Goal: Task Accomplishment & Management: Manage account settings

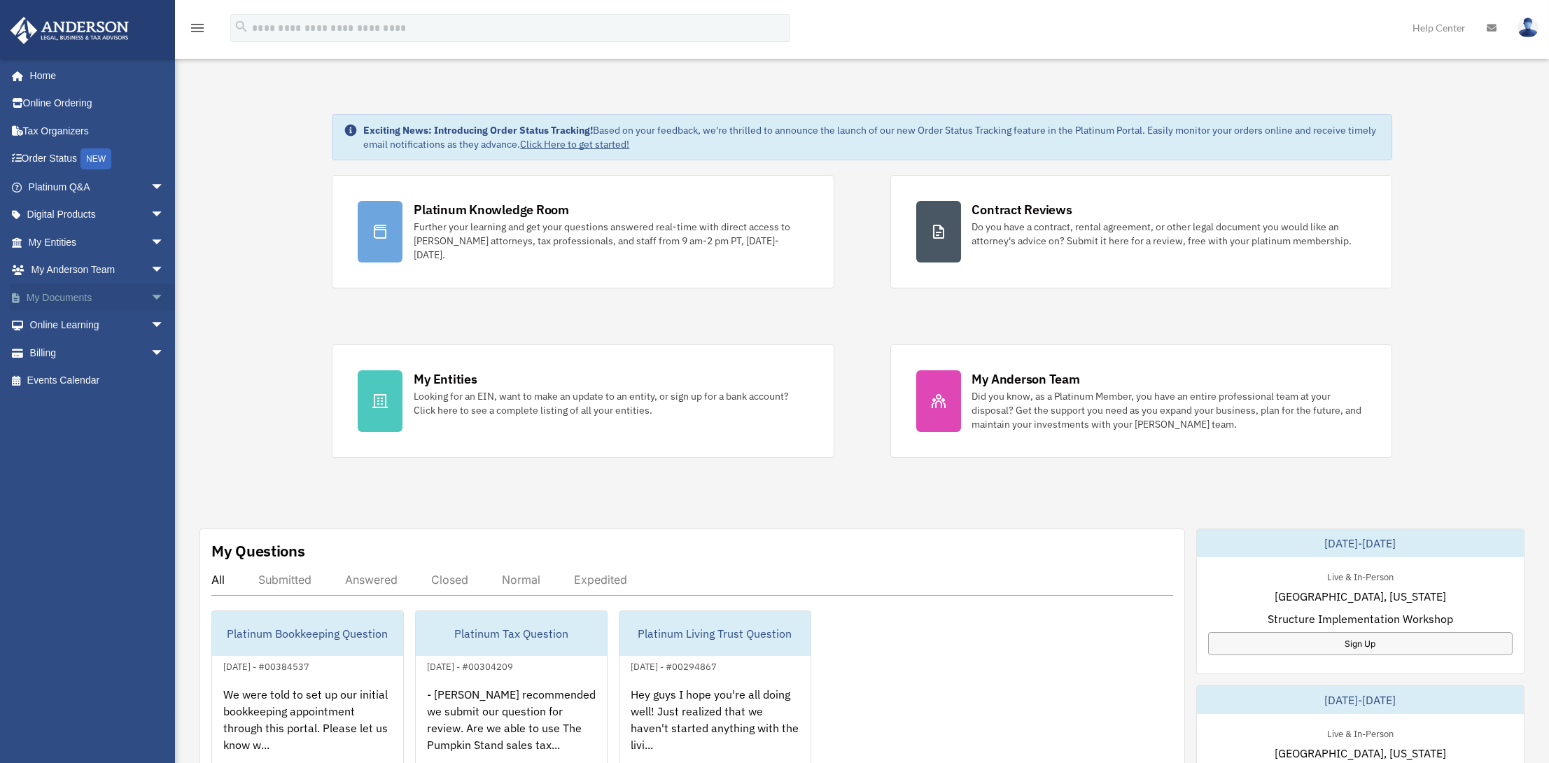
click at [150, 297] on span "arrow_drop_down" at bounding box center [164, 297] width 28 height 29
click at [94, 322] on link "Box" at bounding box center [103, 325] width 166 height 28
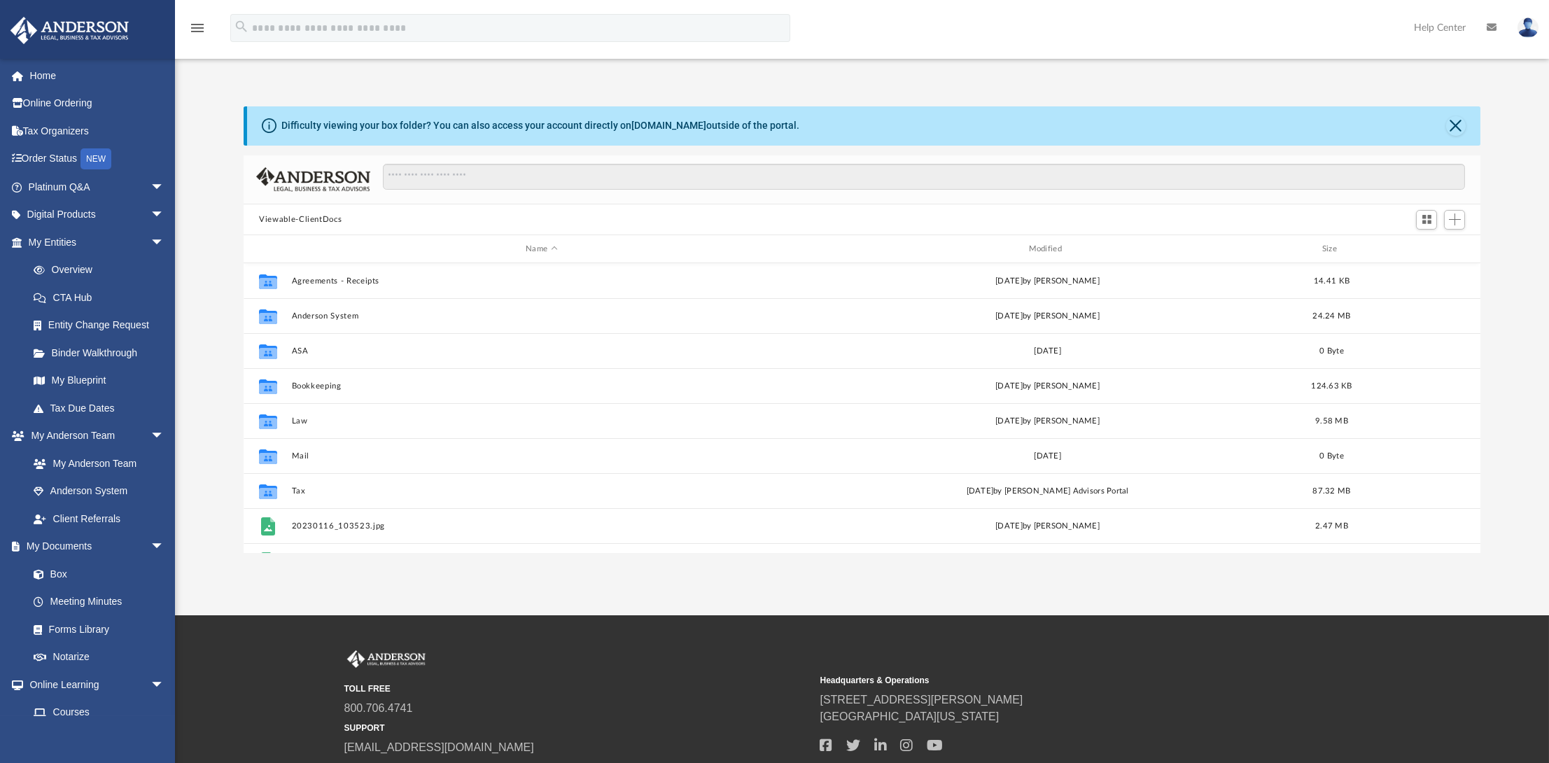
scroll to position [307, 1226]
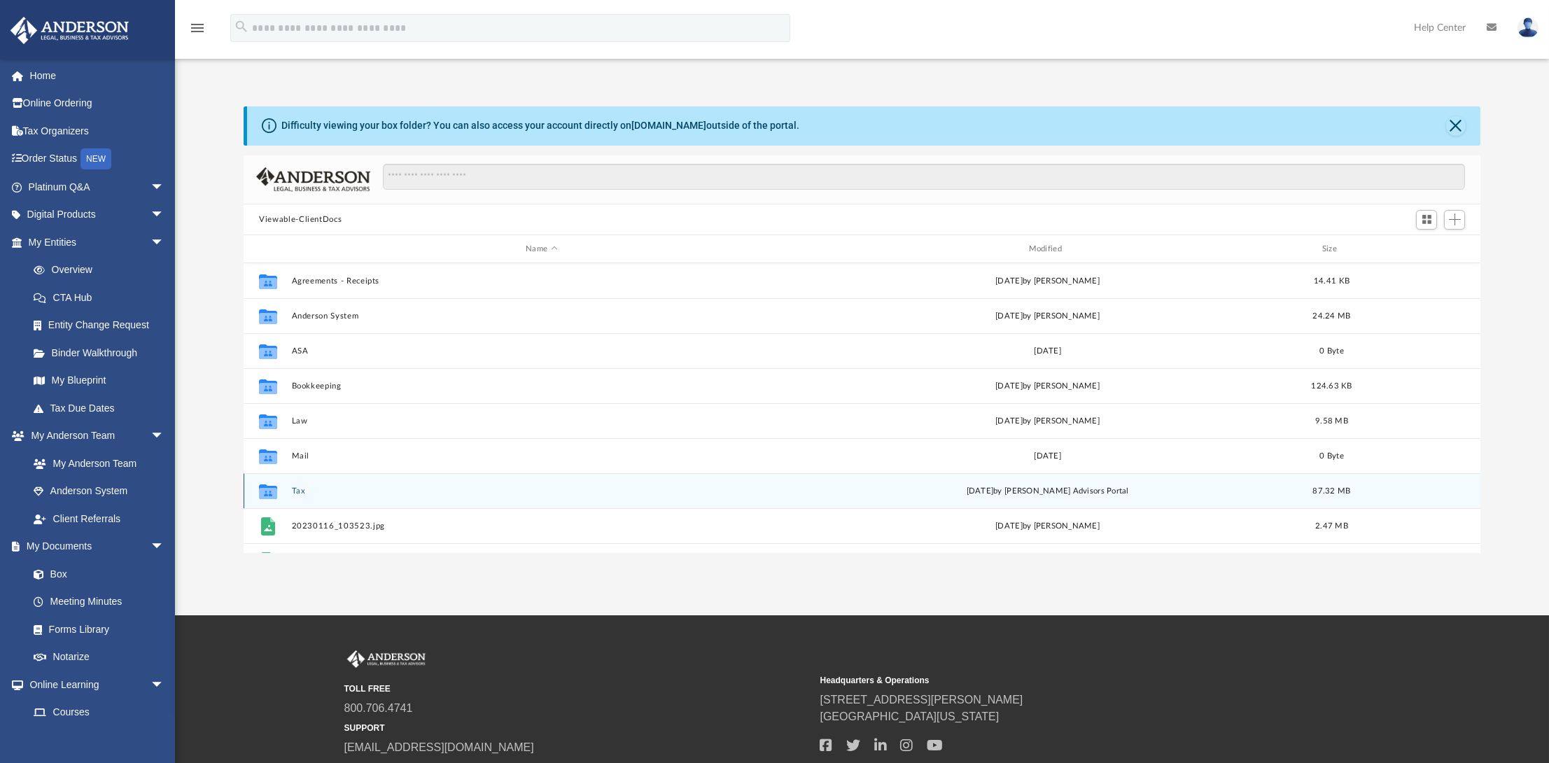
click at [309, 482] on div "Collaborated Folder Tax Mon Aug 18 2025 by Anderson Advisors Portal 87.32 MB" at bounding box center [862, 490] width 1237 height 35
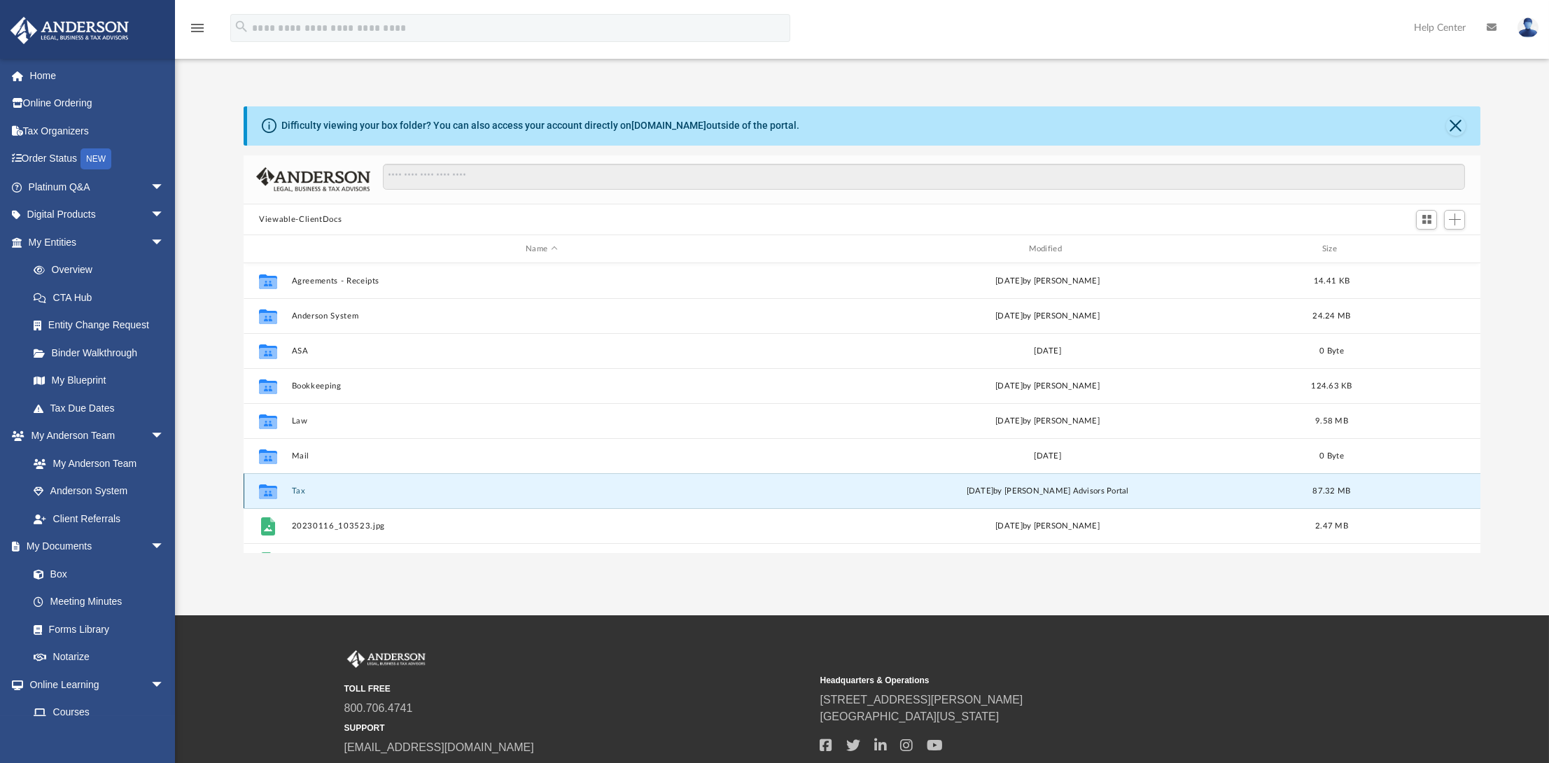
click at [265, 489] on icon "grid" at bounding box center [268, 493] width 18 height 11
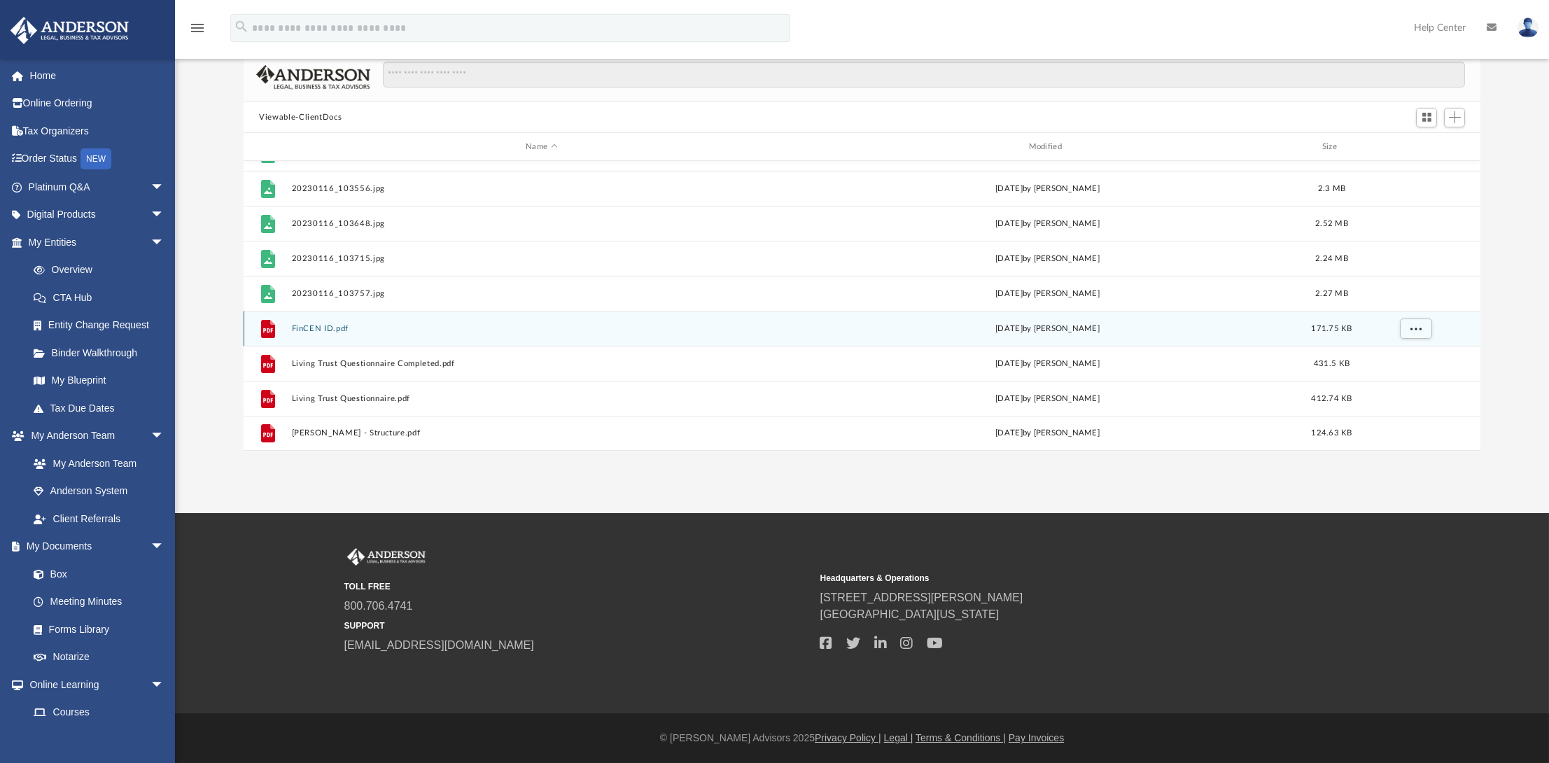
scroll to position [153, 0]
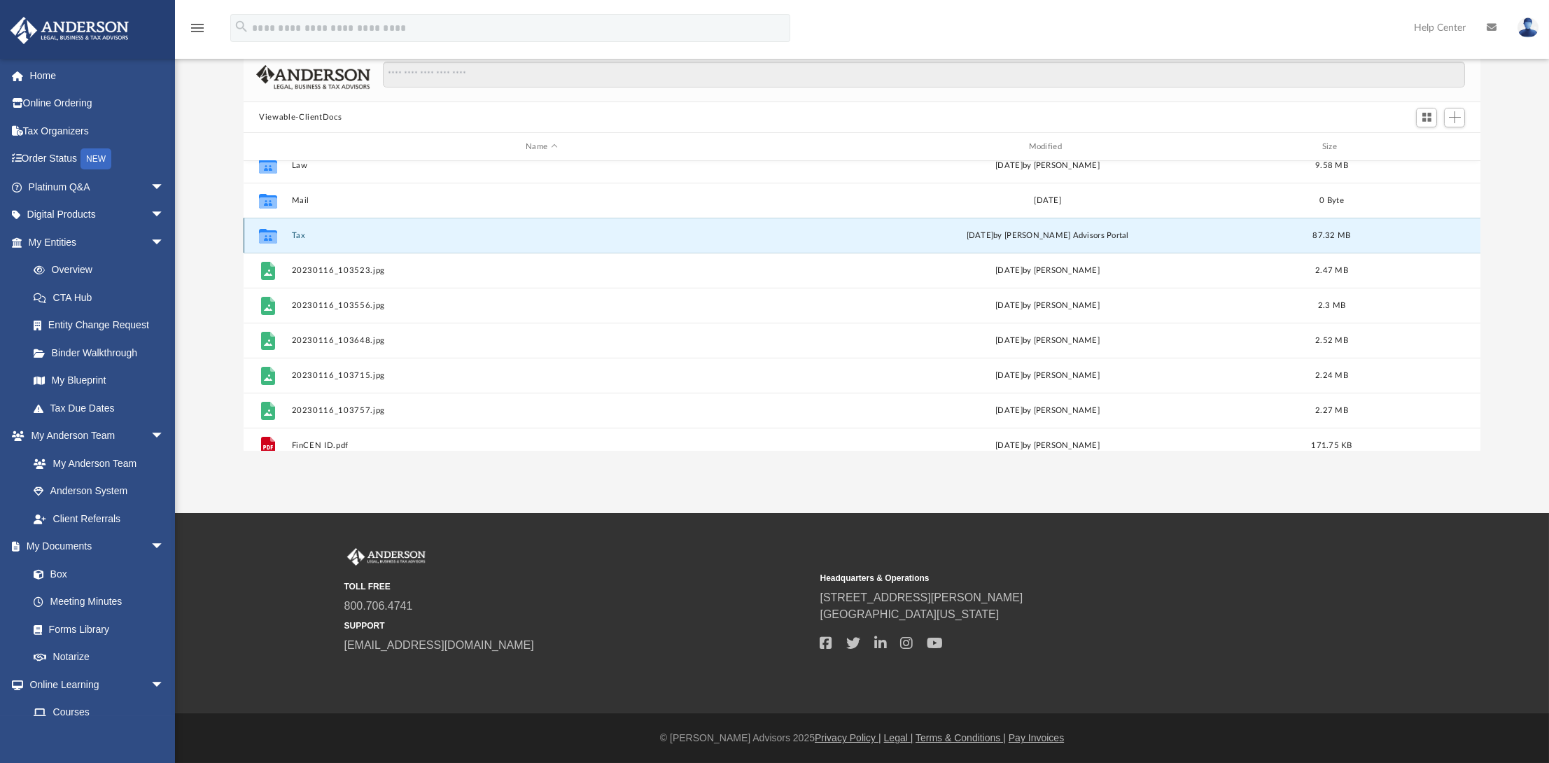
click at [266, 232] on icon "grid" at bounding box center [268, 237] width 18 height 11
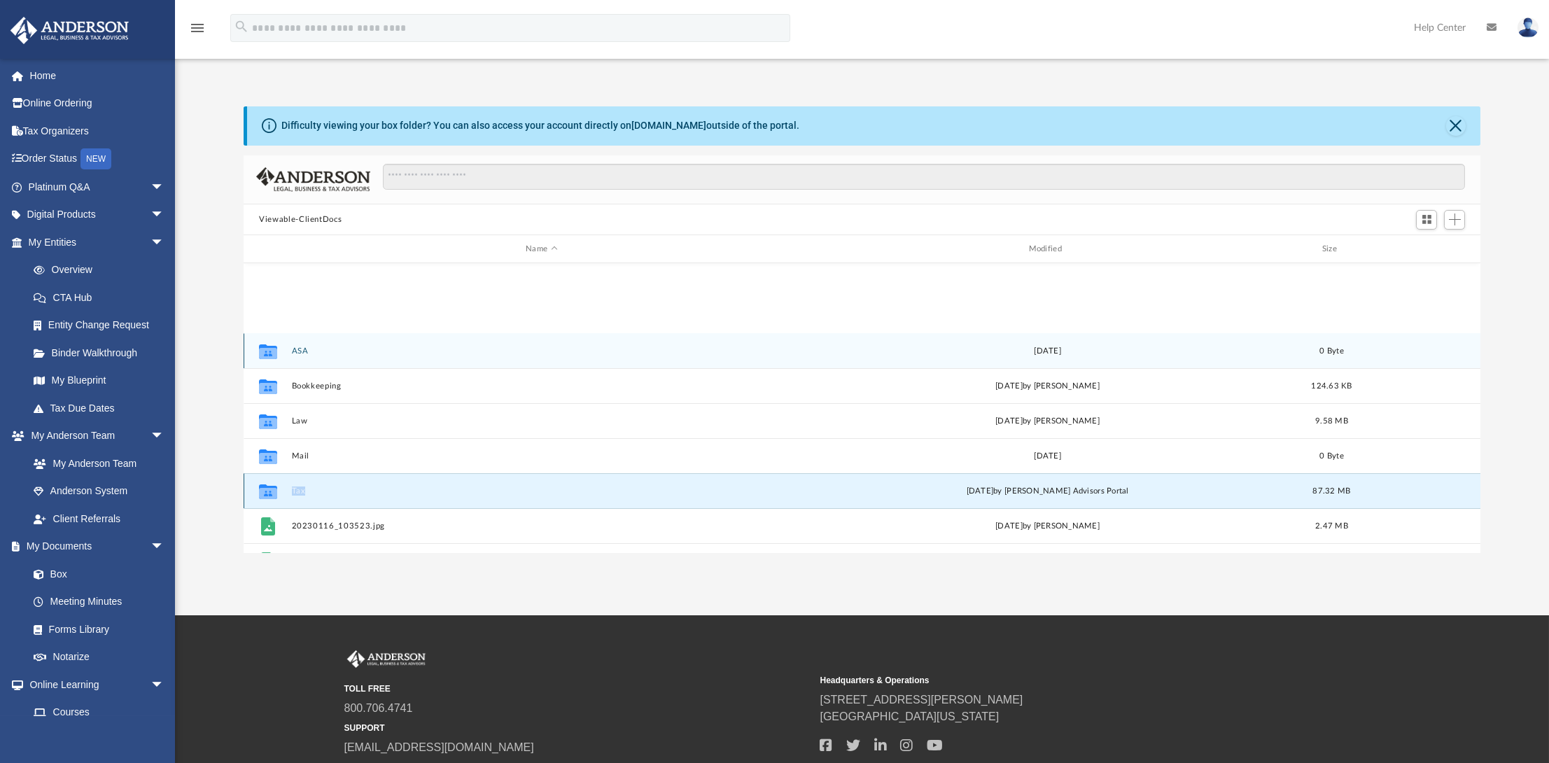
scroll to position [116, 0]
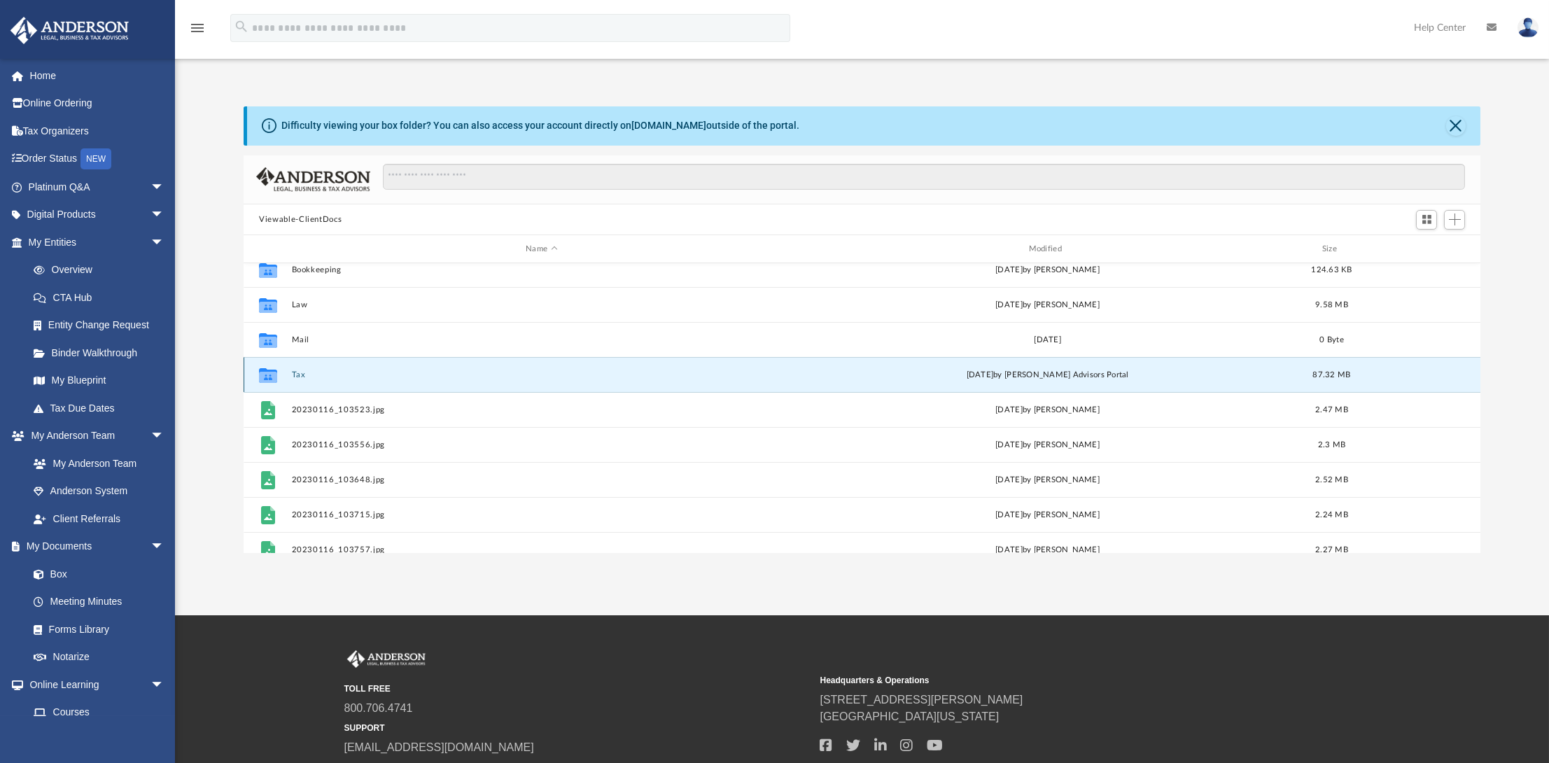
click at [1447, 372] on div "Collaborated Folder Tax Mon Aug 18 2025 by Anderson Advisors Portal 87.32 MB" at bounding box center [862, 374] width 1237 height 35
drag, startPoint x: 280, startPoint y: 371, endPoint x: 255, endPoint y: 377, distance: 26.0
click at [255, 377] on div "Collaborated Folder" at bounding box center [268, 375] width 35 height 22
click at [264, 377] on icon "grid" at bounding box center [268, 377] width 18 height 11
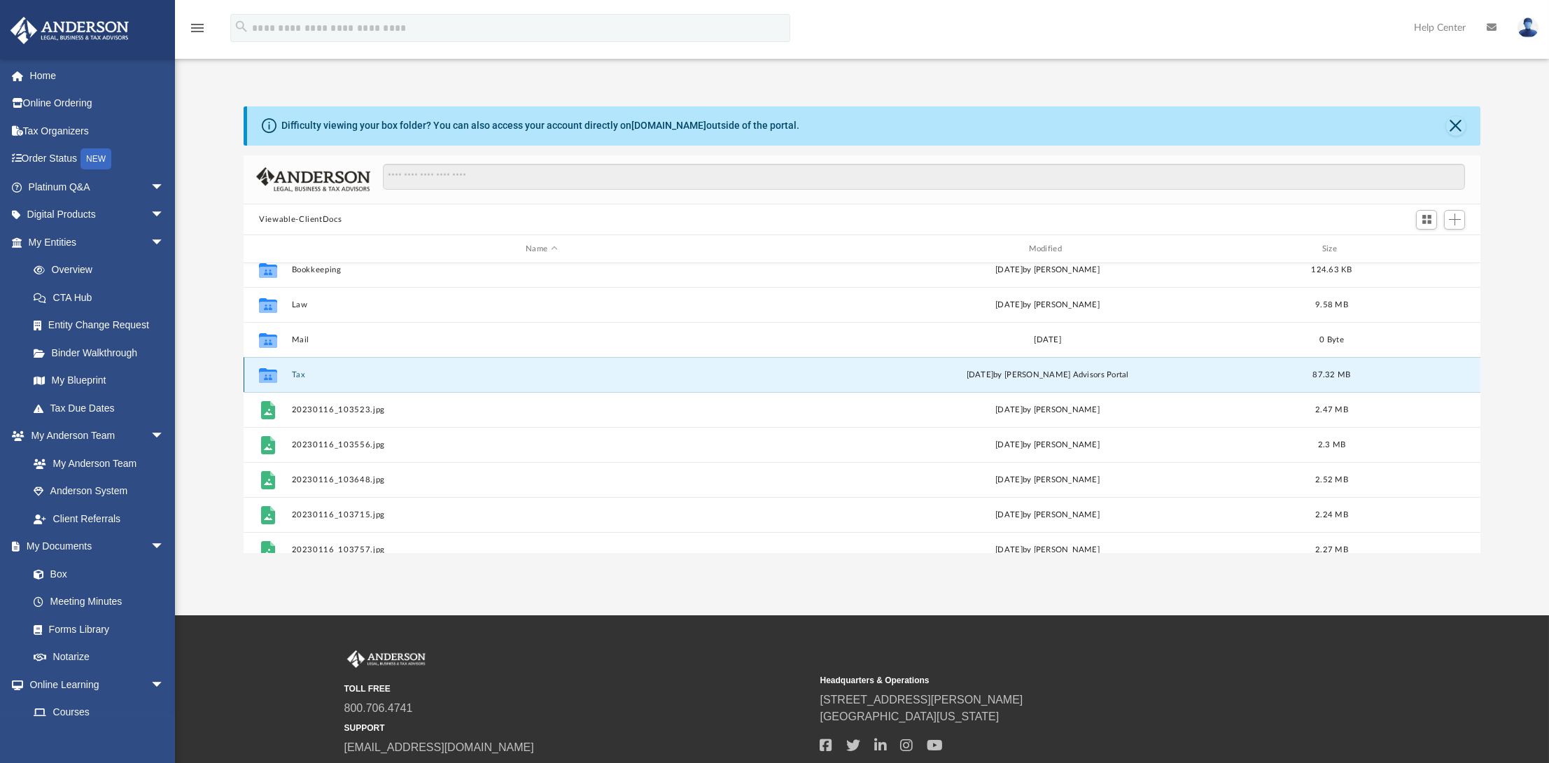
click at [897, 377] on div "Mon Aug 18 2025 by Anderson Advisors Portal" at bounding box center [1048, 375] width 500 height 13
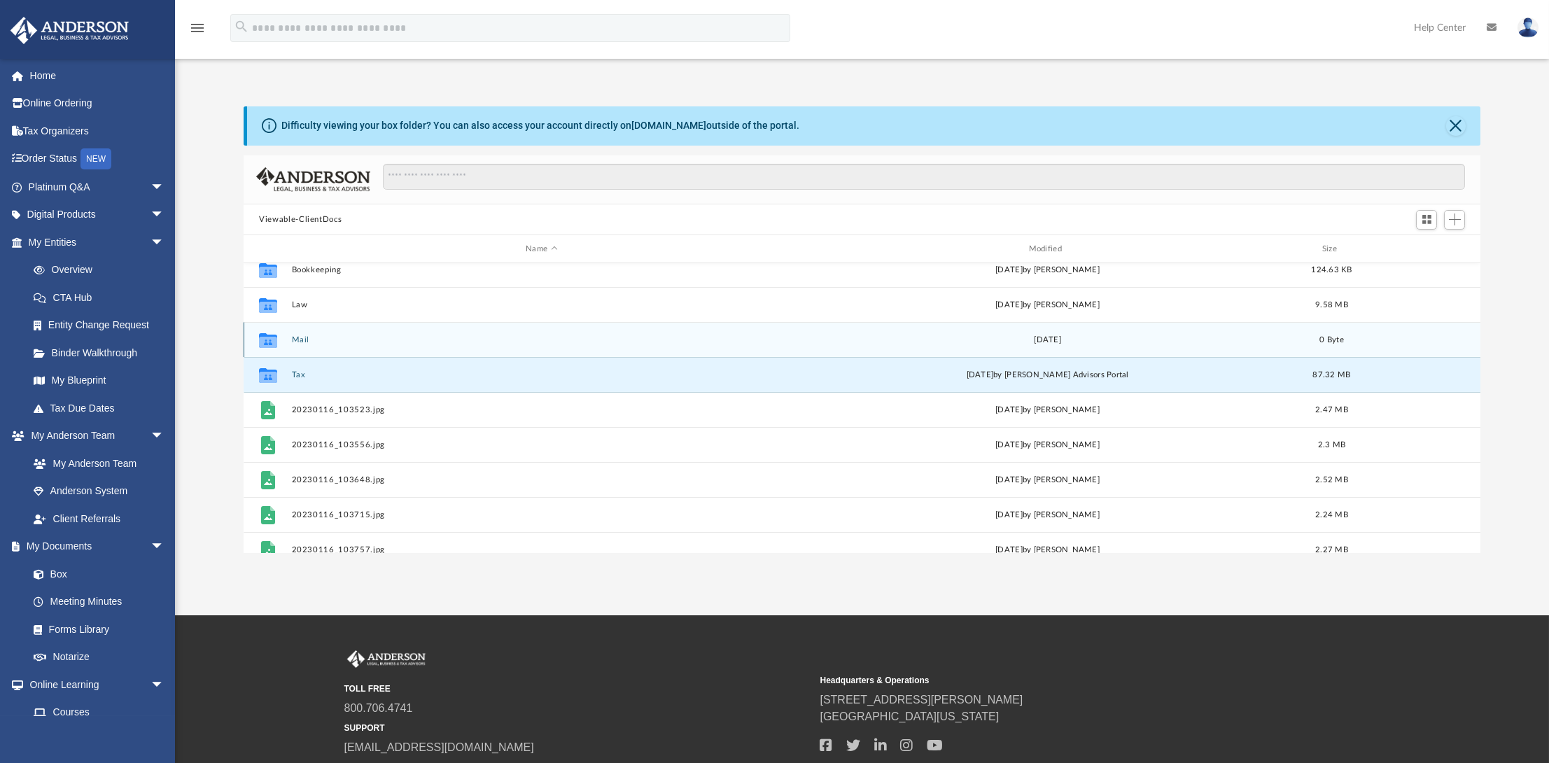
click at [1346, 336] on div "0 Byte" at bounding box center [1332, 340] width 56 height 13
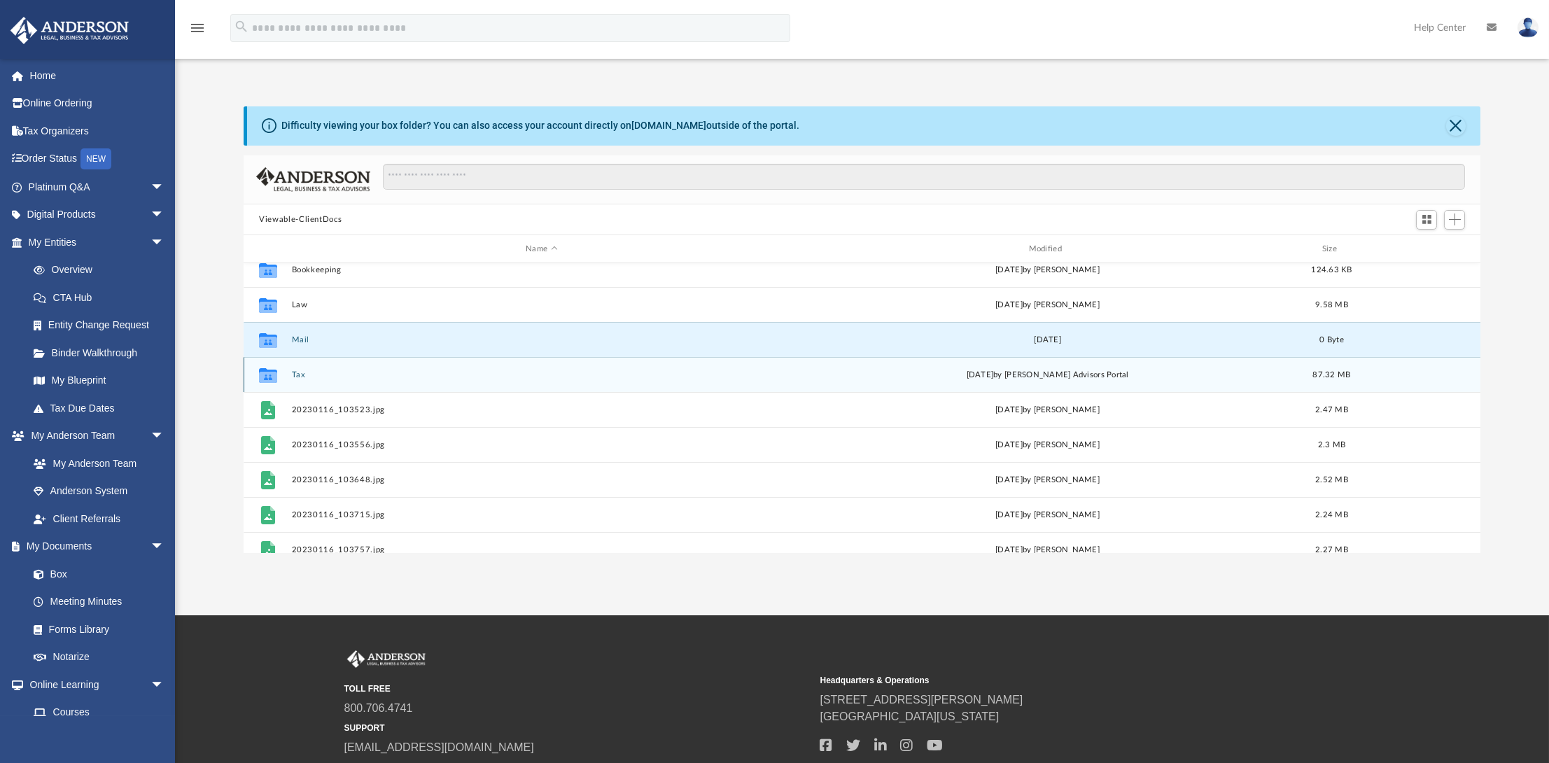
click at [1405, 372] on div "Collaborated Folder Tax Mon Aug 18 2025 by Anderson Advisors Portal 87.32 MB" at bounding box center [862, 374] width 1237 height 35
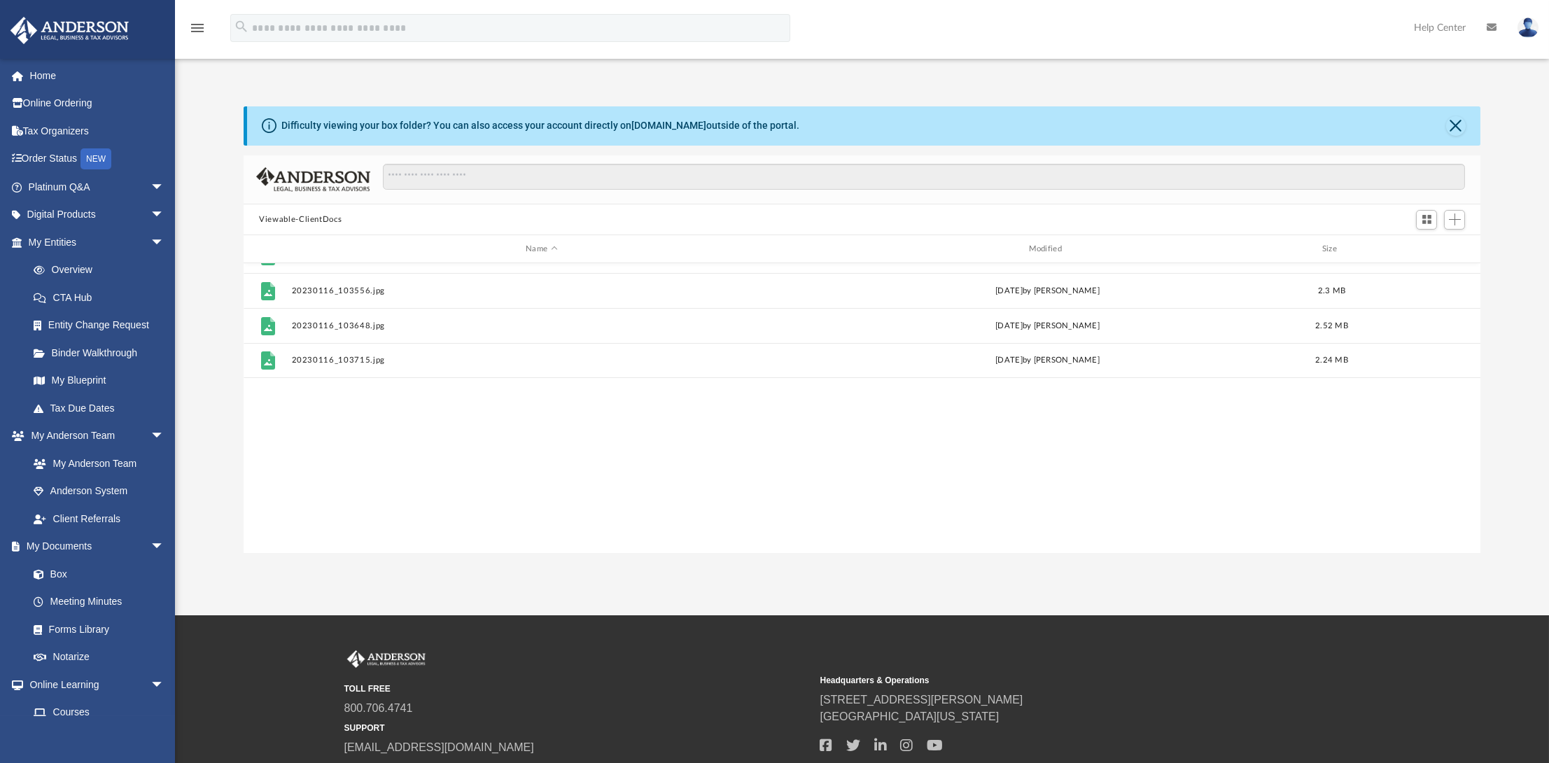
scroll to position [0, 0]
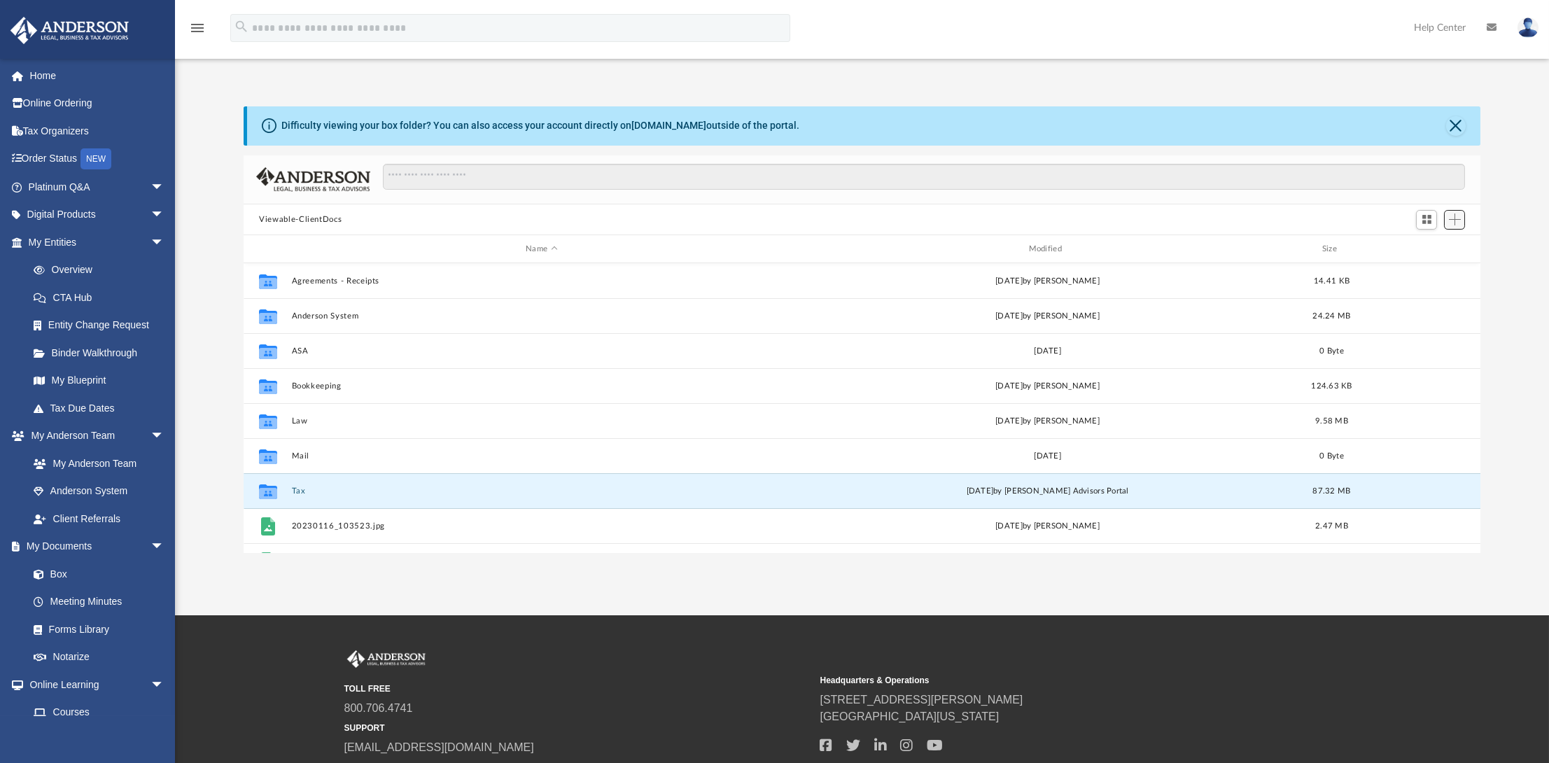
click at [1456, 221] on span "Add" at bounding box center [1455, 219] width 12 height 12
click at [1442, 247] on li "Upload" at bounding box center [1434, 247] width 45 height 15
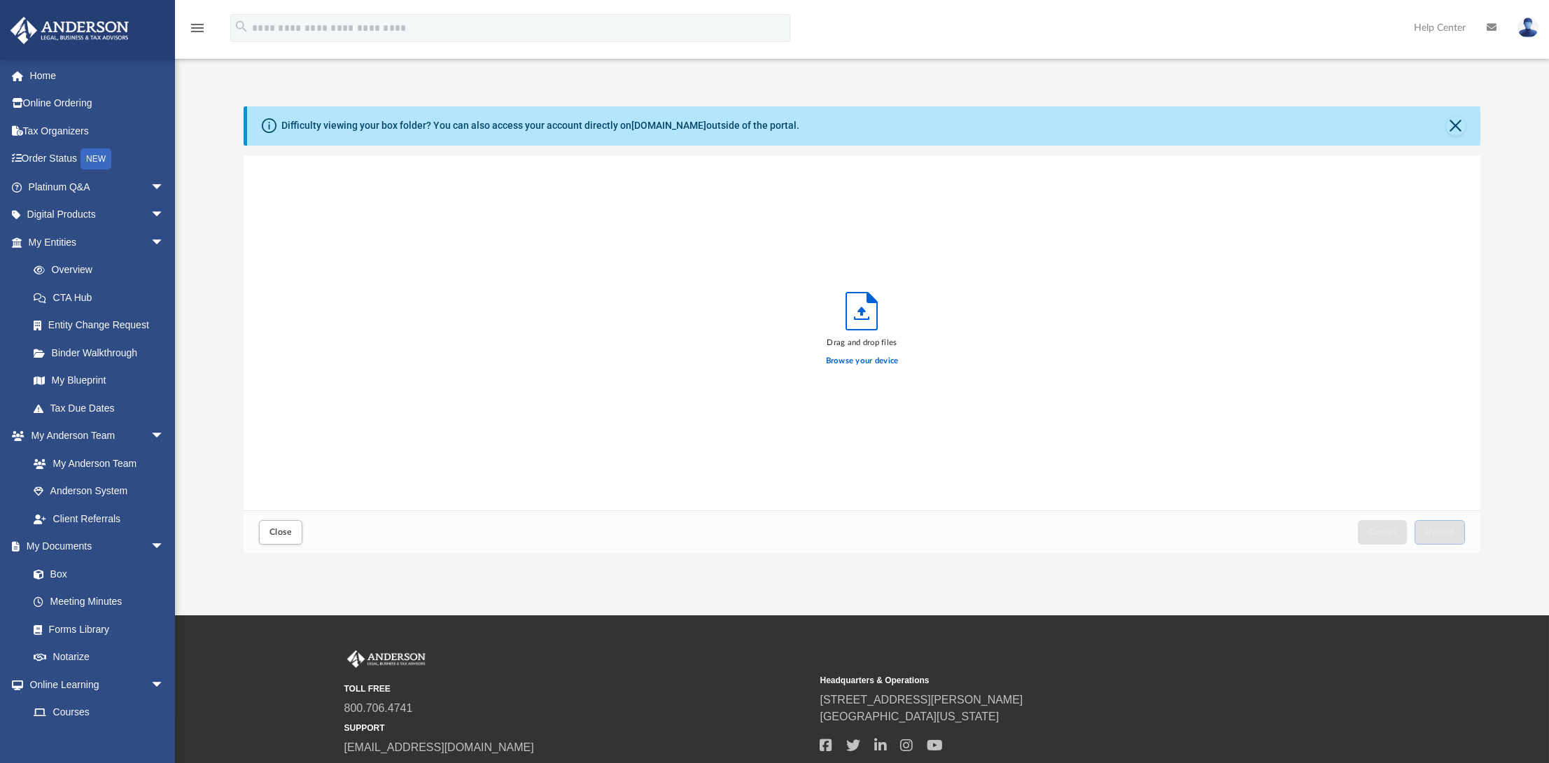
scroll to position [344, 1226]
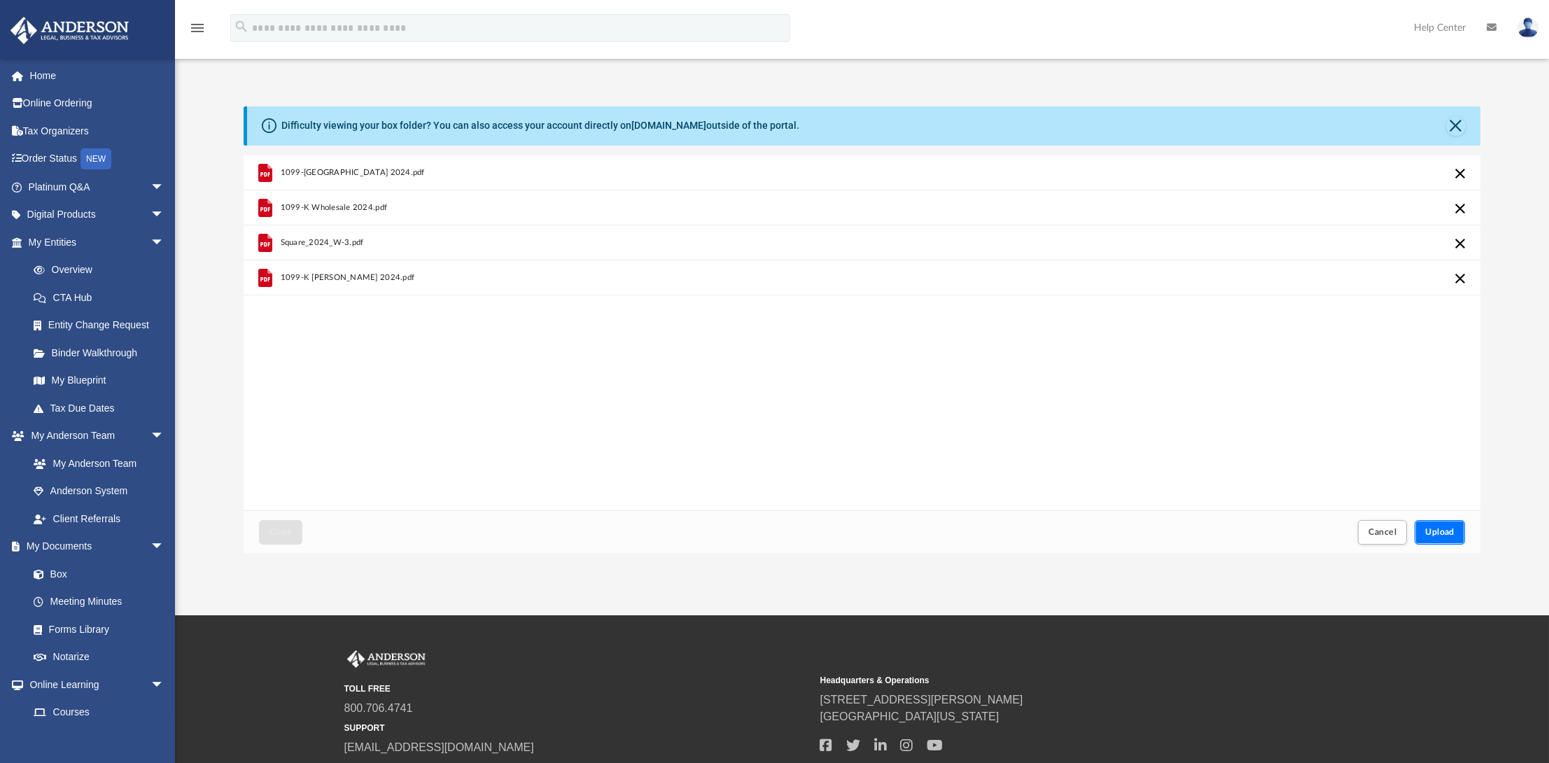
click at [1445, 531] on span "Upload" at bounding box center [1439, 532] width 29 height 8
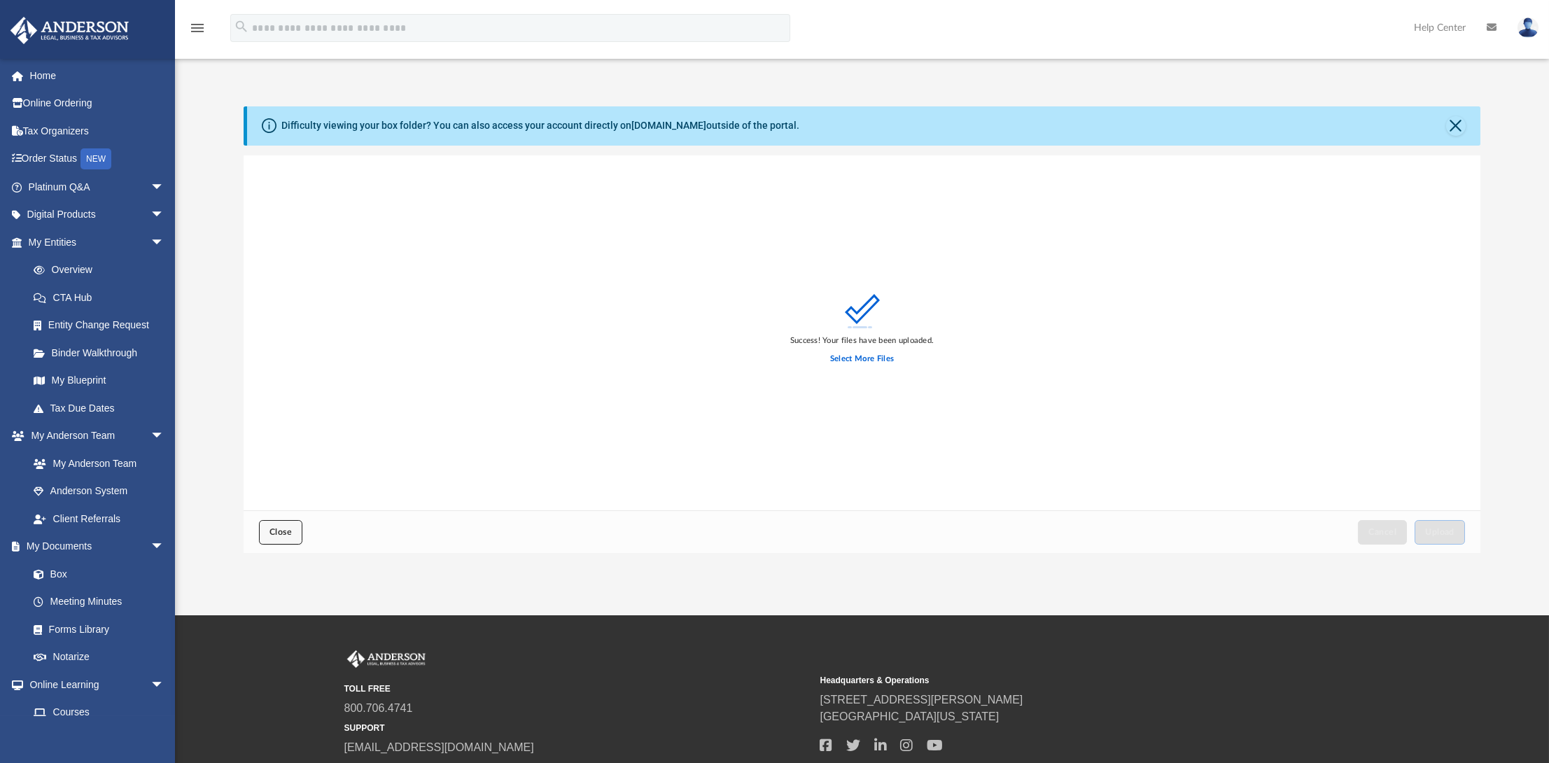
click at [276, 531] on span "Close" at bounding box center [280, 532] width 22 height 8
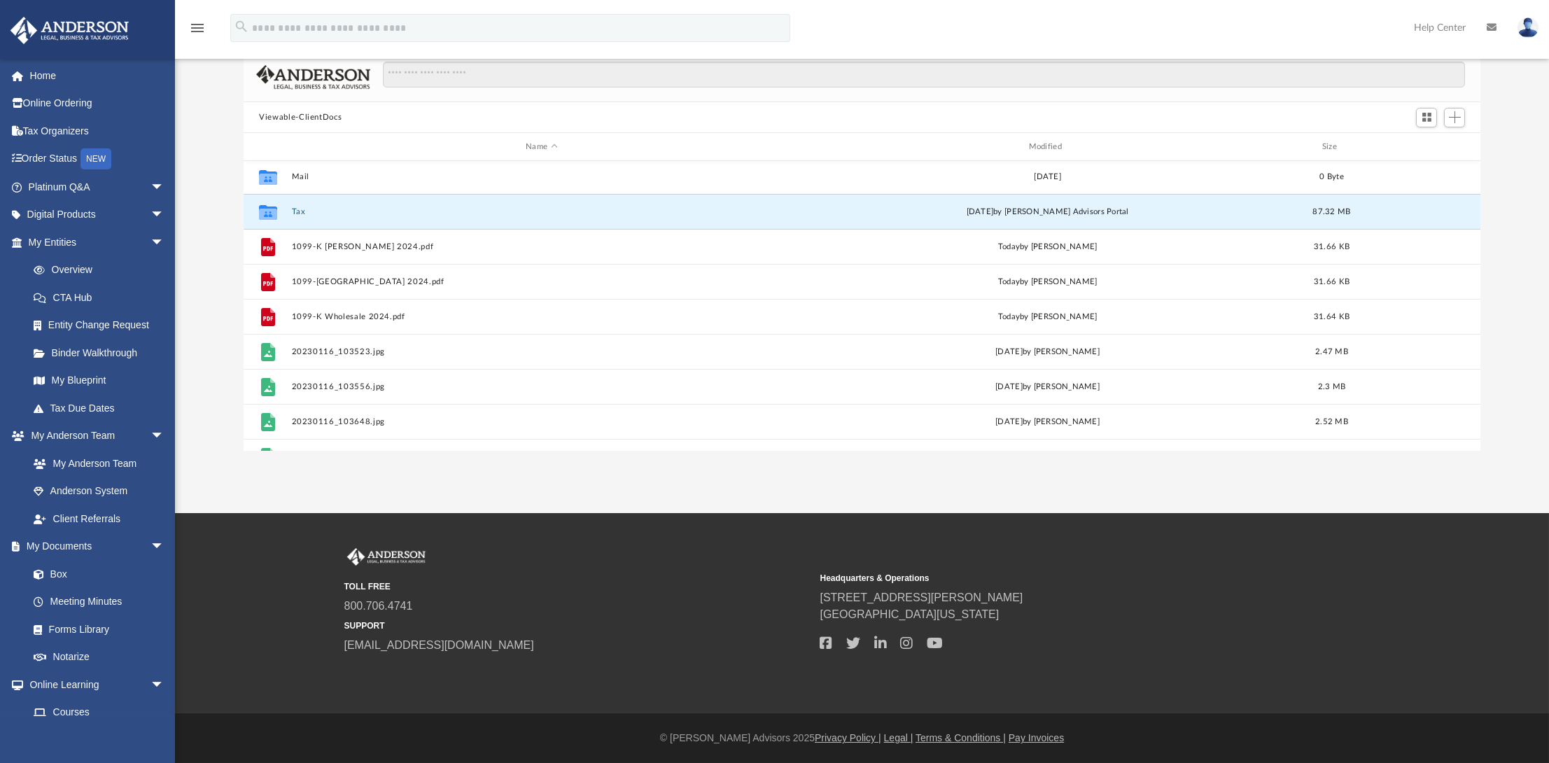
scroll to position [410, 0]
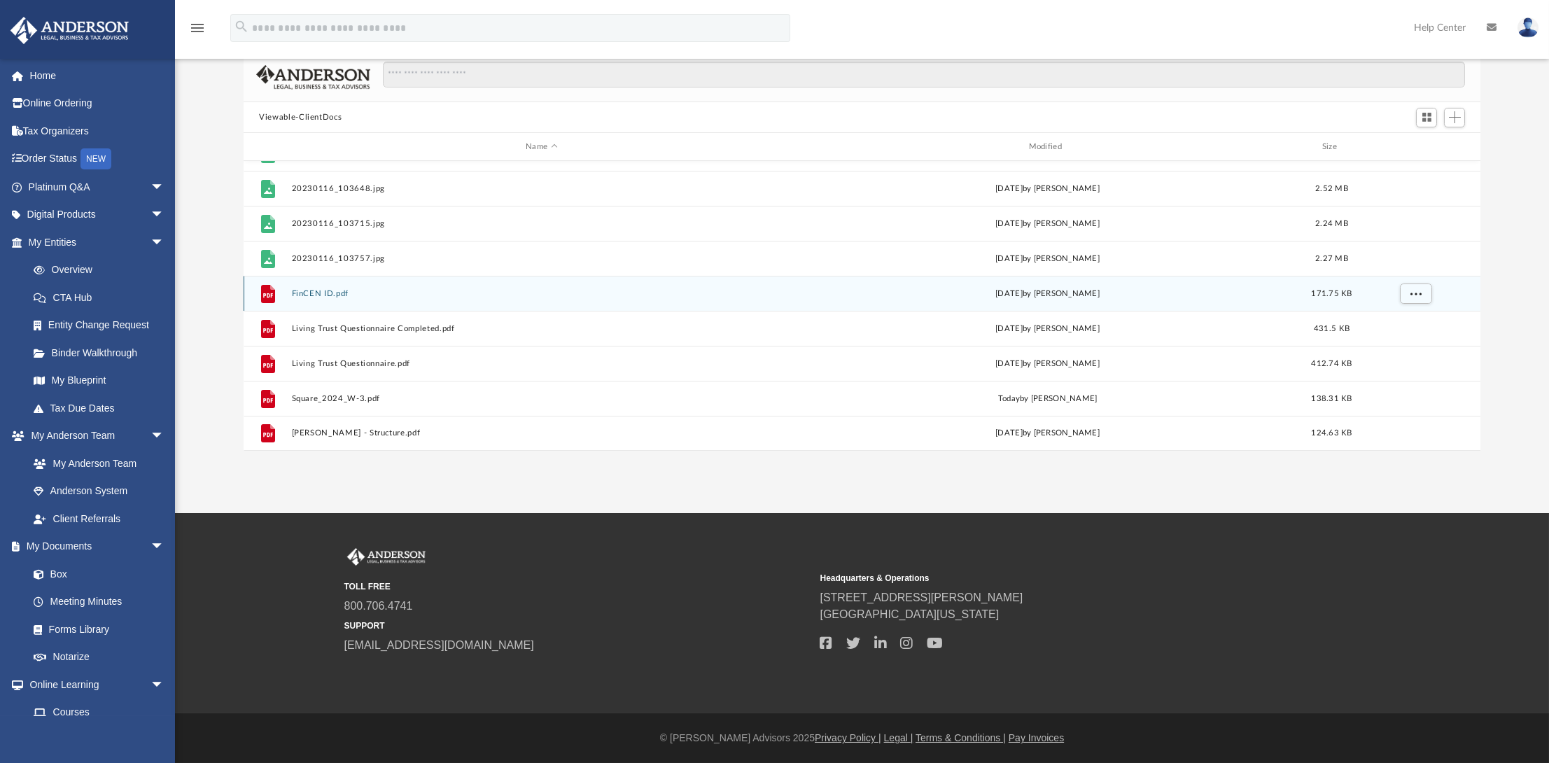
click at [301, 291] on button "FinCEN ID.pdf" at bounding box center [542, 293] width 500 height 9
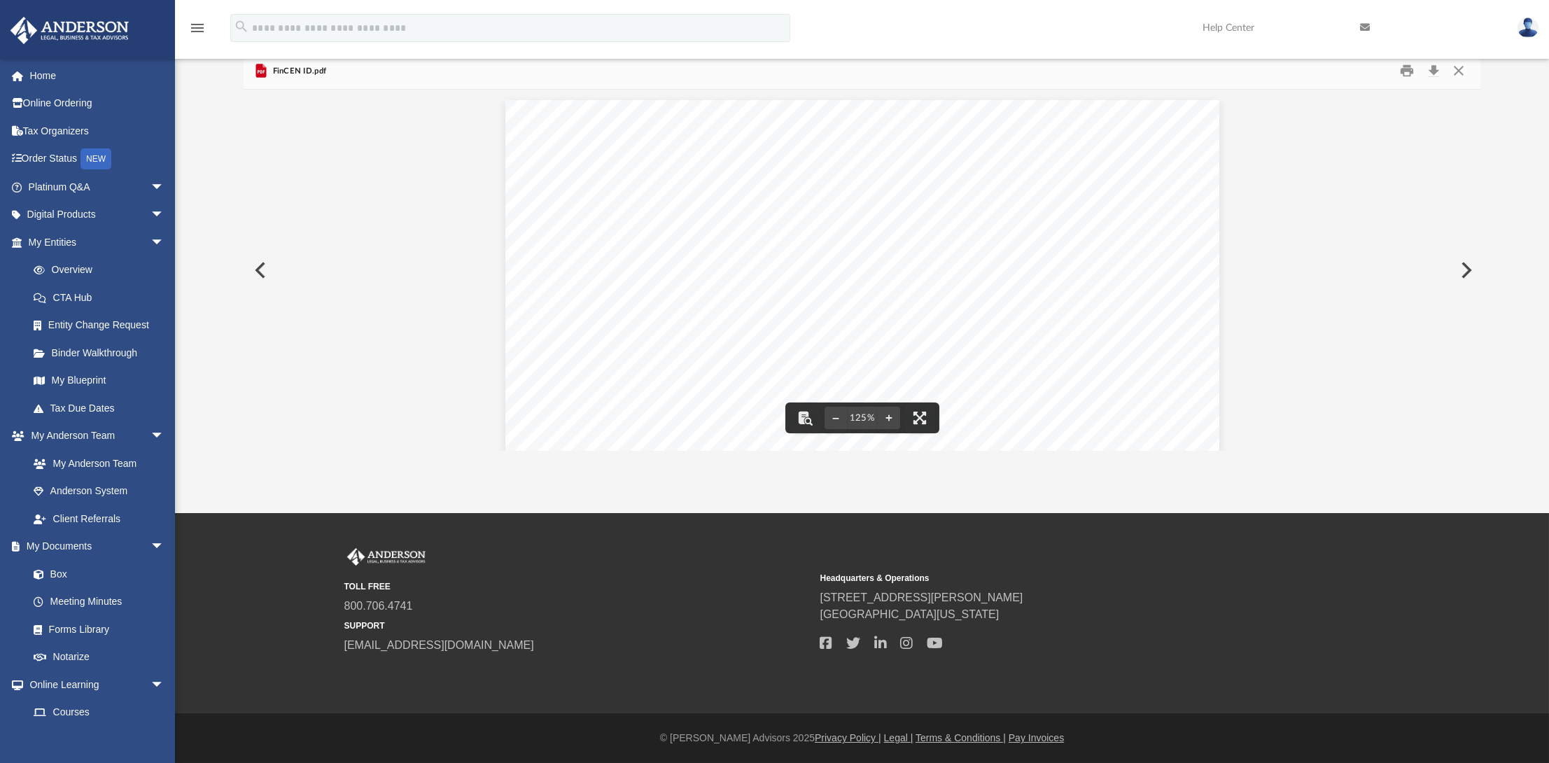
scroll to position [0, 0]
click at [1453, 69] on button "Close" at bounding box center [1457, 71] width 25 height 22
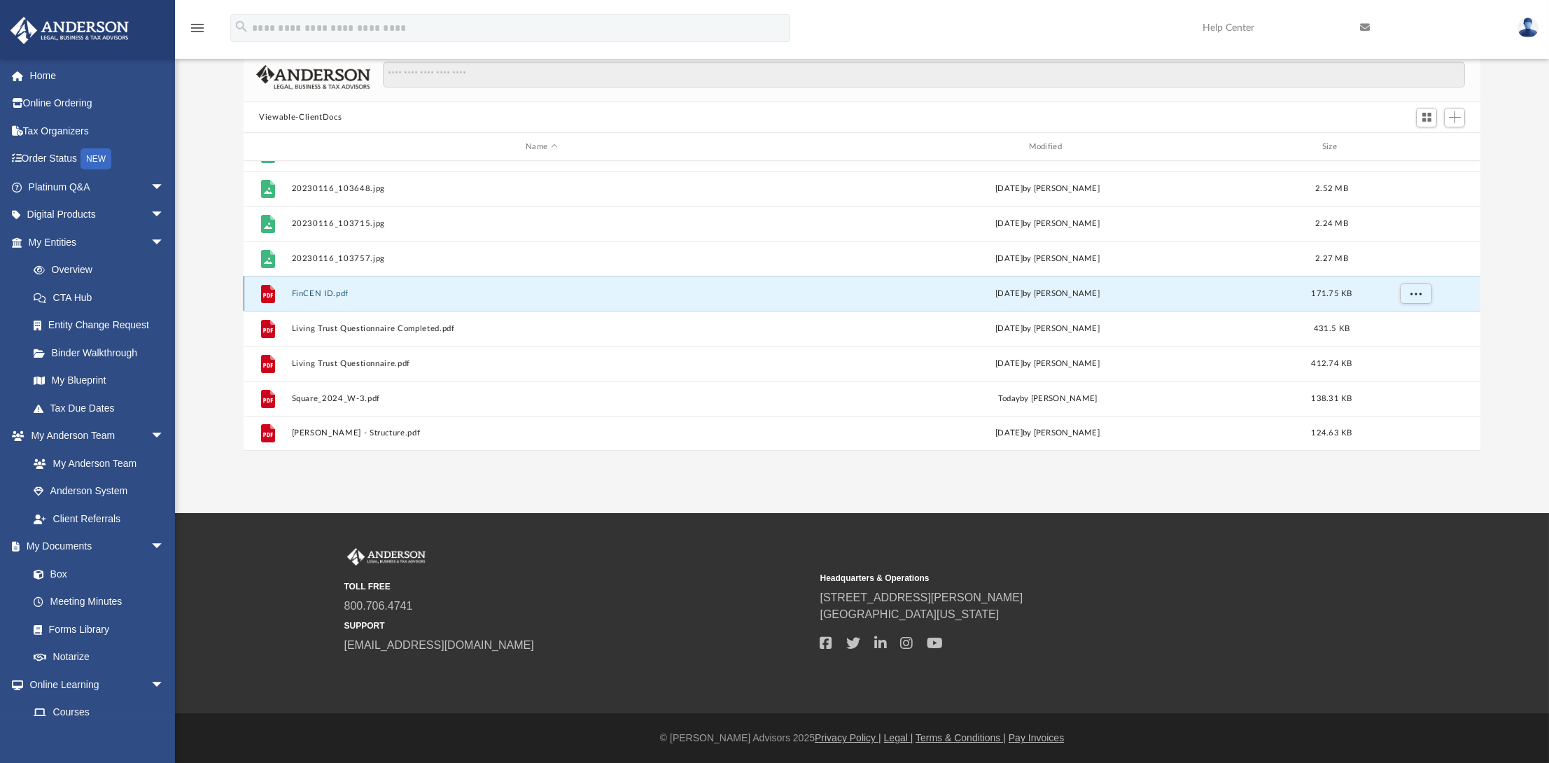
scroll to position [293, 0]
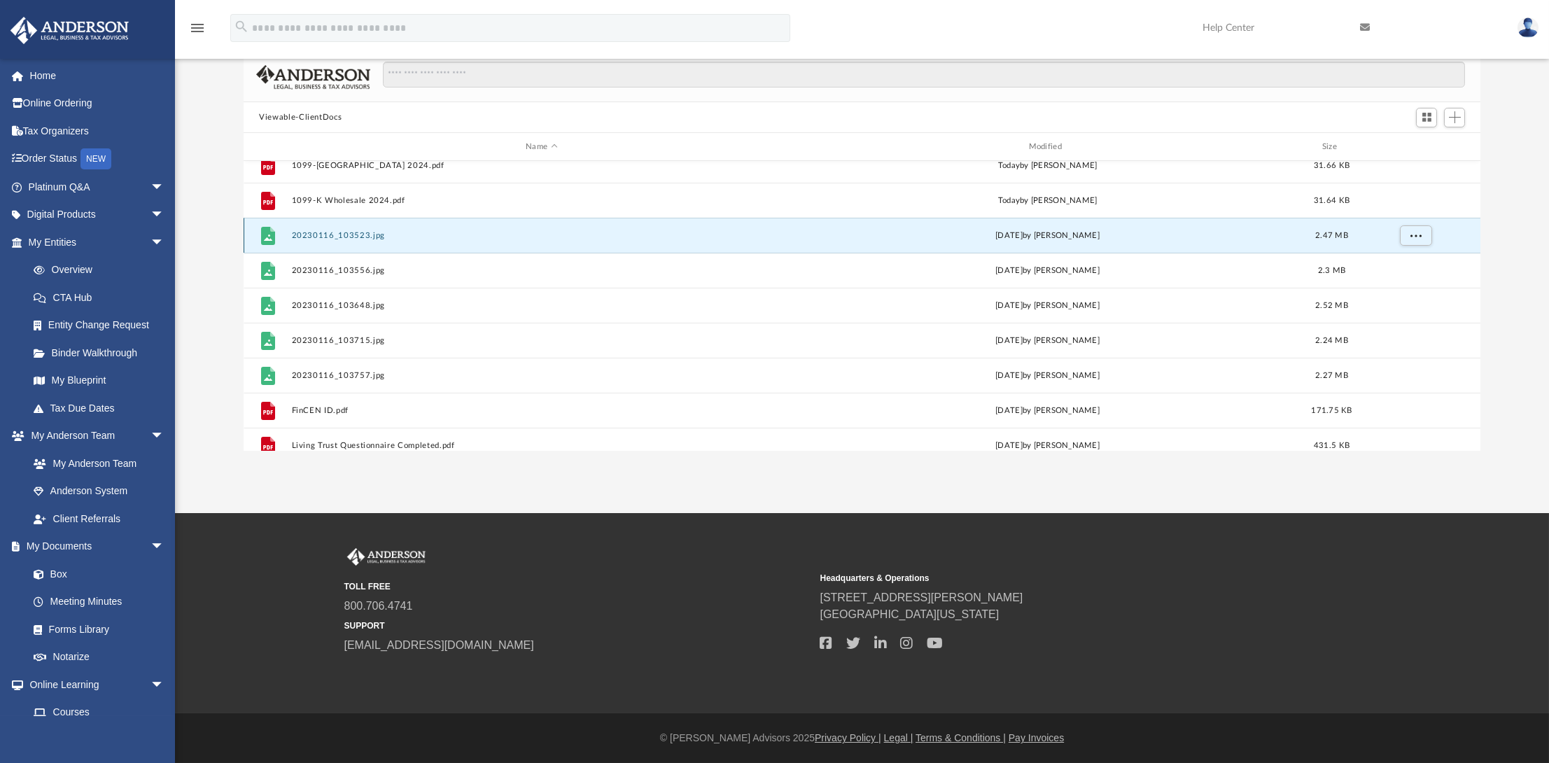
click at [386, 235] on button "20230116_103523.jpg" at bounding box center [542, 235] width 500 height 9
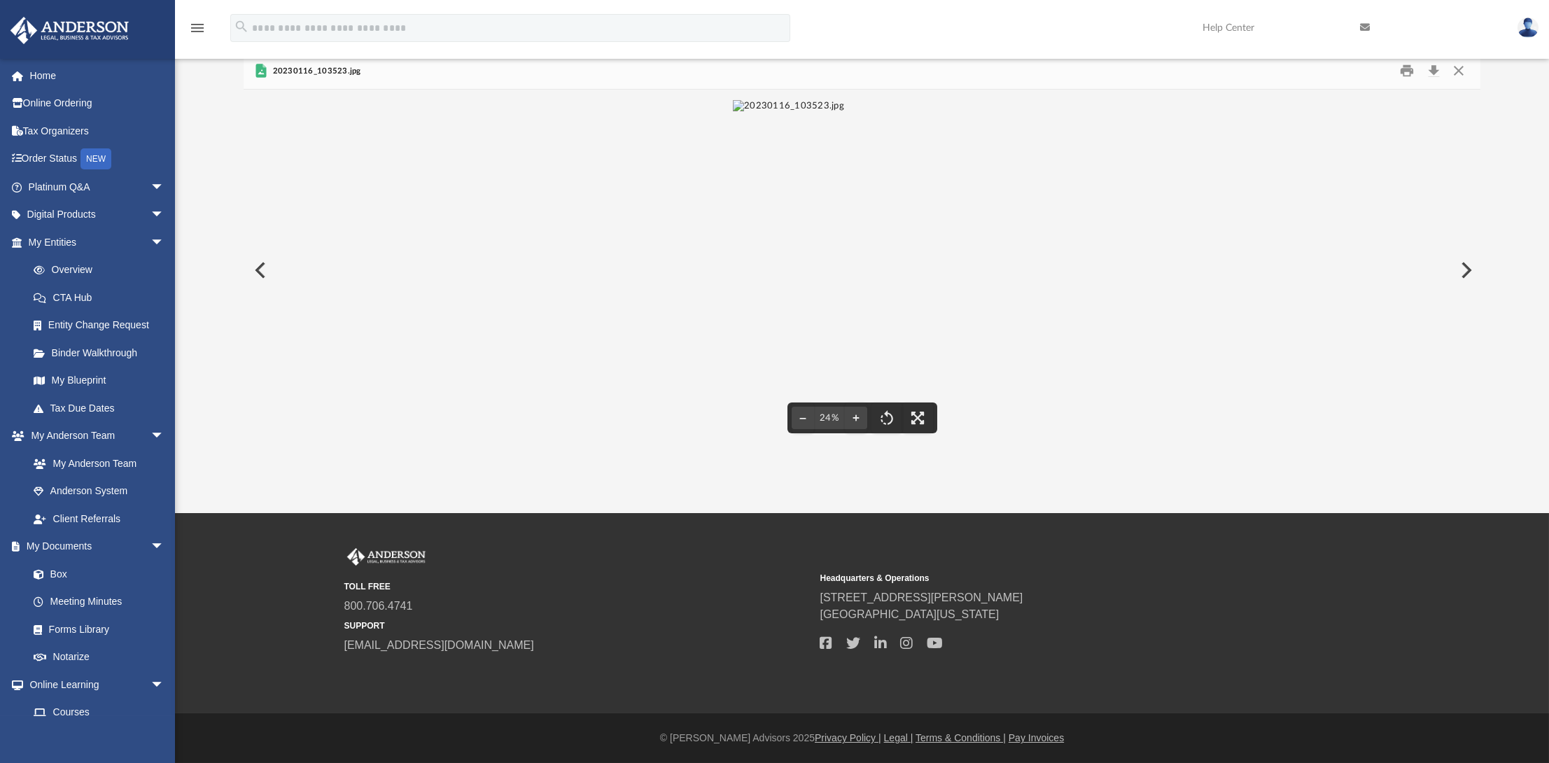
click at [784, 236] on img "File preview" at bounding box center [788, 270] width 111 height 340
click at [1459, 75] on button "Close" at bounding box center [1457, 71] width 25 height 22
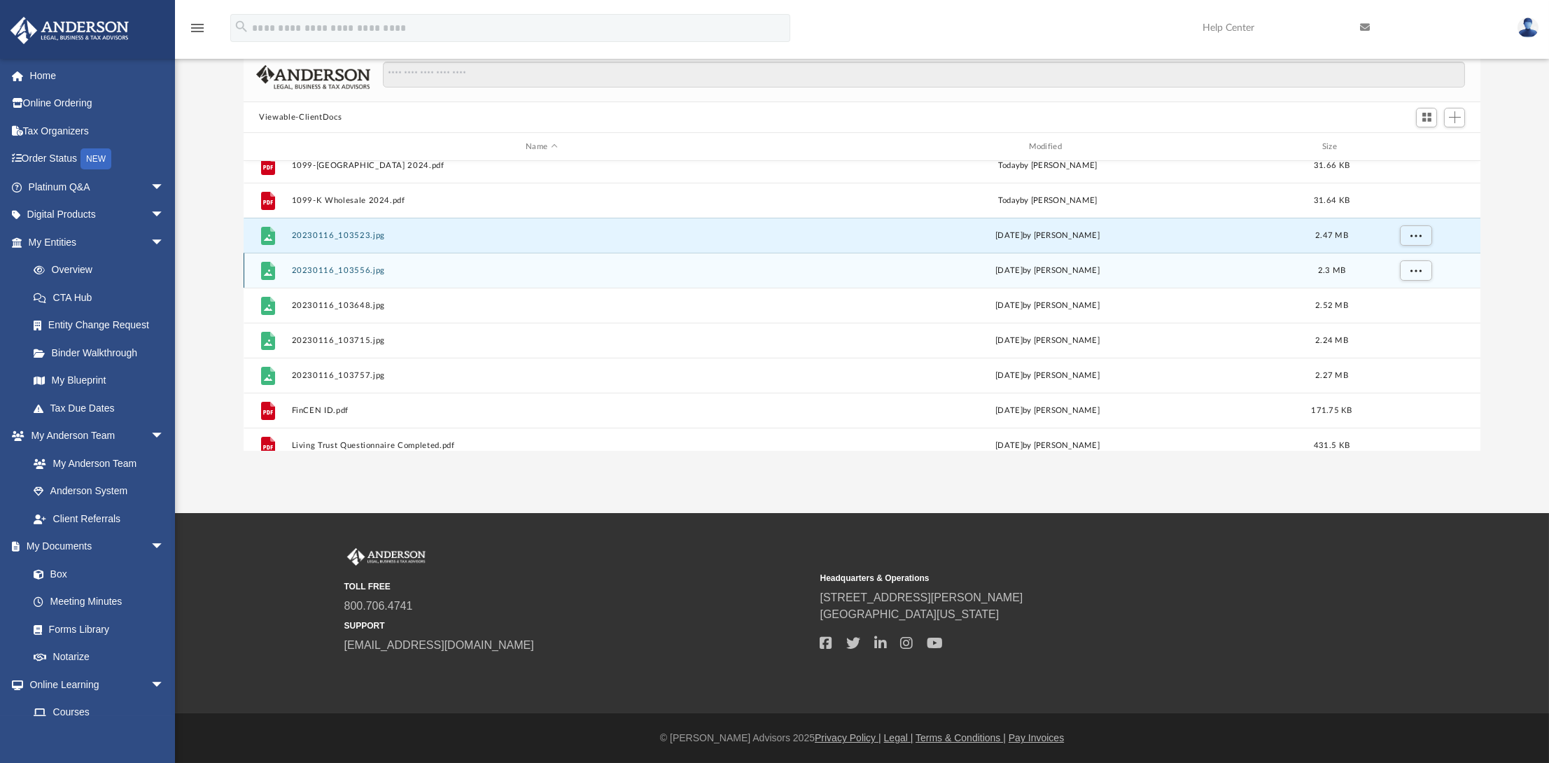
click at [349, 266] on button "20230116_103556.jpg" at bounding box center [542, 270] width 500 height 9
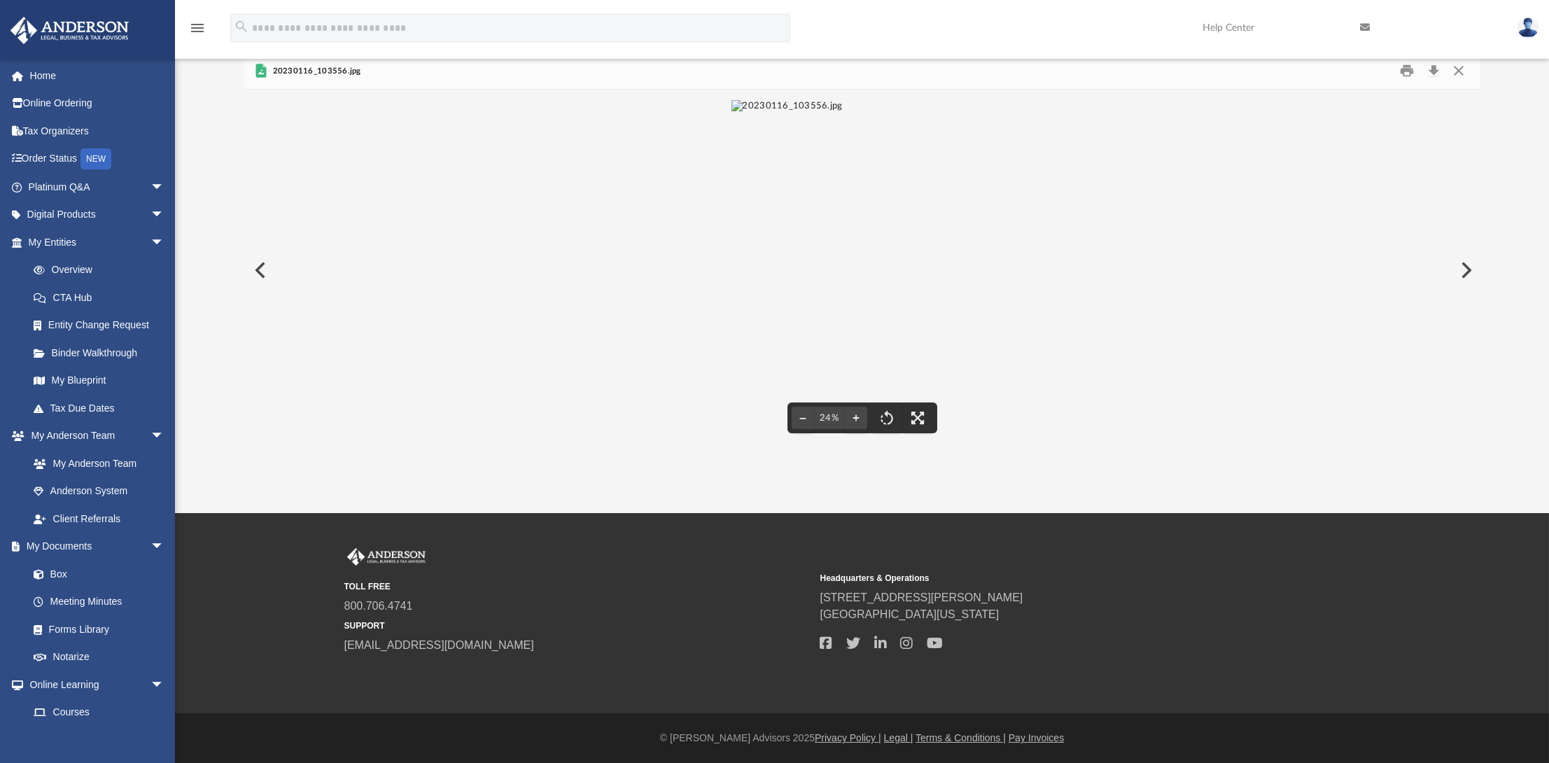
click at [1466, 265] on button "Preview" at bounding box center [1464, 270] width 31 height 39
click at [1469, 274] on button "Preview" at bounding box center [1464, 270] width 31 height 39
click at [1469, 272] on button "Preview" at bounding box center [1464, 270] width 31 height 39
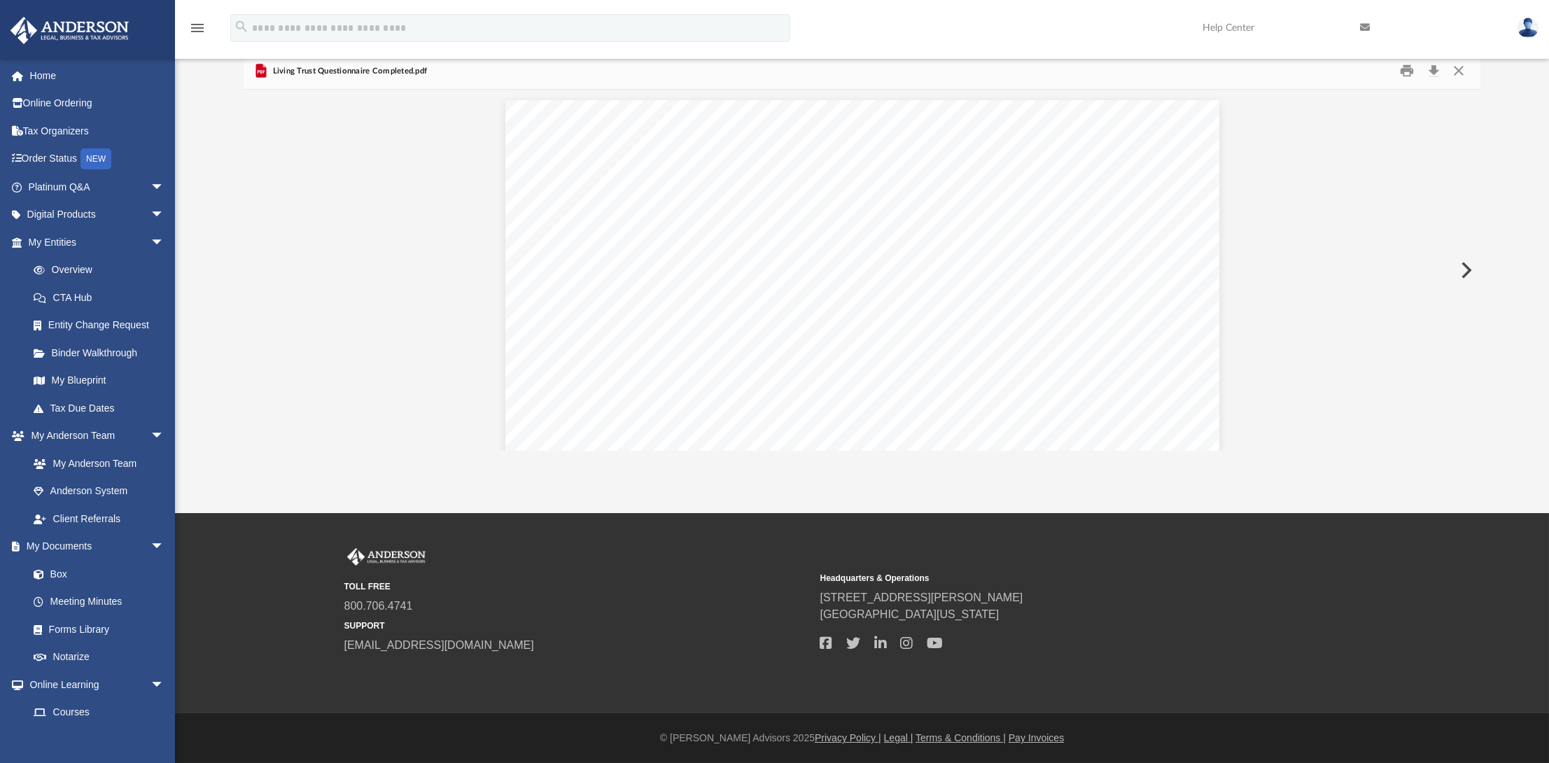
click at [1469, 272] on button "Preview" at bounding box center [1464, 270] width 31 height 39
click at [1469, 272] on div "Make the following changes to The Pumpkin Stand: (1) Assign ownership of entity…" at bounding box center [862, 279] width 1237 height 379
click at [1459, 66] on button "Close" at bounding box center [1457, 71] width 25 height 22
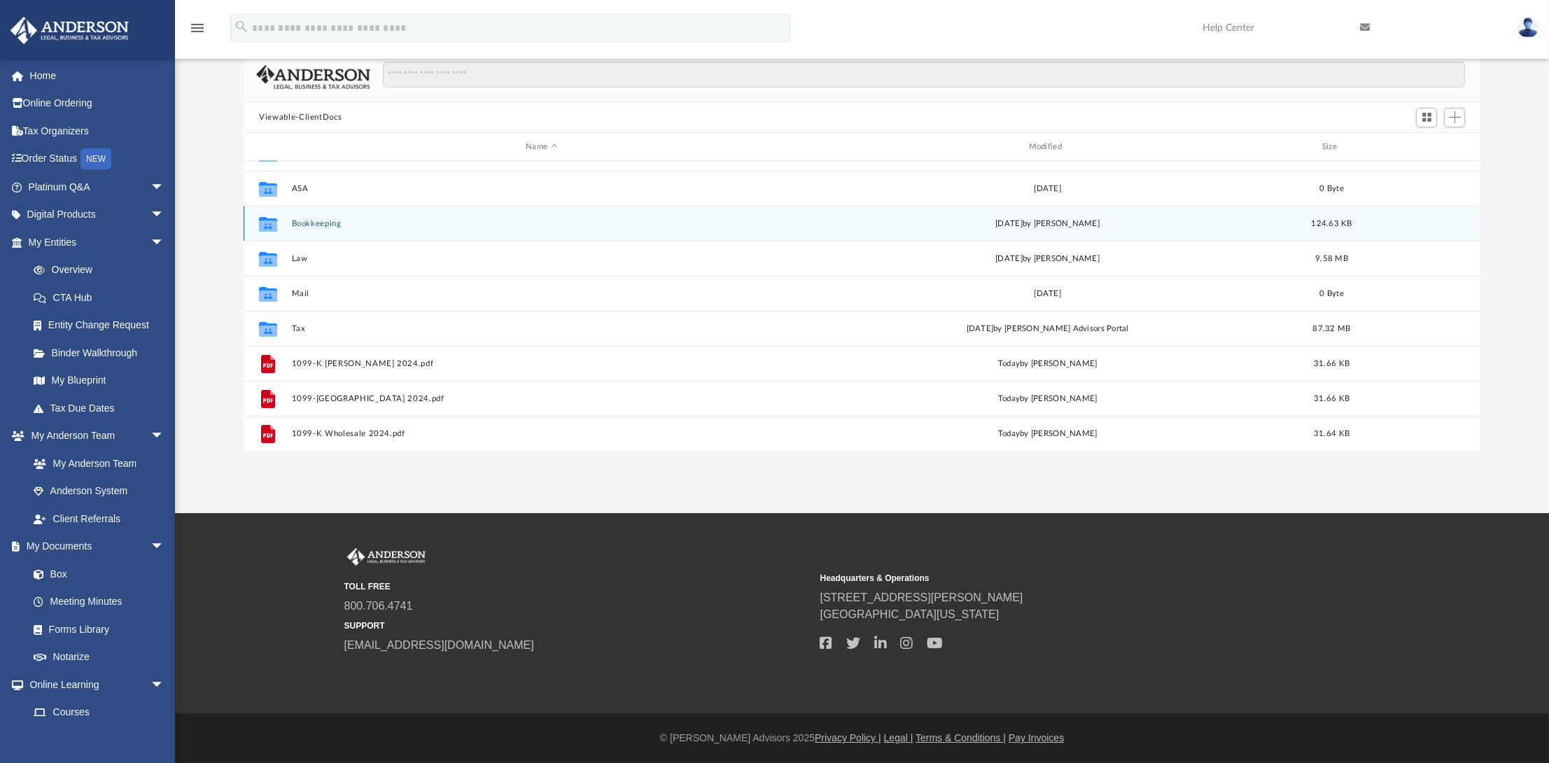
scroll to position [0, 0]
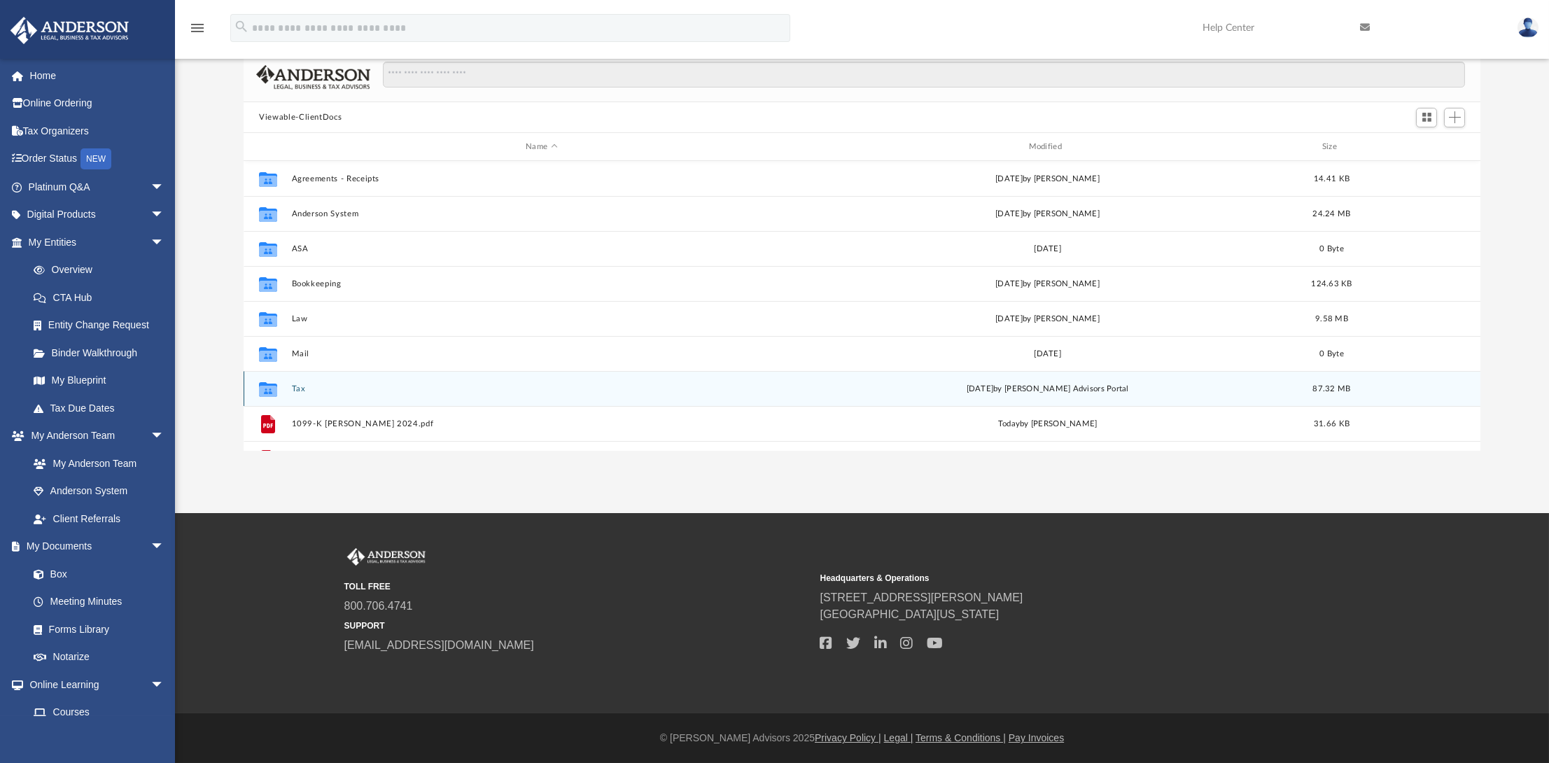
click at [269, 389] on icon "grid" at bounding box center [268, 389] width 18 height 15
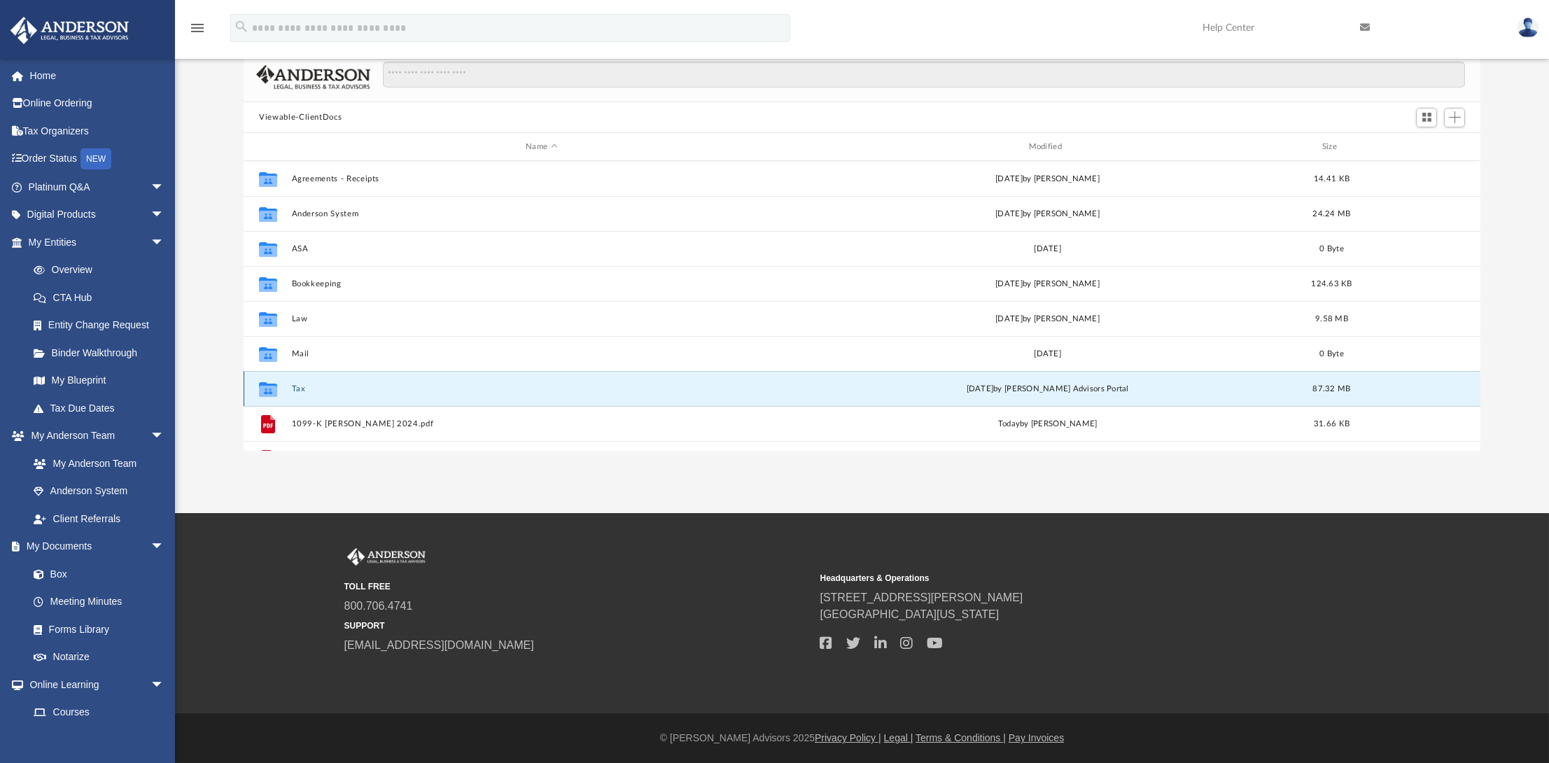
click at [269, 391] on icon "grid" at bounding box center [268, 391] width 18 height 11
click at [268, 391] on icon "grid" at bounding box center [268, 391] width 18 height 11
click at [270, 391] on icon "grid" at bounding box center [268, 389] width 18 height 15
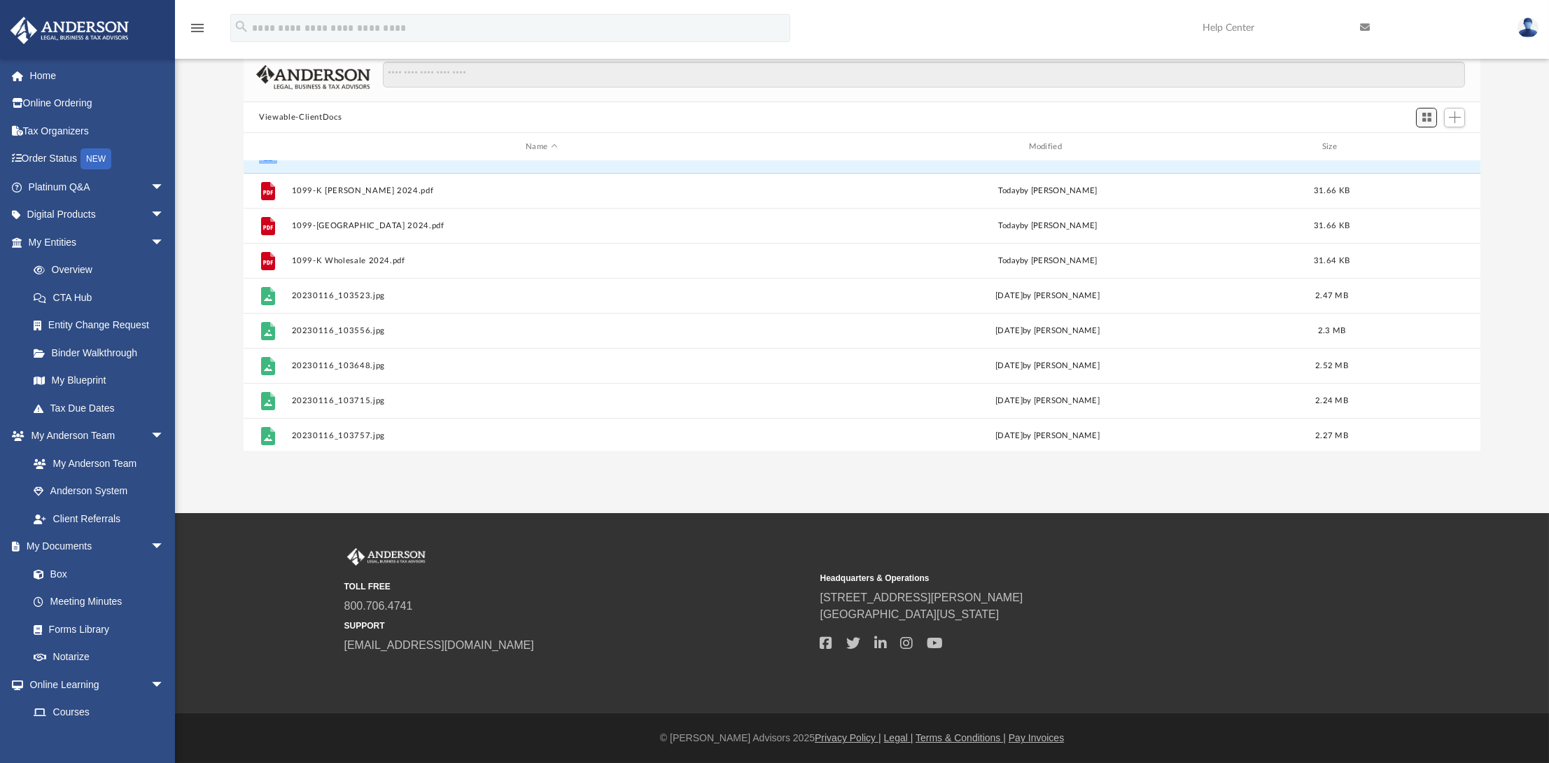
click at [1424, 121] on span "Switch to Grid View" at bounding box center [1427, 117] width 12 height 12
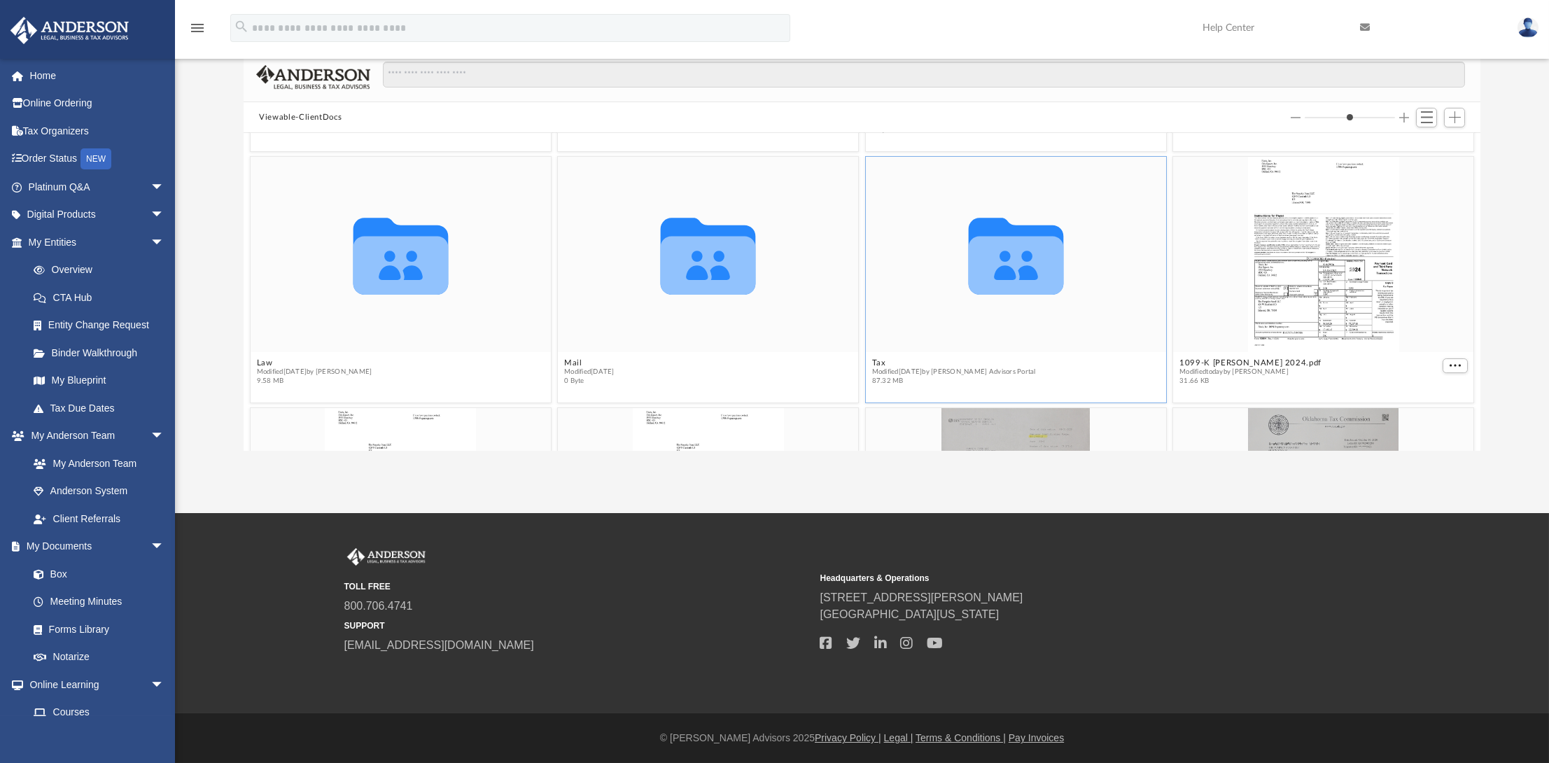
click at [992, 293] on icon "grid" at bounding box center [1016, 266] width 95 height 59
click at [1013, 277] on icon "grid" at bounding box center [1016, 256] width 95 height 77
click at [953, 350] on div "Collaborated Folder" at bounding box center [1016, 254] width 300 height 195
click at [950, 368] on span "Modified Mon Aug 18 2025 by Anderson Advisors Portal" at bounding box center [954, 371] width 164 height 9
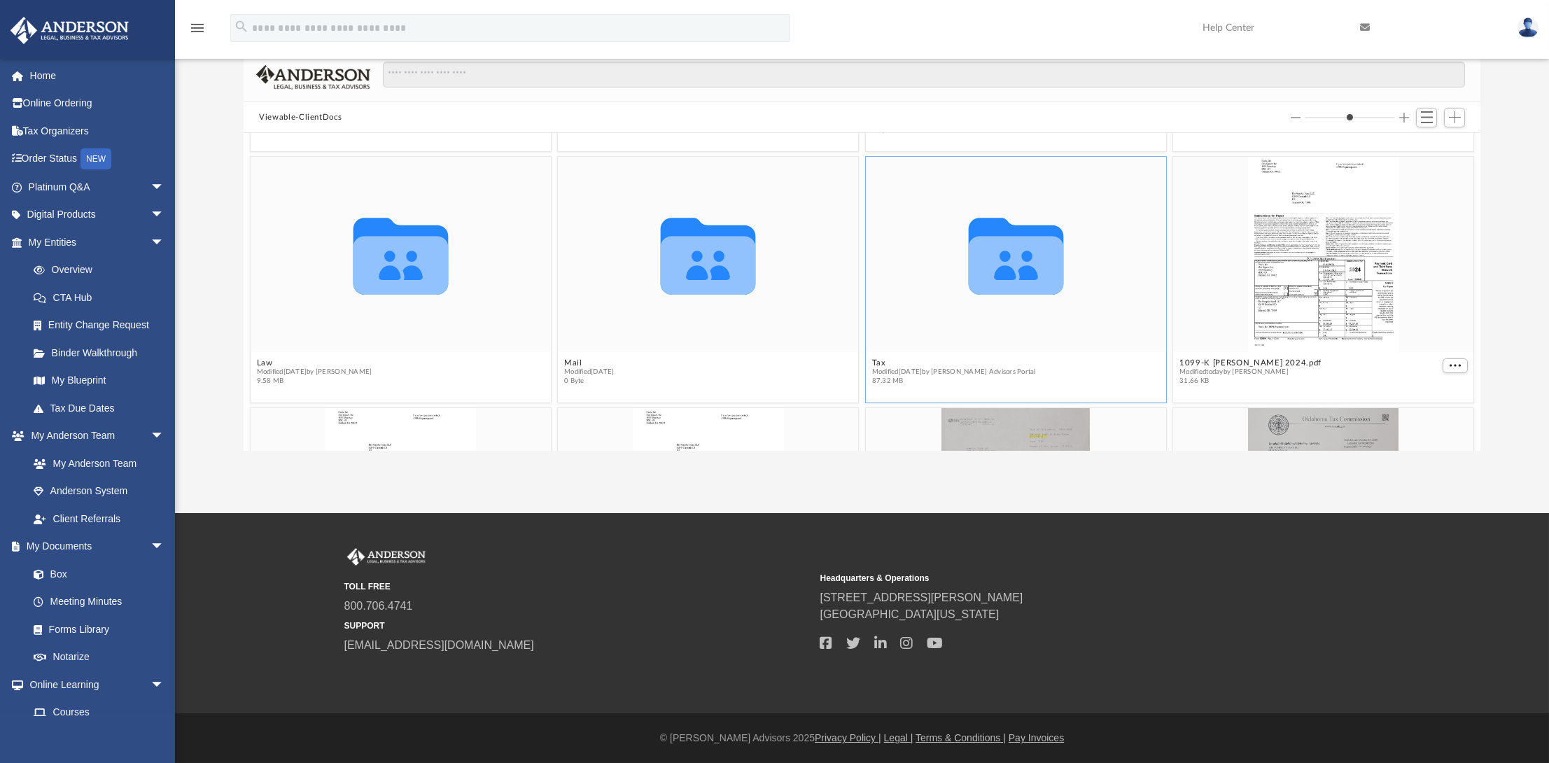
click at [997, 260] on icon "grid" at bounding box center [1016, 256] width 95 height 77
drag, startPoint x: 996, startPoint y: 259, endPoint x: 974, endPoint y: 249, distance: 24.4
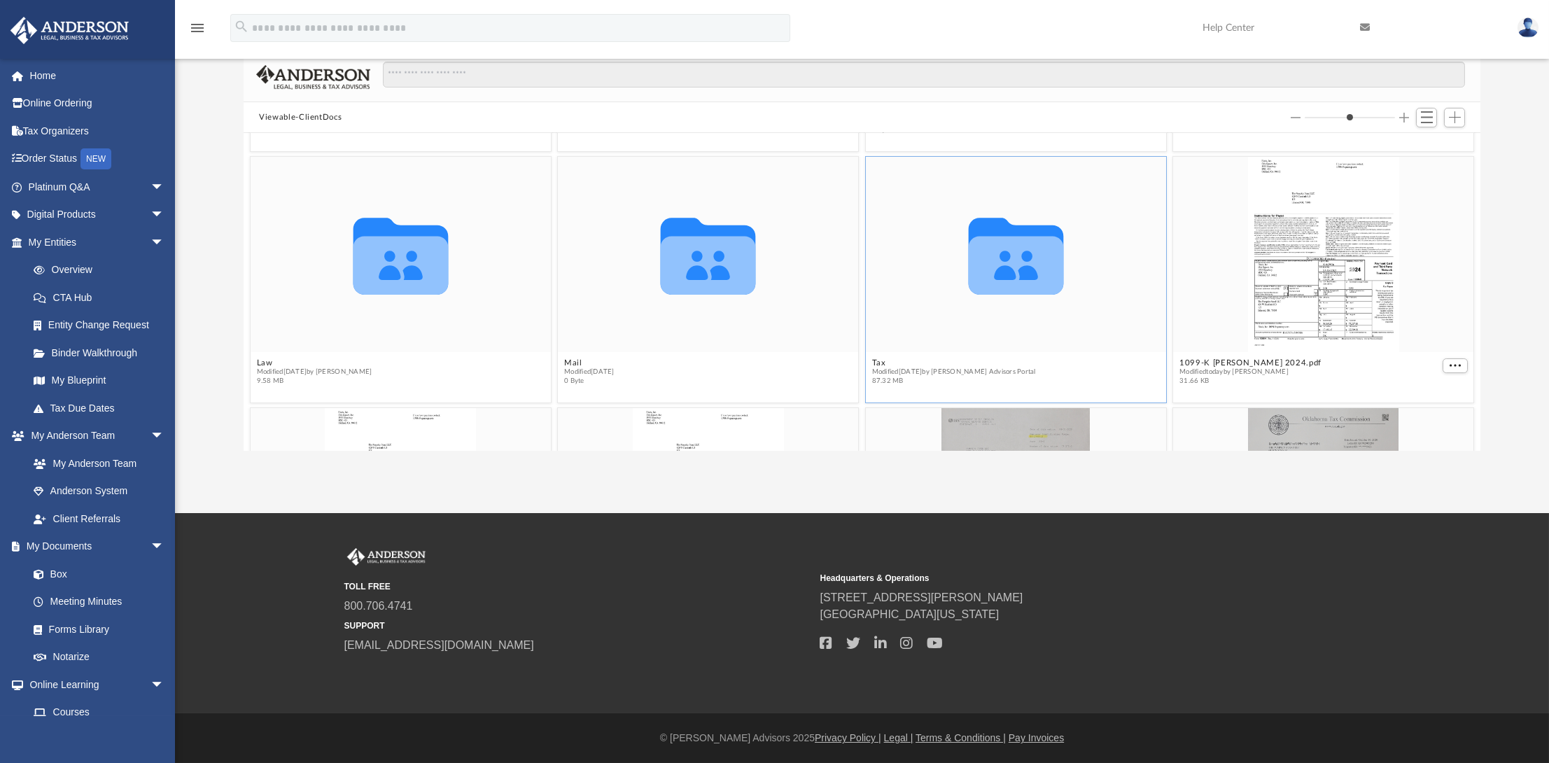
click at [974, 249] on icon "grid" at bounding box center [1016, 266] width 95 height 59
click at [974, 251] on icon "grid" at bounding box center [1016, 266] width 95 height 59
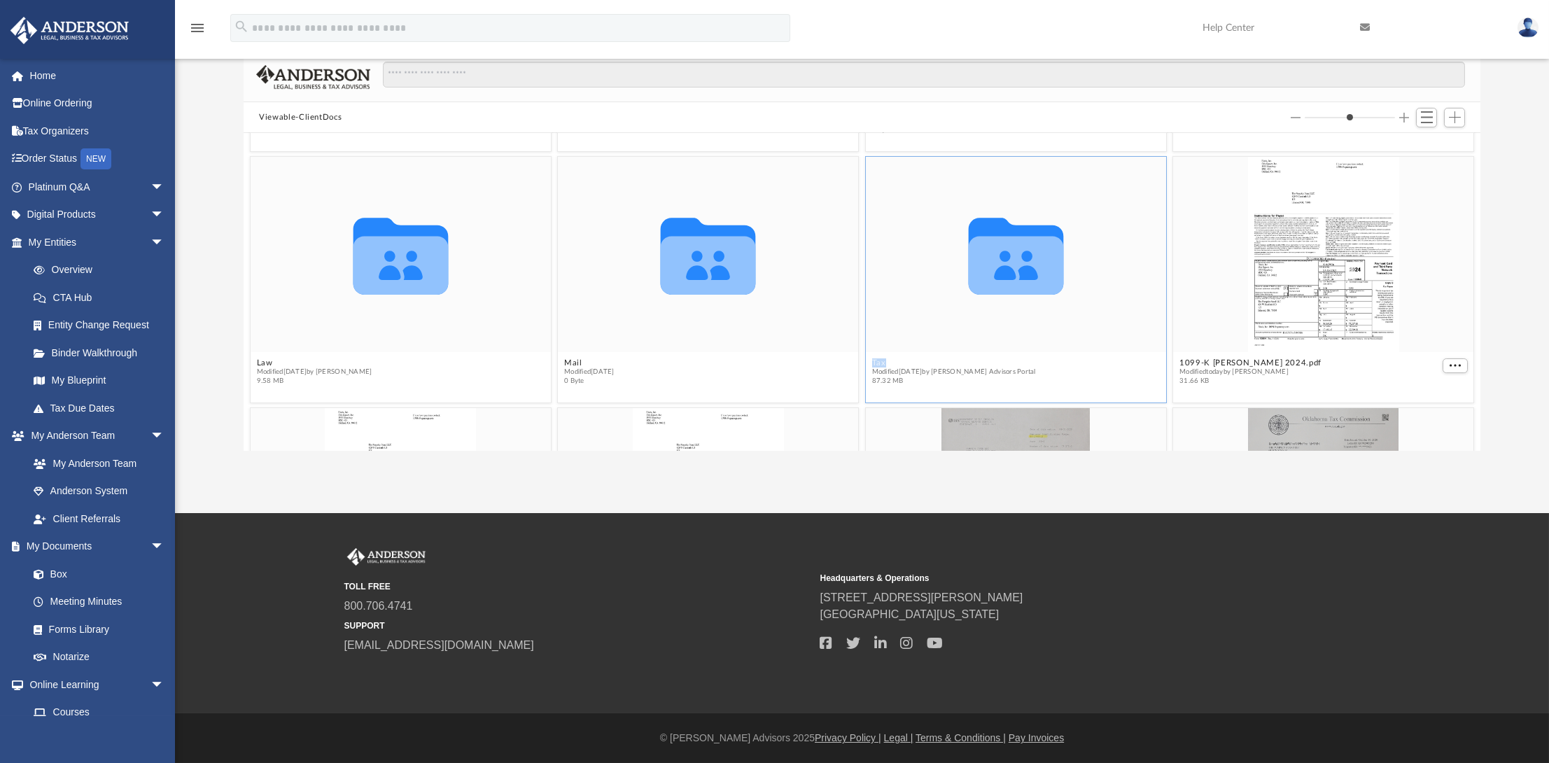
click at [972, 251] on icon "grid" at bounding box center [1016, 266] width 95 height 59
click at [970, 251] on icon "grid" at bounding box center [1016, 266] width 95 height 59
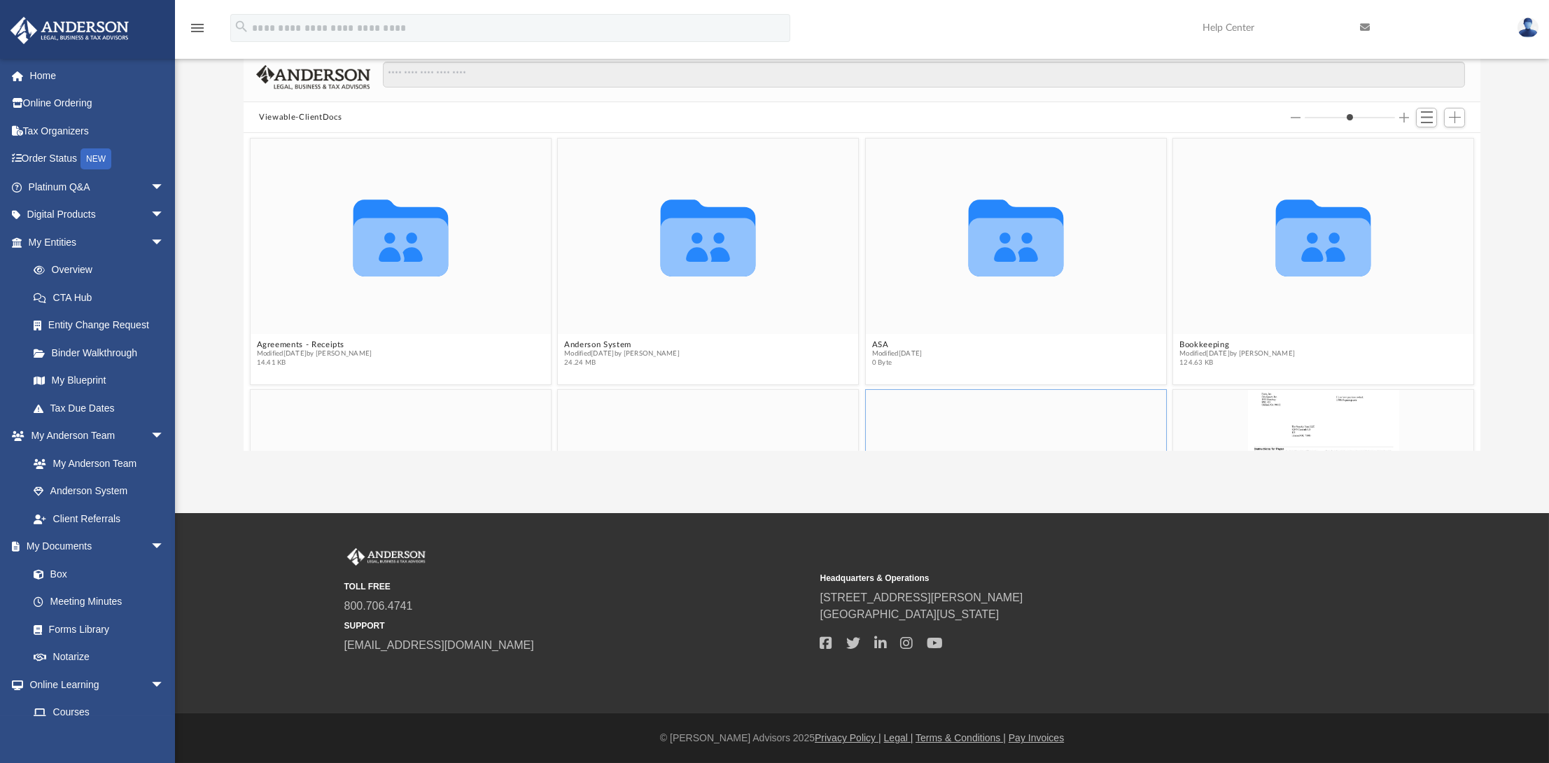
click at [1297, 115] on button "Decrease column size" at bounding box center [1296, 118] width 10 height 10
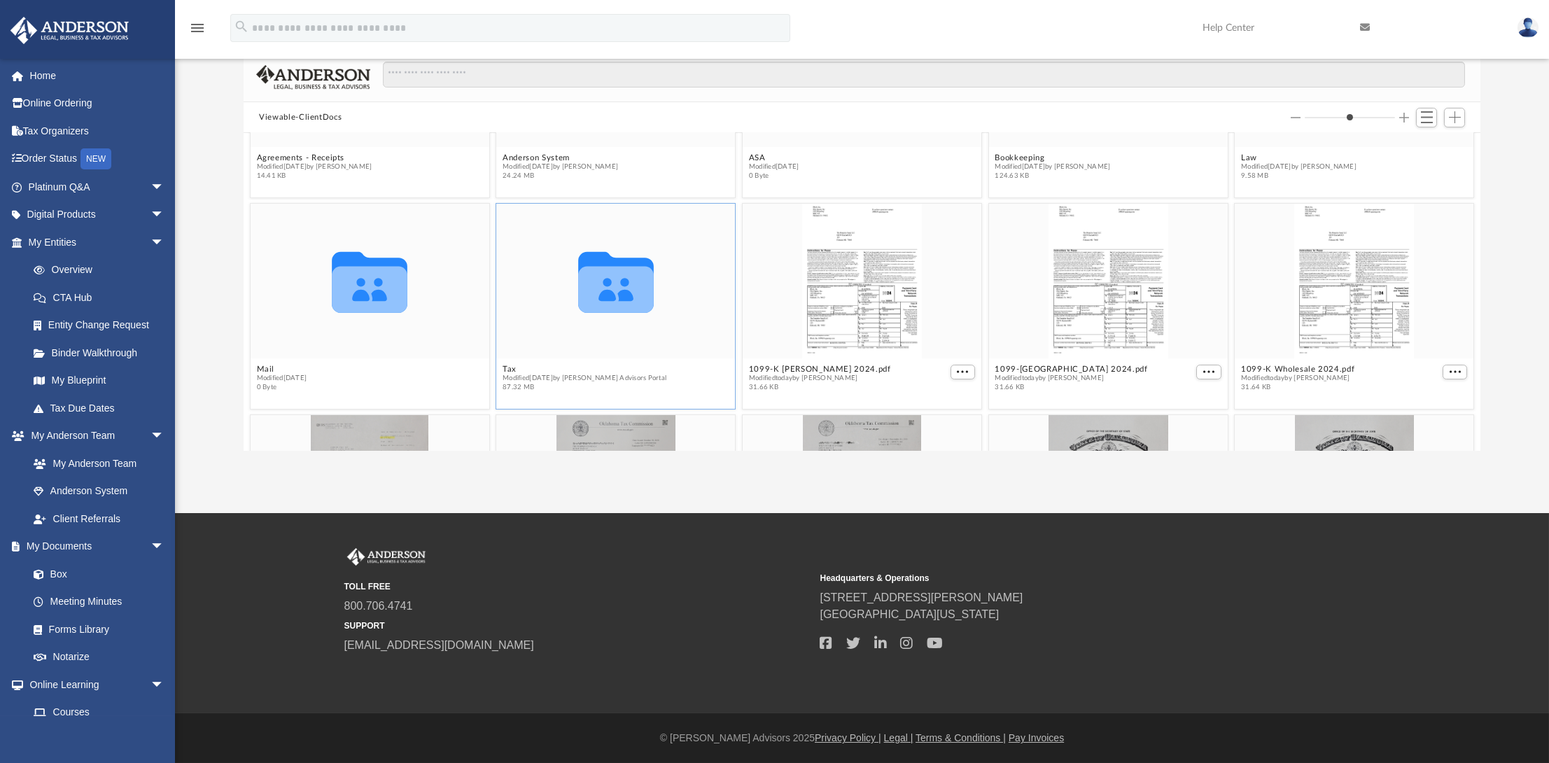
click at [1297, 115] on button "Decrease column size" at bounding box center [1296, 118] width 10 height 10
type input "*"
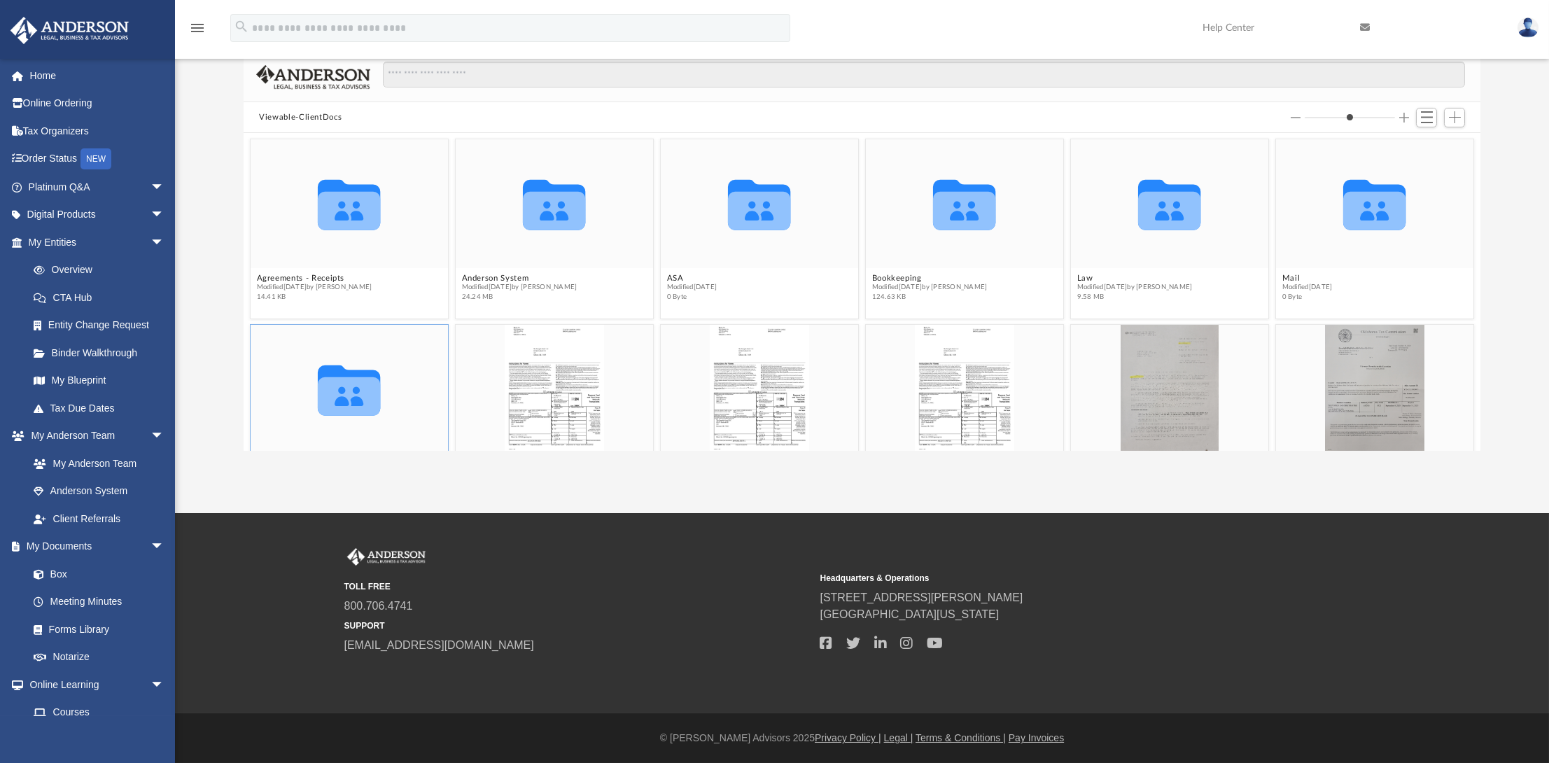
scroll to position [116, 0]
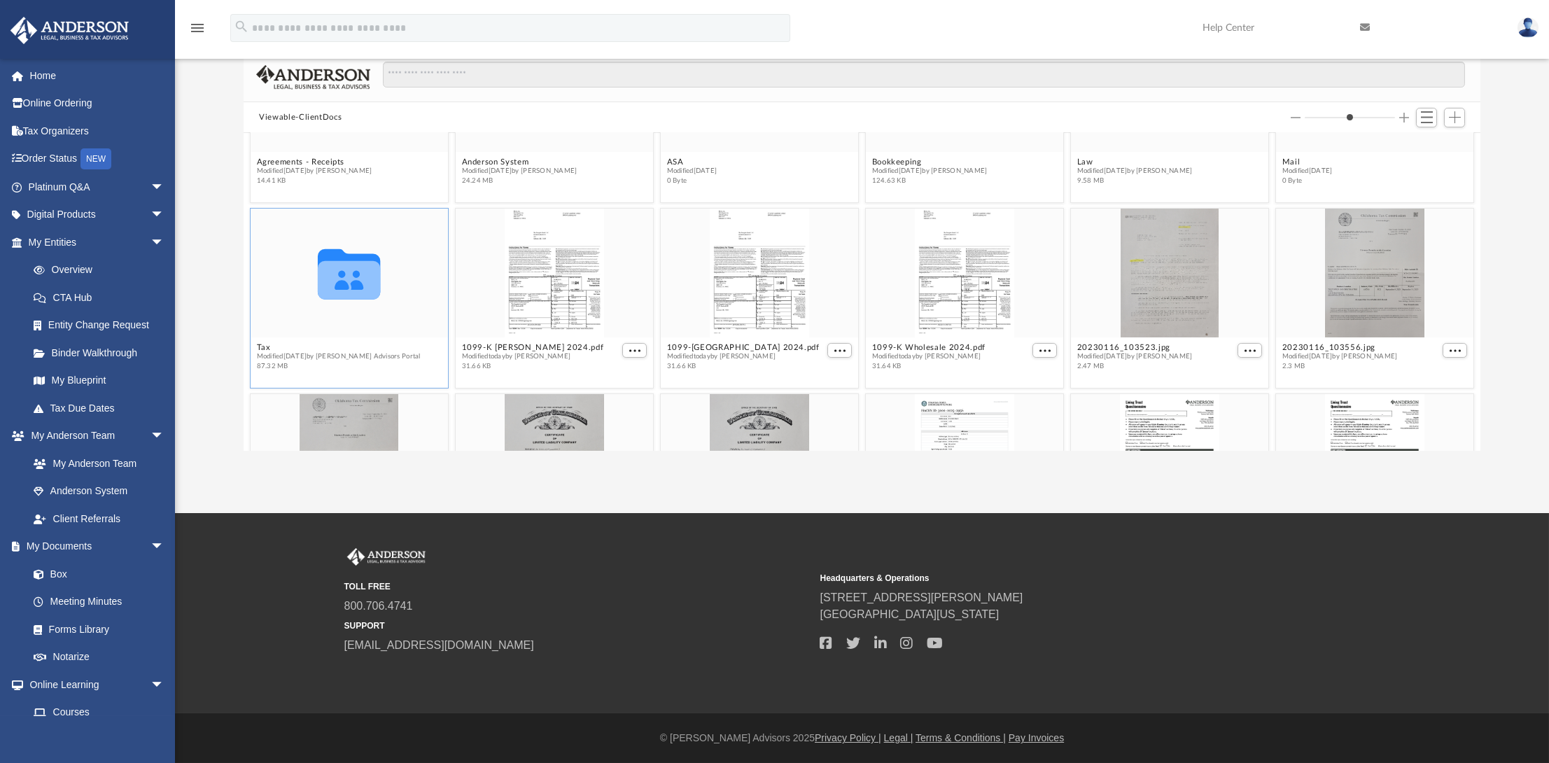
click at [364, 320] on div "Collaborated Folder" at bounding box center [349, 273] width 197 height 128
drag, startPoint x: 349, startPoint y: 262, endPoint x: 324, endPoint y: 263, distance: 25.2
click at [324, 263] on icon "grid" at bounding box center [349, 280] width 62 height 38
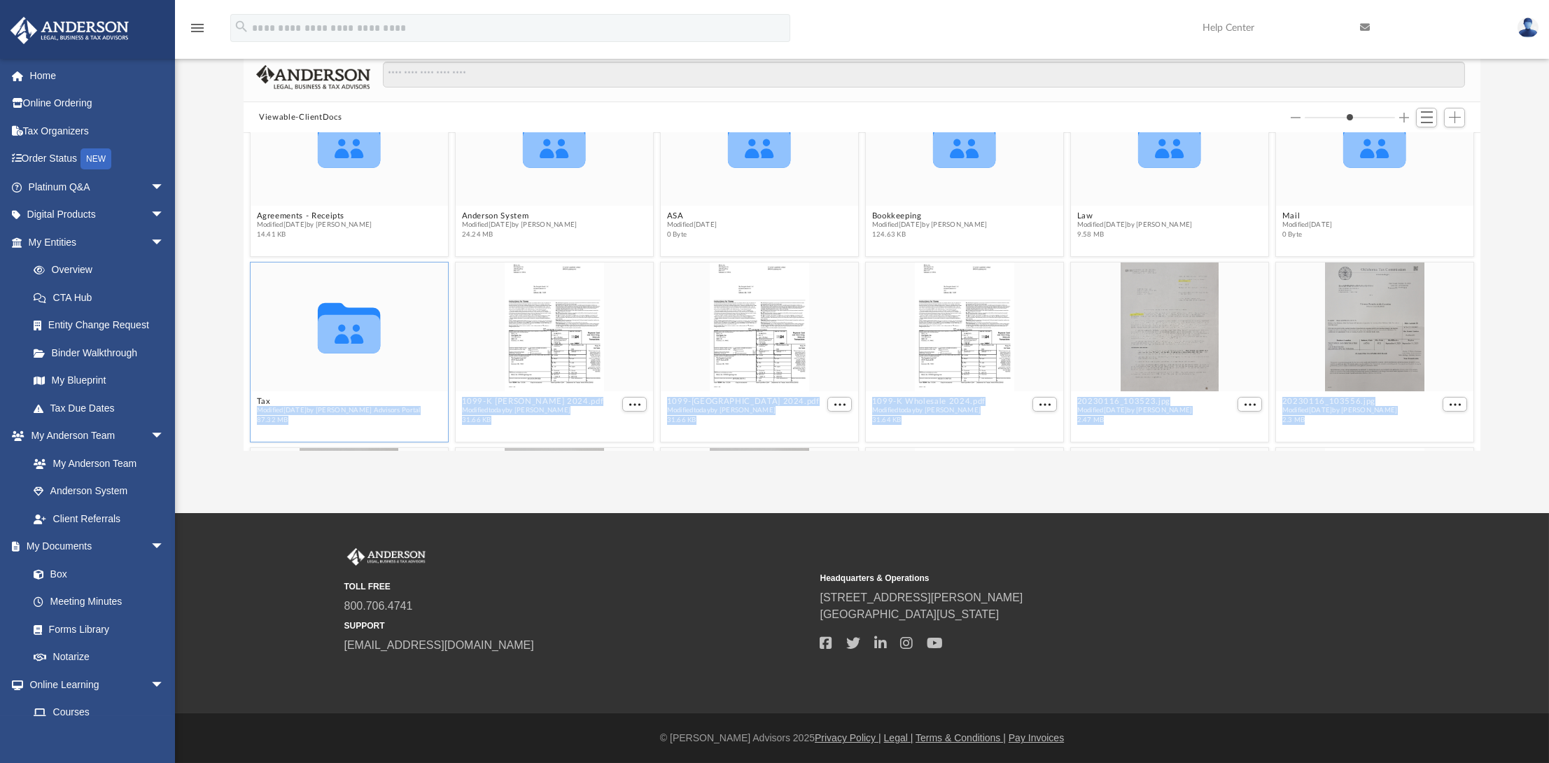
drag, startPoint x: 360, startPoint y: 398, endPoint x: 400, endPoint y: 395, distance: 40.0
click at [400, 395] on div "Collaborated Folder Agreements - Receipts Modified Mon Jul 28 2025 by Kathy Mar…" at bounding box center [862, 444] width 1230 height 742
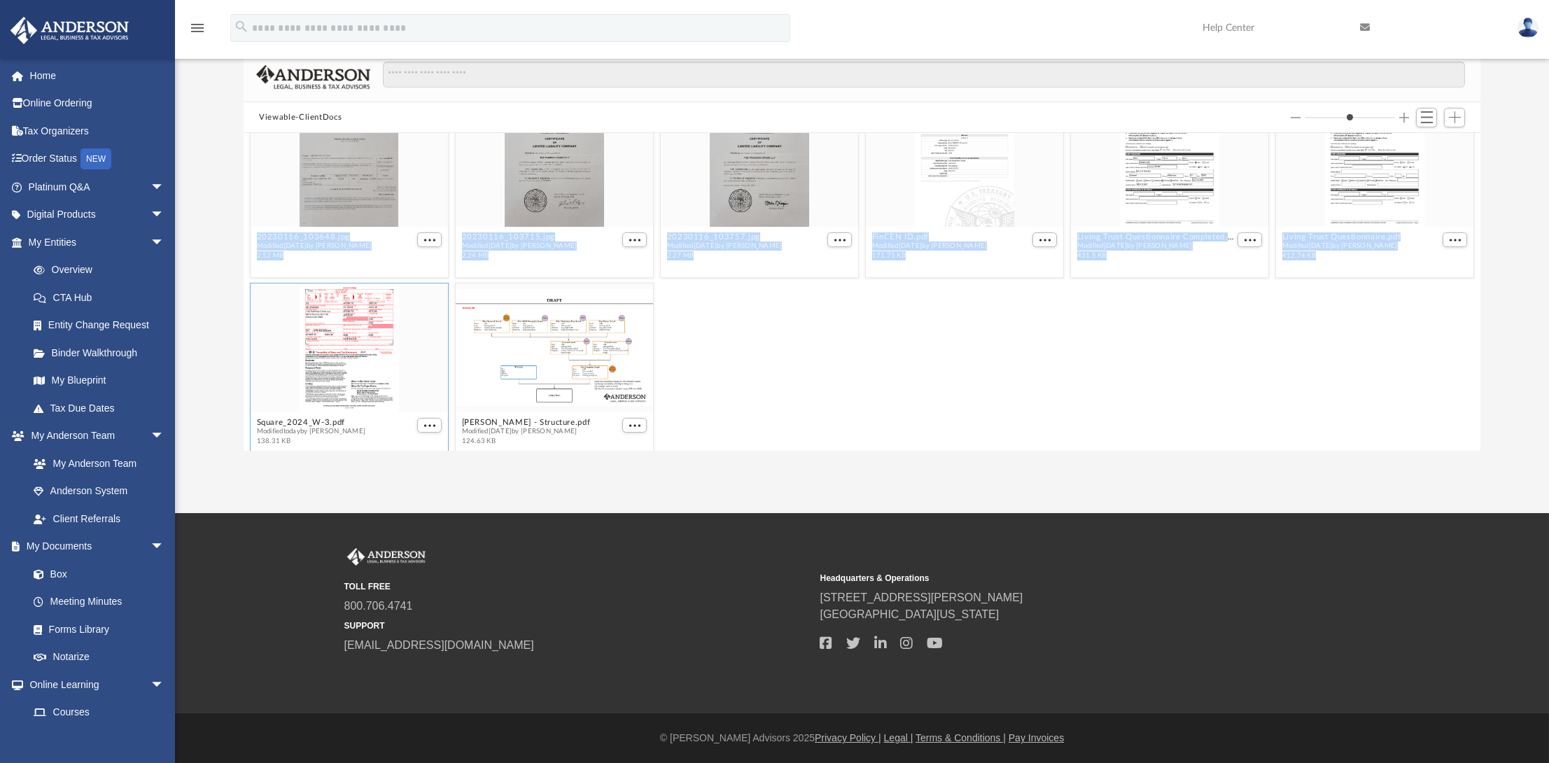
click at [378, 367] on div "grid" at bounding box center [349, 347] width 197 height 128
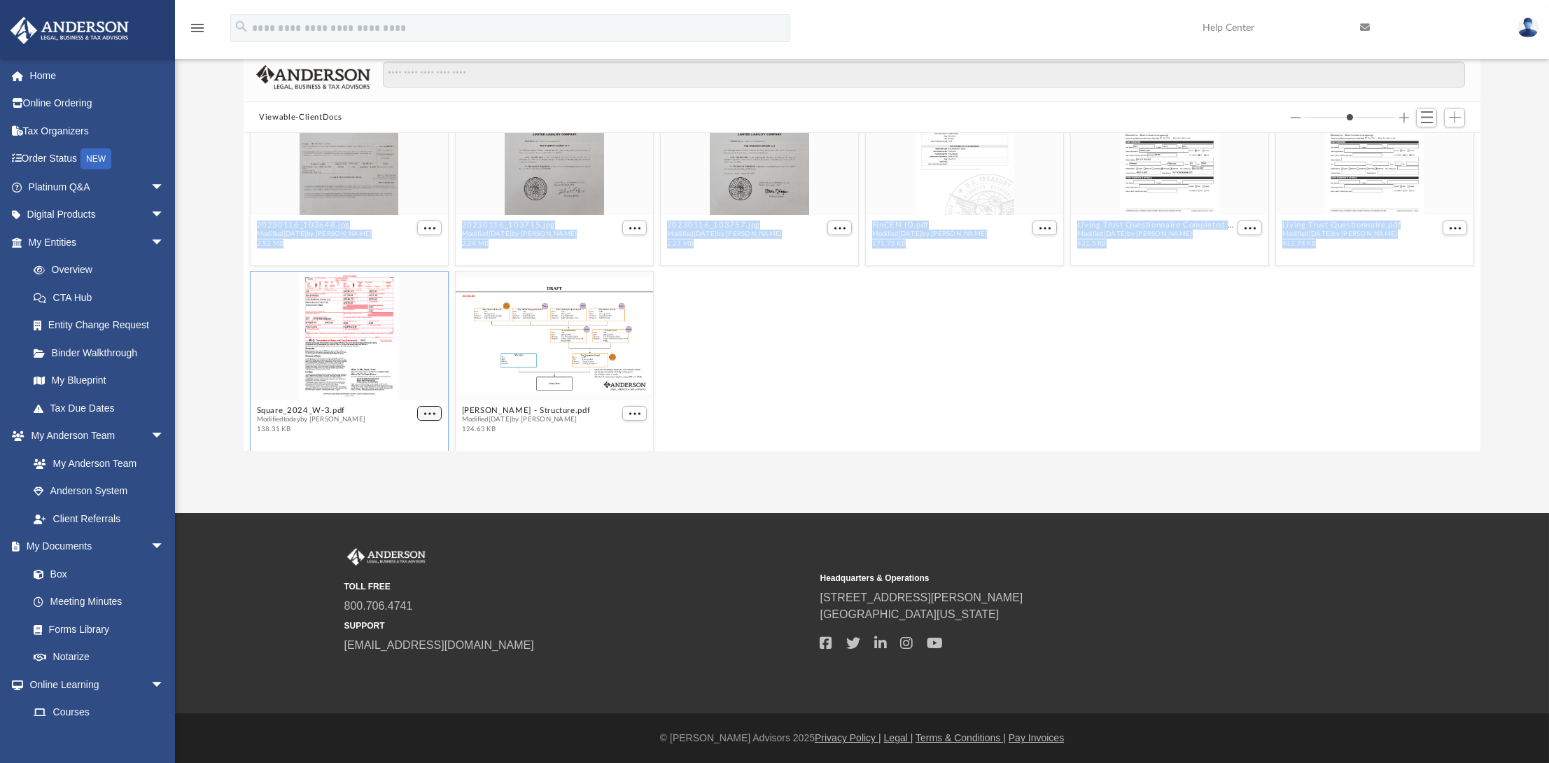
click at [429, 419] on div "Collaborated Folder Tax Modified Mon Aug 18 2025 by Anderson Advisors Portal 87…" at bounding box center [862, 292] width 1237 height 318
click at [429, 413] on span "More options" at bounding box center [429, 413] width 11 height 7
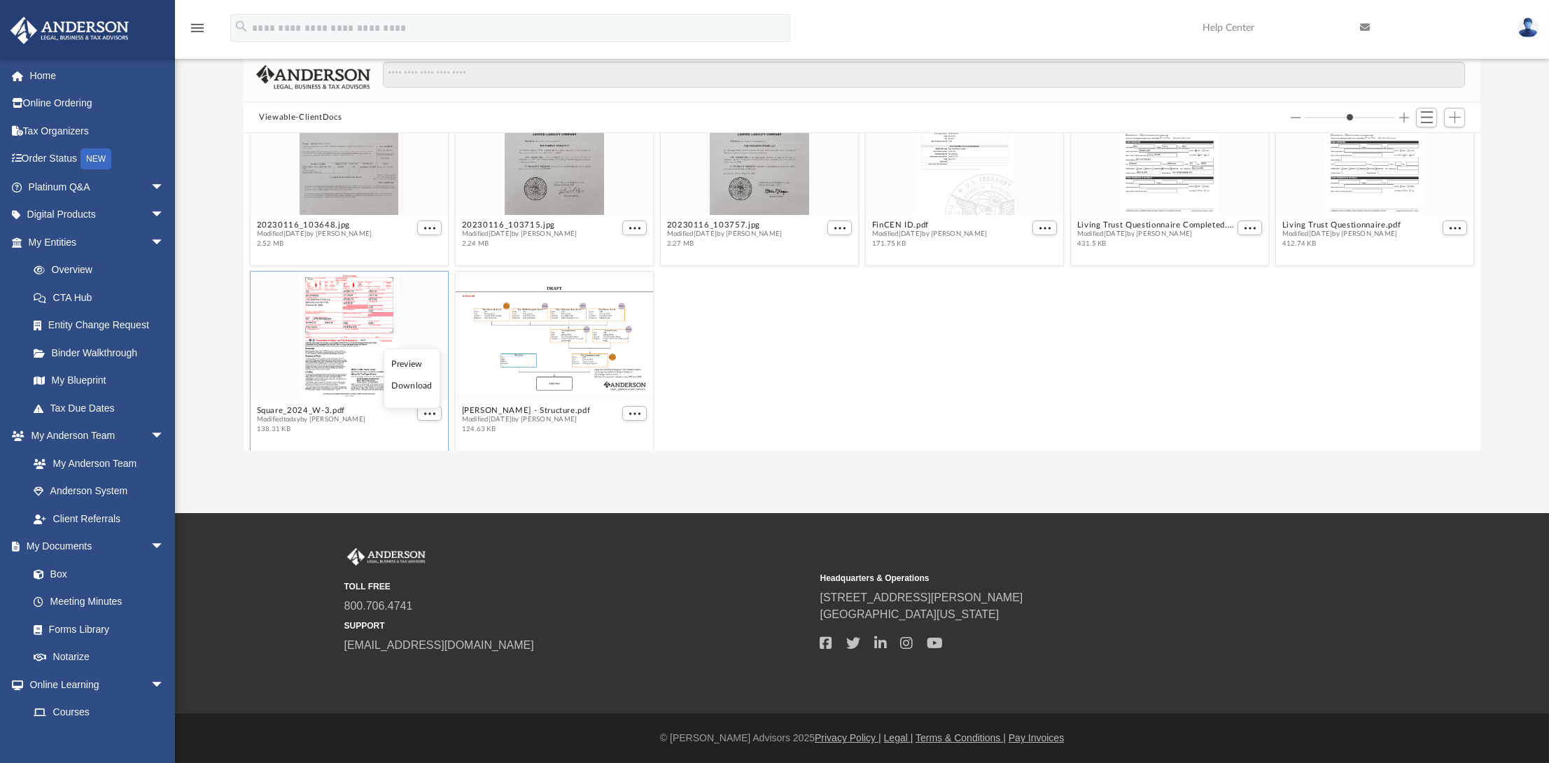
click at [452, 285] on div "Tanner Justis - Structure.pdf Modified Fri Jan 20 2023 by Josh Robertson 124.63…" at bounding box center [554, 361] width 205 height 186
click at [835, 358] on div "Square_2024_W-3.pdf Modified today by Tanner Justis 138.31 KB Tanner Justis - S…" at bounding box center [862, 361] width 1230 height 186
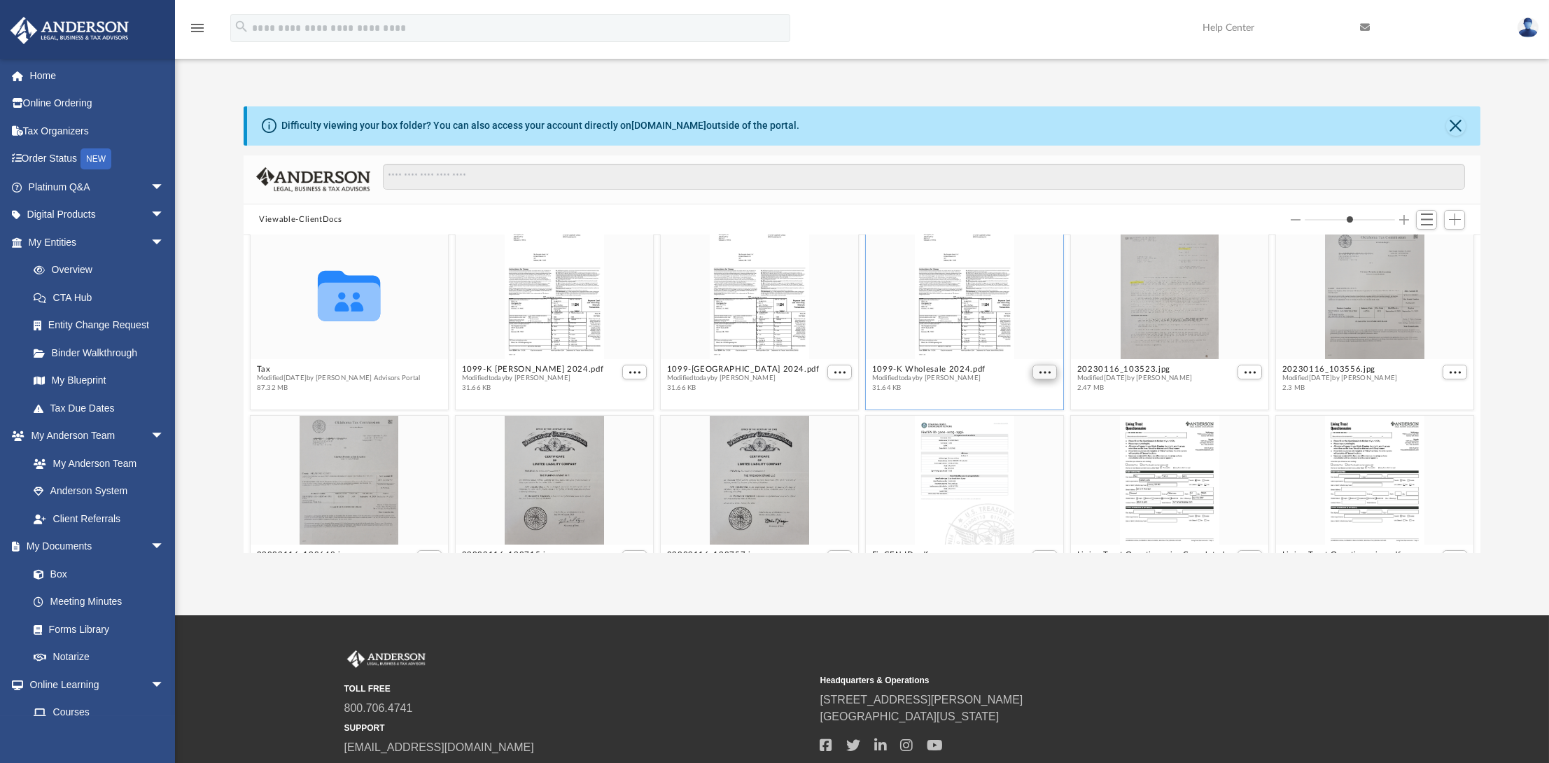
scroll to position [0, 0]
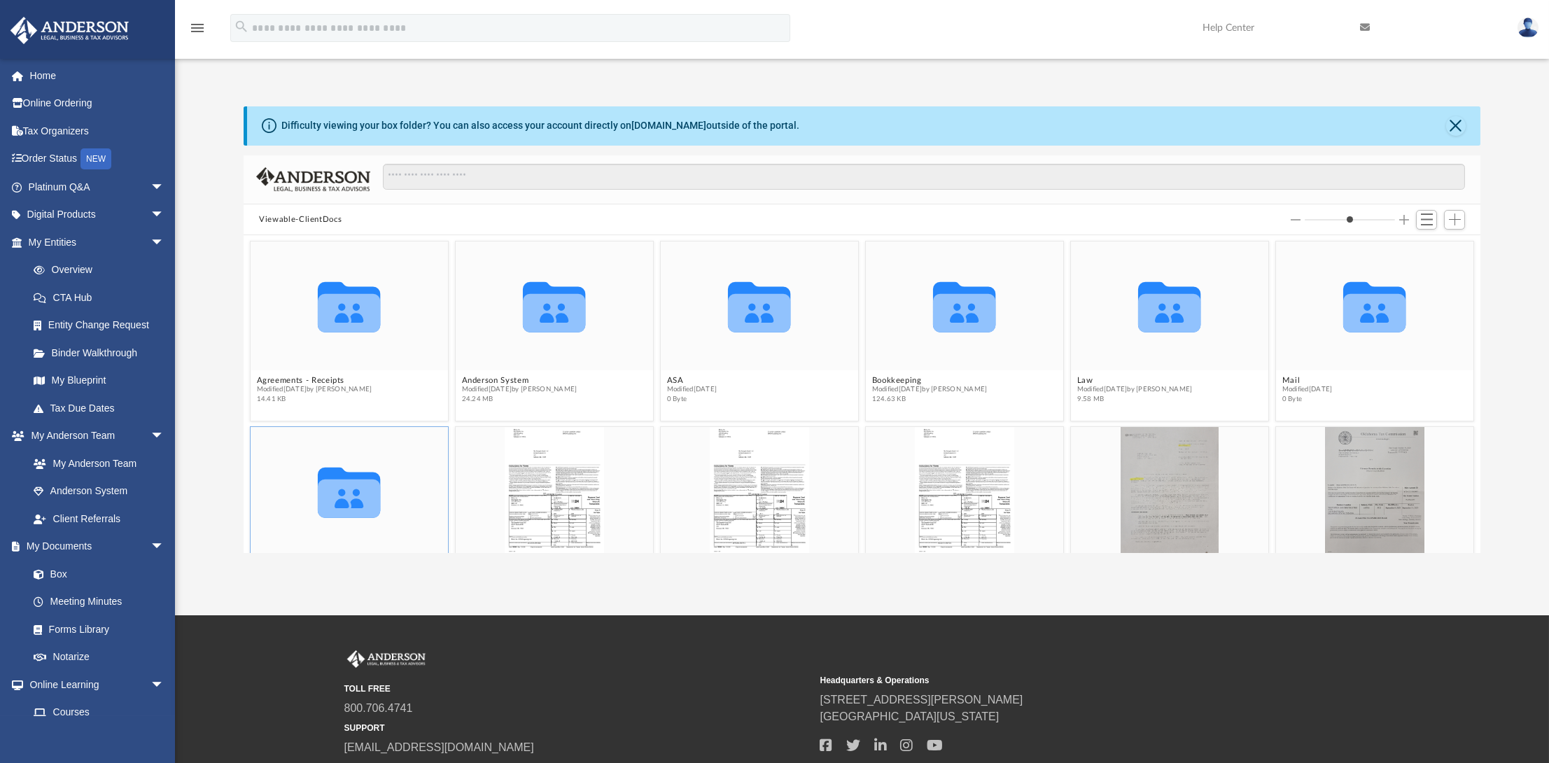
click at [378, 464] on icon "Collaborated Folder" at bounding box center [349, 491] width 118 height 77
click at [671, 125] on link "box.com" at bounding box center [668, 125] width 75 height 11
drag, startPoint x: 1161, startPoint y: 356, endPoint x: 1186, endPoint y: 187, distance: 170.4
click at [1186, 187] on div "Viewable-ClientDocs Collaborated Folder Agreements - Receipts Modified Mon Jul …" at bounding box center [862, 354] width 1237 height 398
click at [911, 123] on div "Difficulty viewing your box folder? You can also access your account directly o…" at bounding box center [863, 125] width 1233 height 39
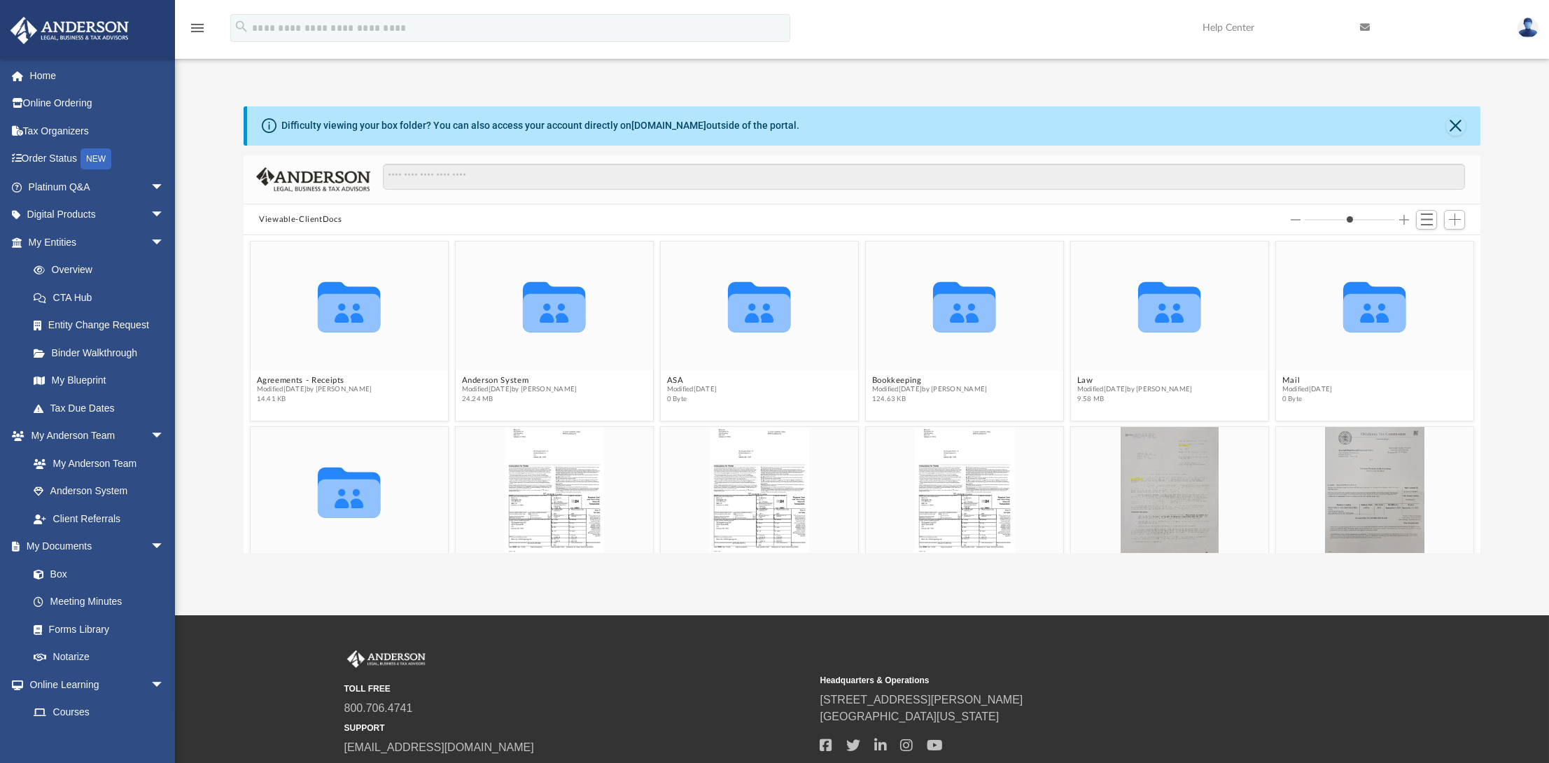
scroll to position [233, 0]
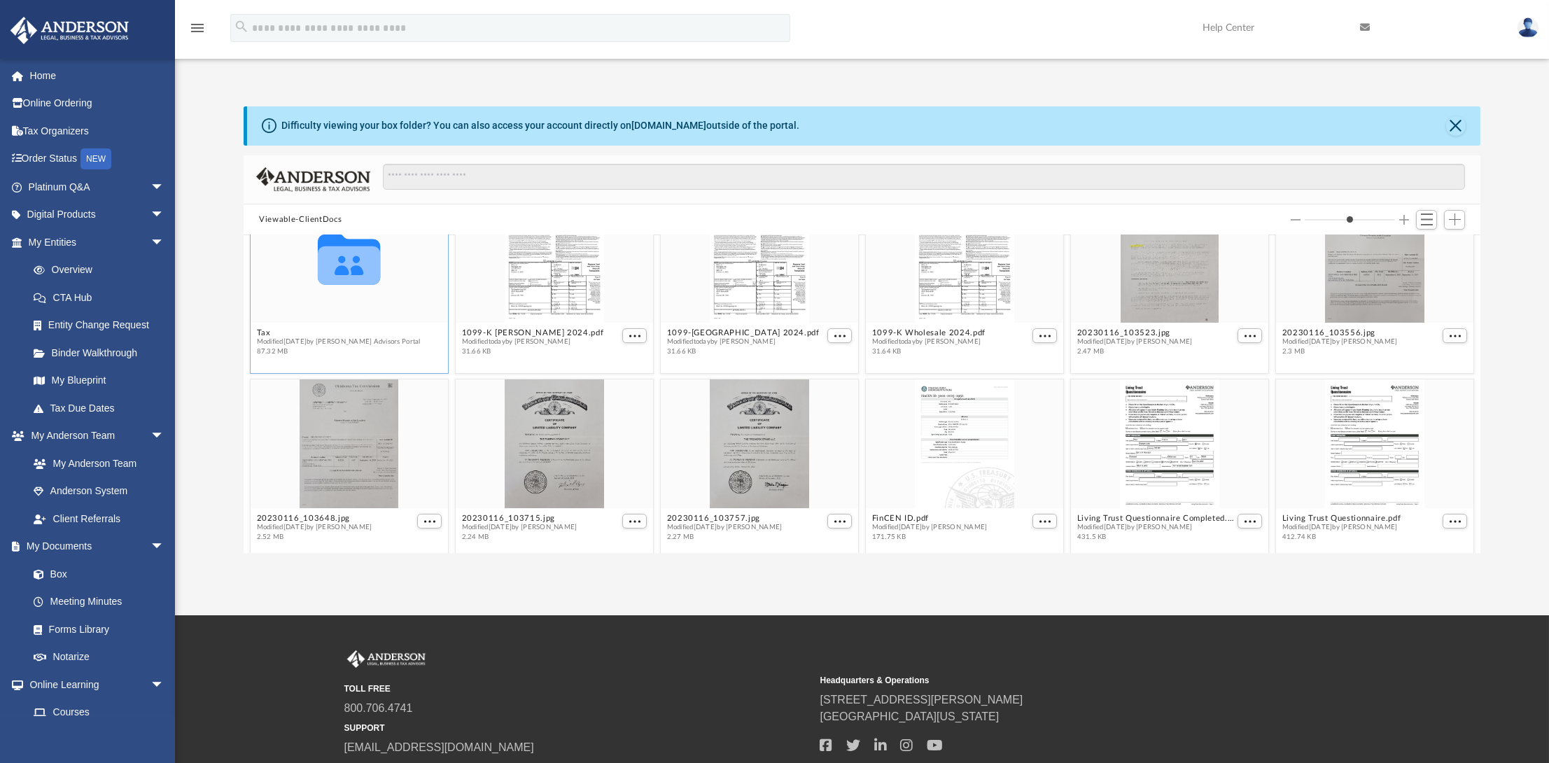
click at [381, 309] on div "Collaborated Folder" at bounding box center [349, 258] width 197 height 128
click at [355, 267] on icon "grid" at bounding box center [349, 259] width 62 height 50
click at [399, 293] on icon "Collaborated Folder" at bounding box center [349, 258] width 118 height 77
click at [1451, 218] on span "Add" at bounding box center [1455, 219] width 12 height 12
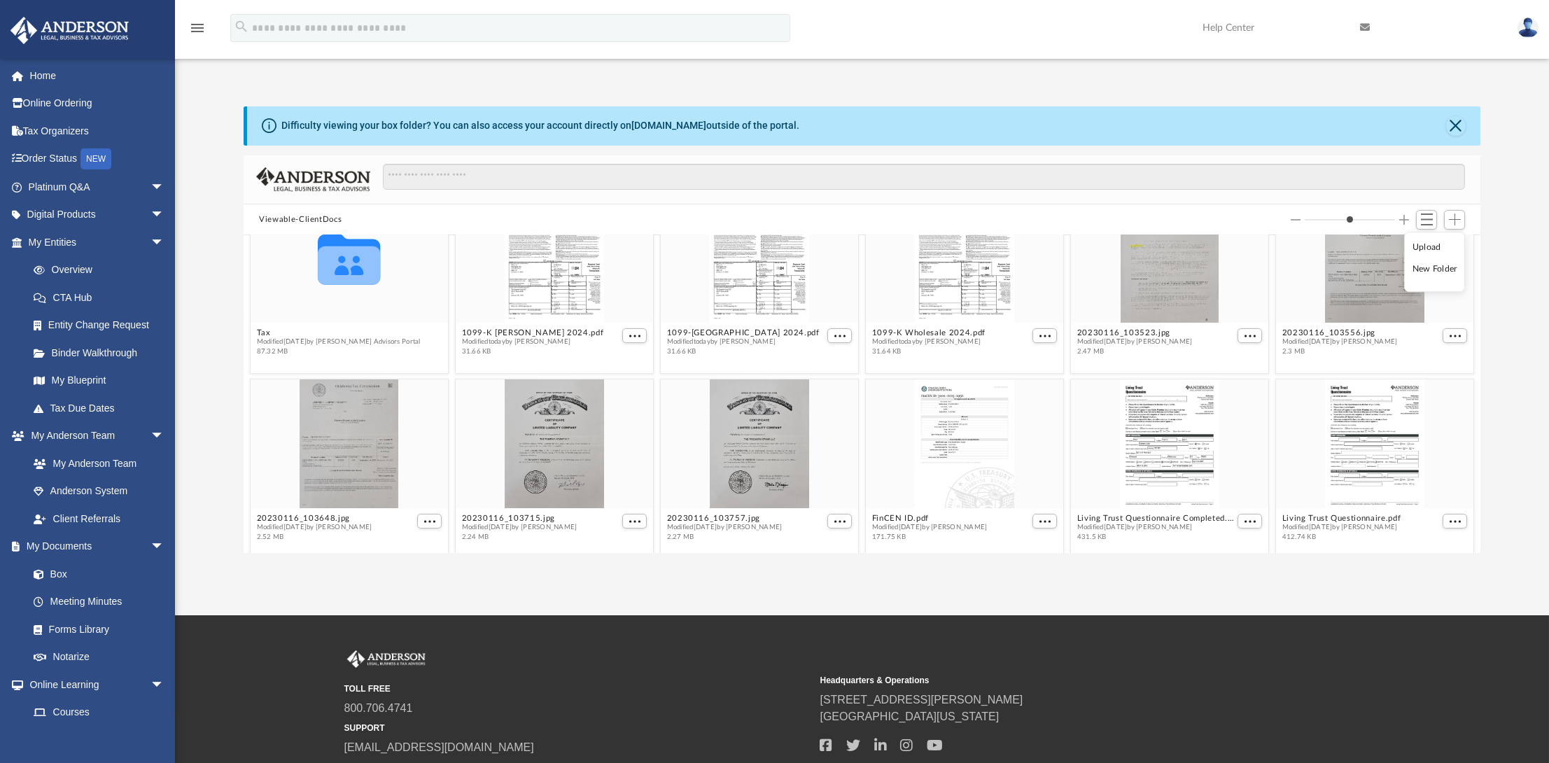
click at [1417, 246] on li "Upload" at bounding box center [1434, 247] width 45 height 15
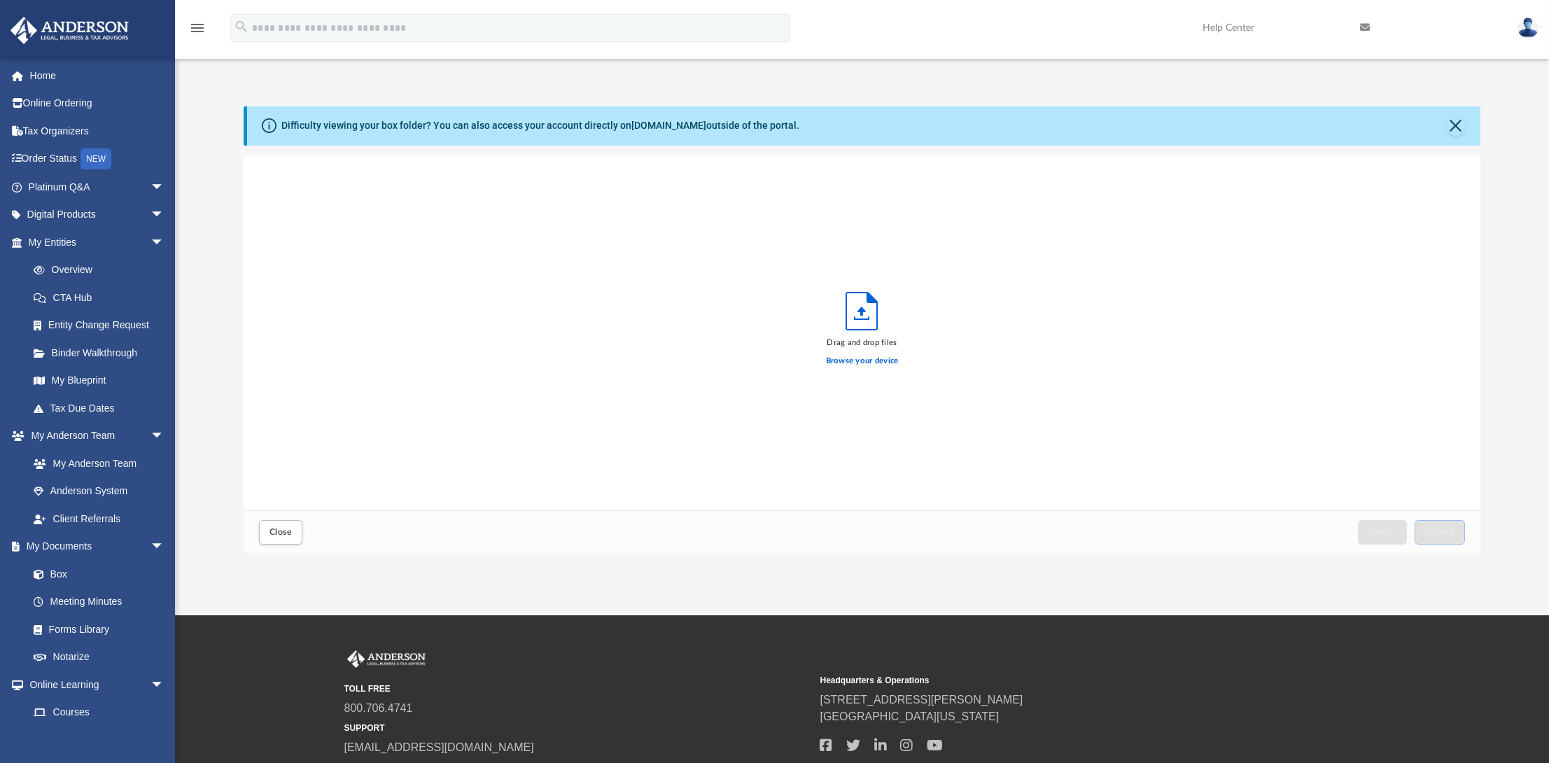
scroll to position [344, 1226]
click at [1444, 526] on button "Upload" at bounding box center [1439, 532] width 50 height 24
click at [1454, 520] on button "Upload" at bounding box center [1439, 532] width 50 height 24
click at [1456, 535] on button "Upload" at bounding box center [1439, 532] width 50 height 24
click at [1463, 120] on button "Close" at bounding box center [1456, 126] width 20 height 20
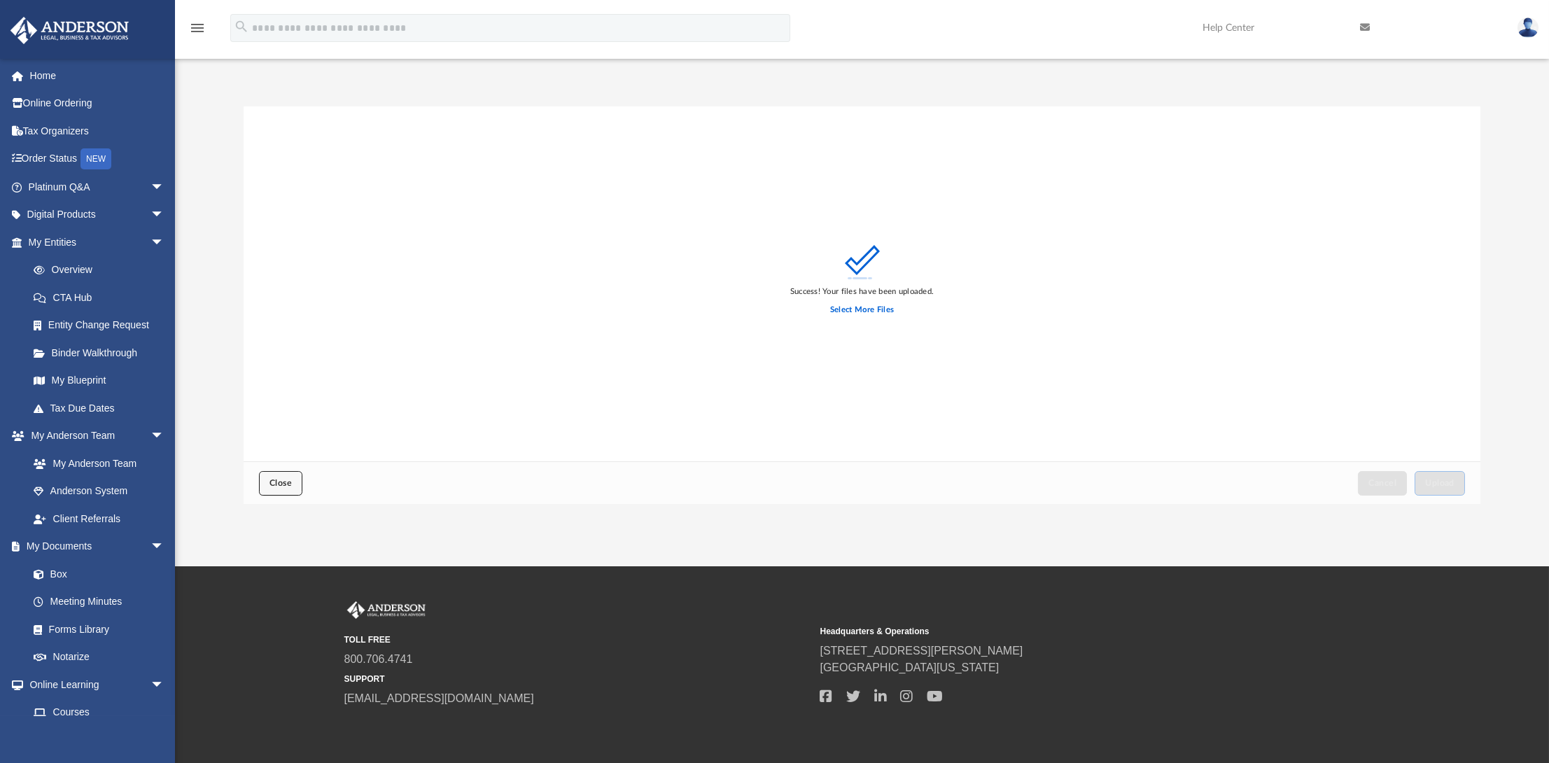
click at [279, 481] on span "Close" at bounding box center [280, 483] width 22 height 8
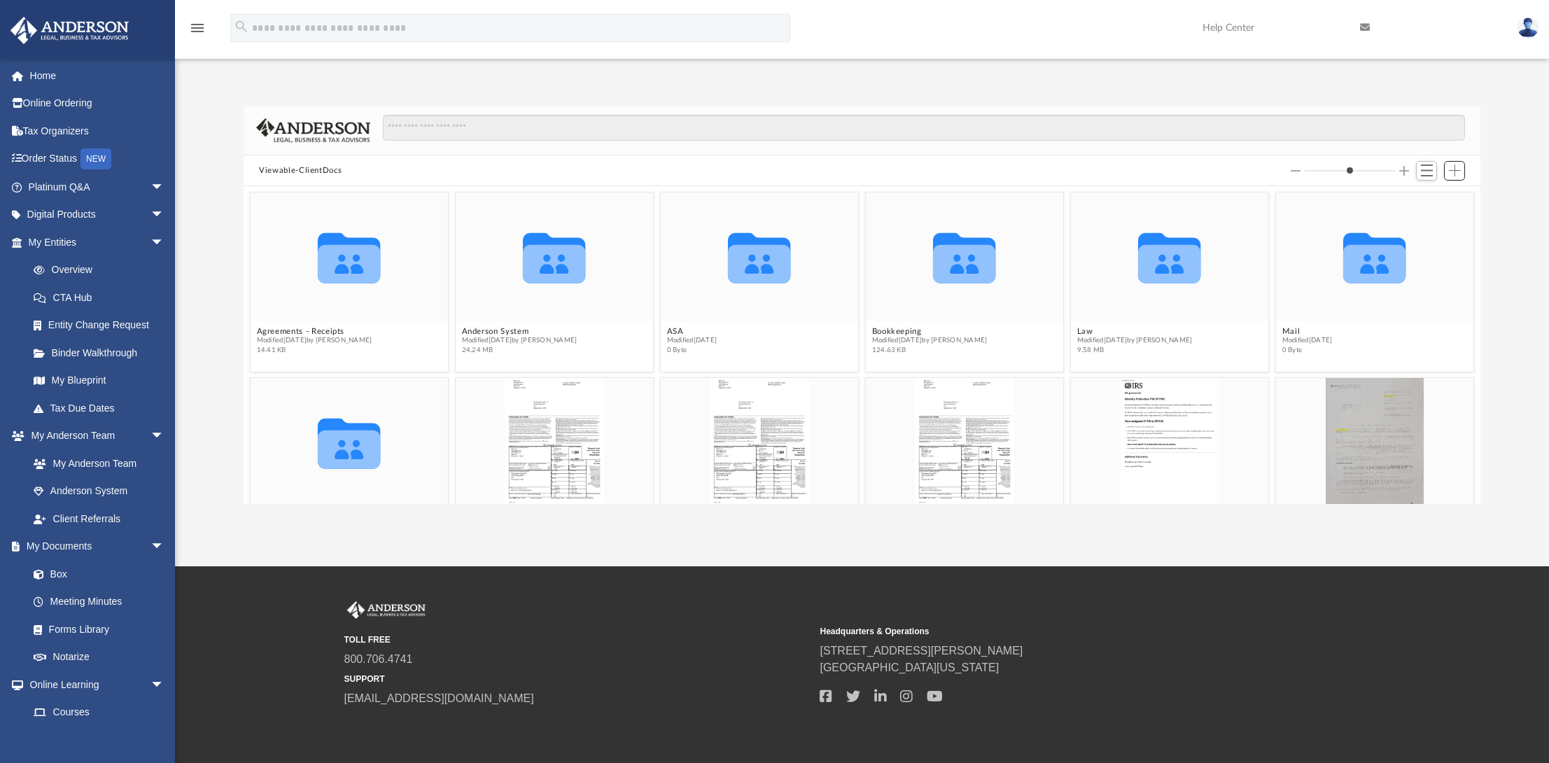
scroll to position [116, 0]
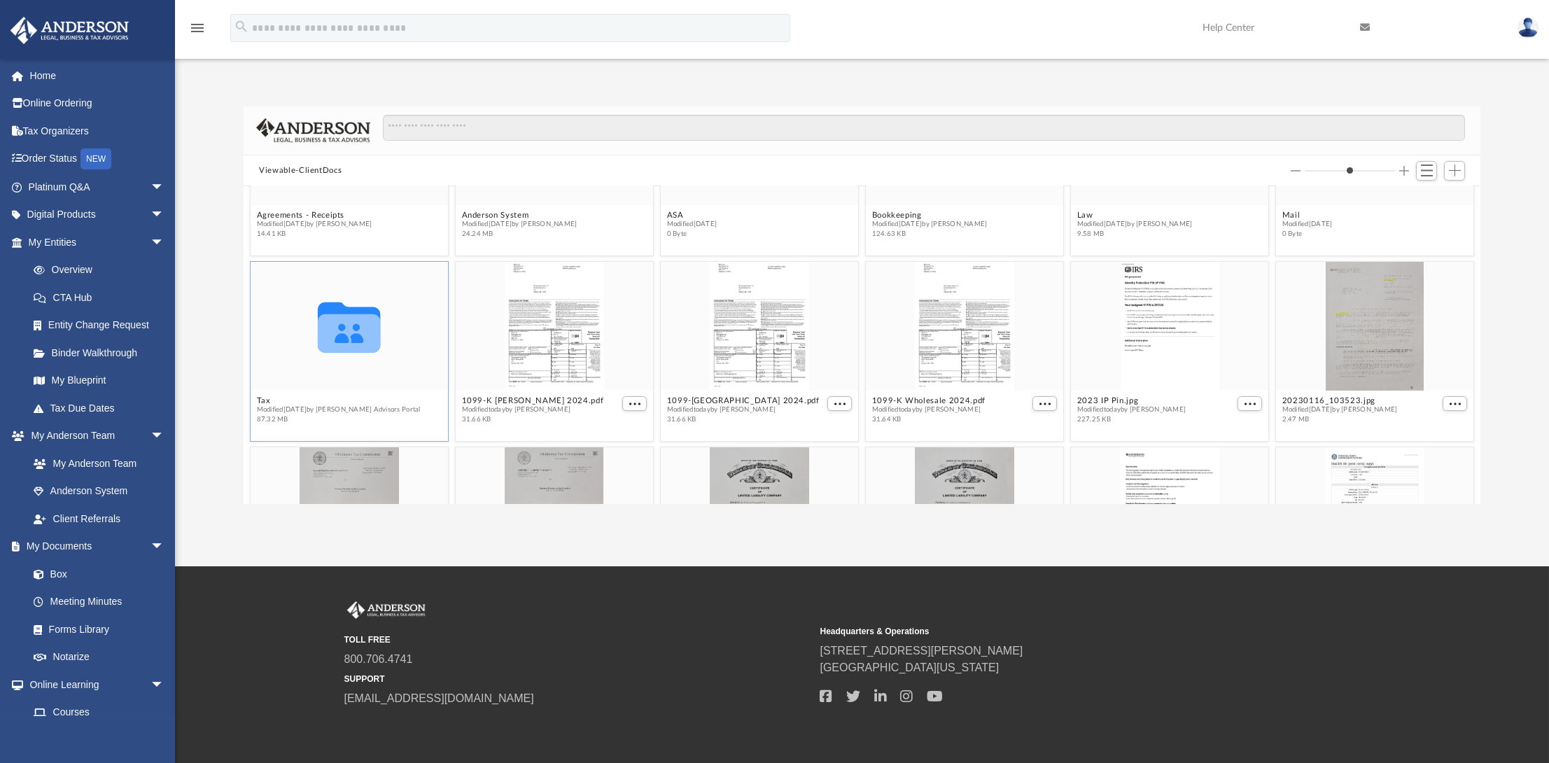
click at [339, 335] on icon "grid" at bounding box center [349, 327] width 62 height 50
click at [412, 349] on div "Collaborated Folder" at bounding box center [349, 326] width 197 height 128
click at [414, 349] on div "Collaborated Folder" at bounding box center [349, 326] width 197 height 128
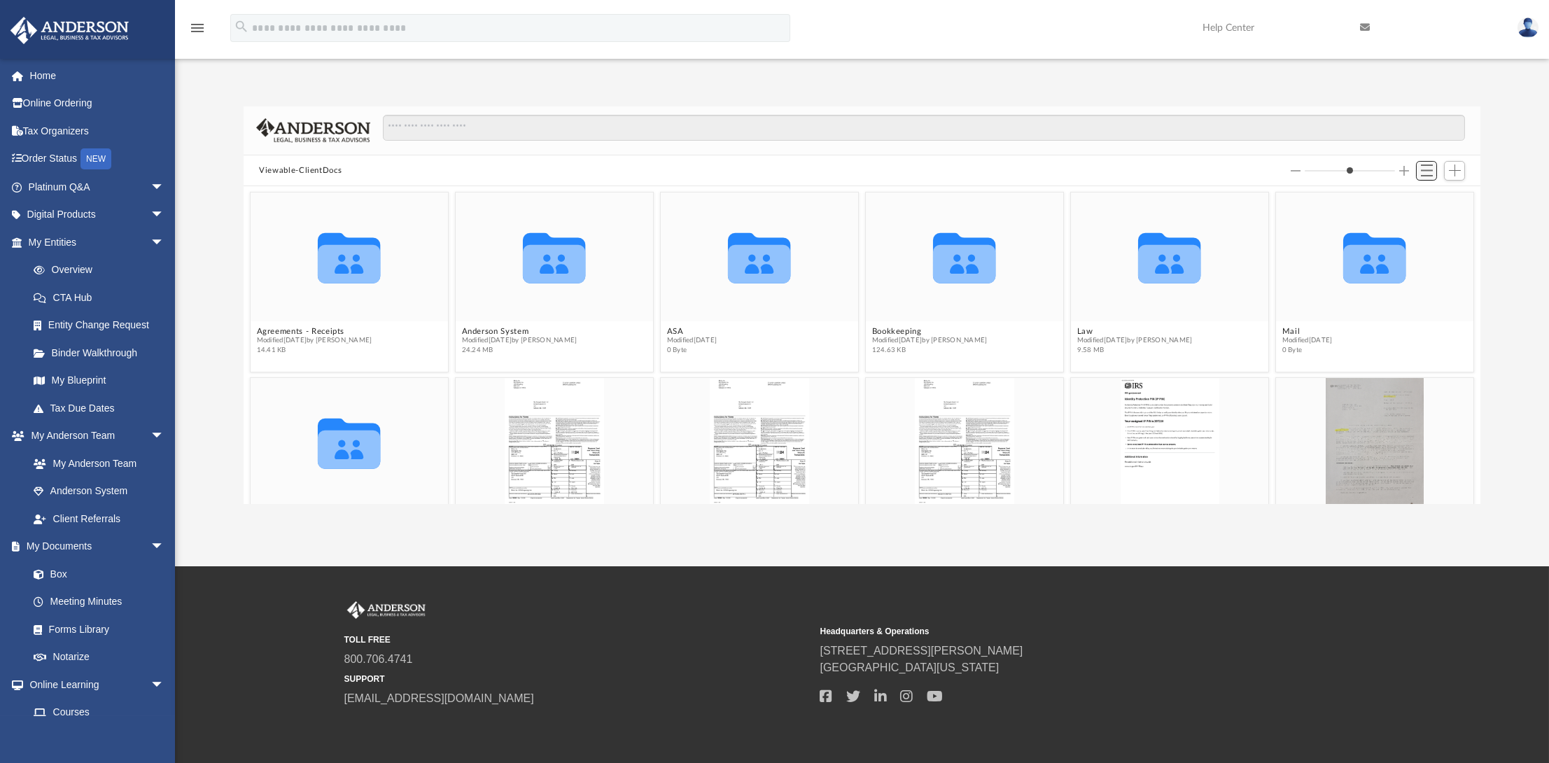
click at [1428, 169] on span "Switch to List View" at bounding box center [1427, 170] width 12 height 12
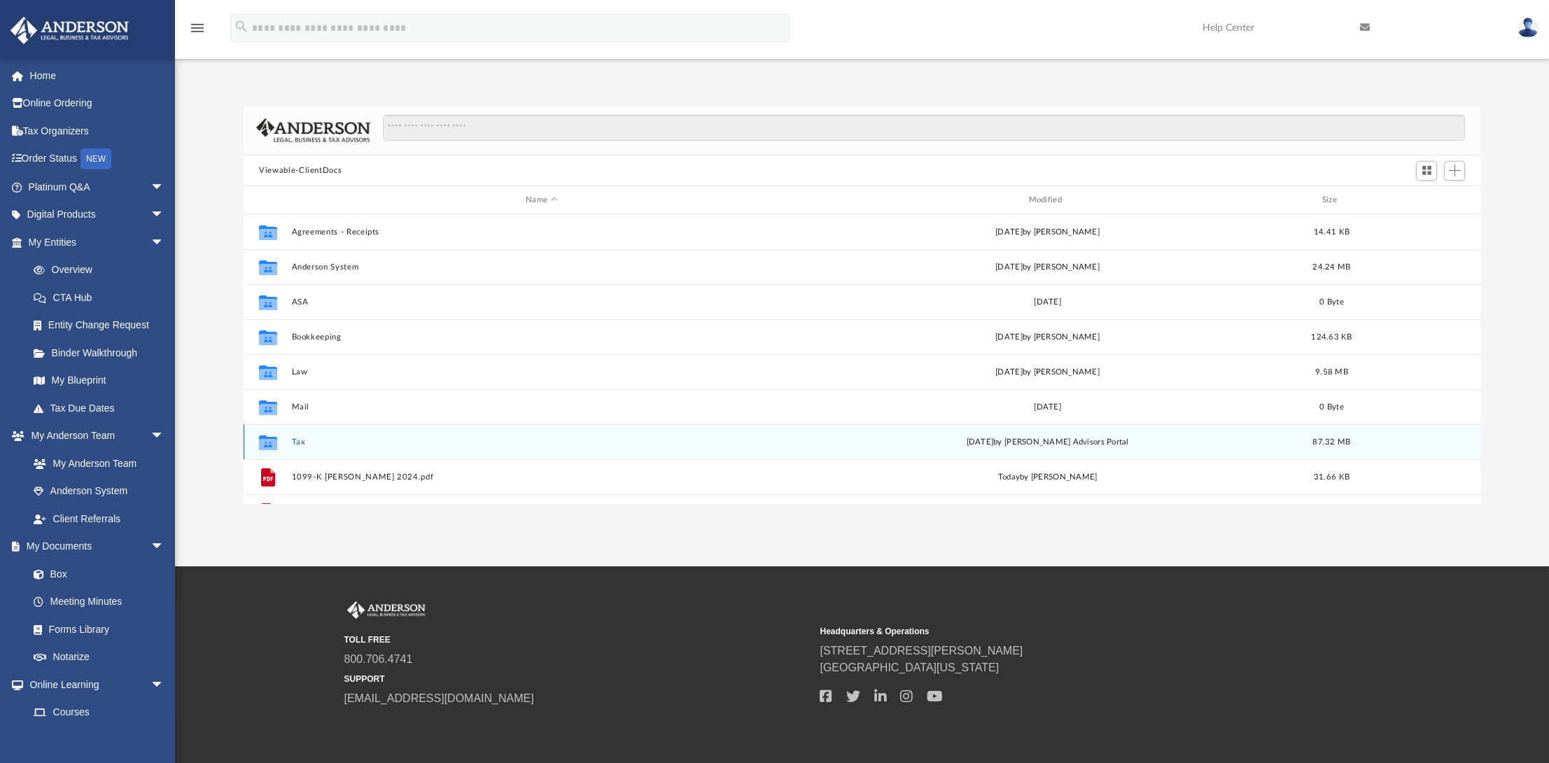
click at [272, 445] on icon "grid" at bounding box center [268, 442] width 18 height 15
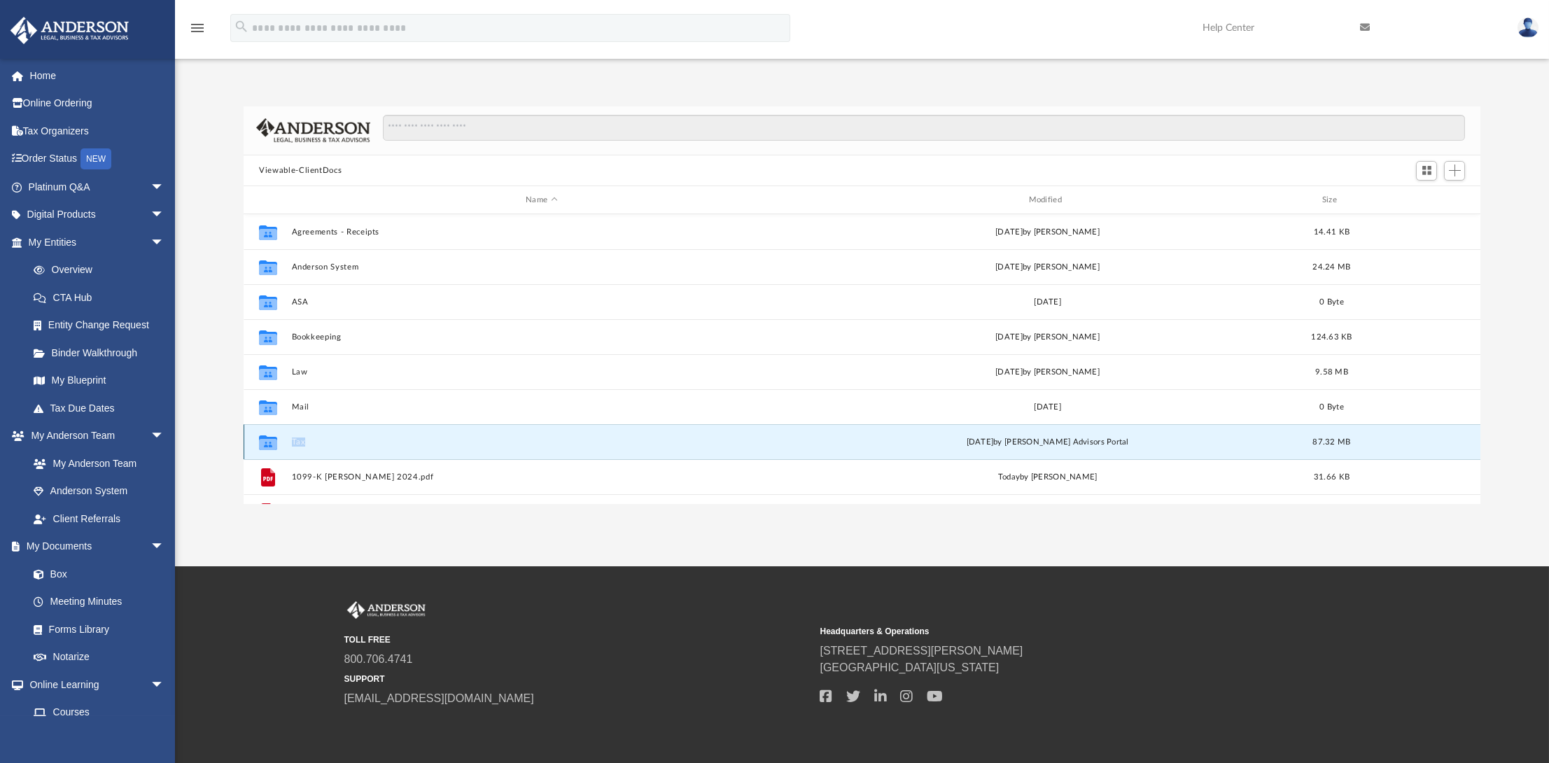
click at [272, 445] on icon "grid" at bounding box center [268, 442] width 18 height 15
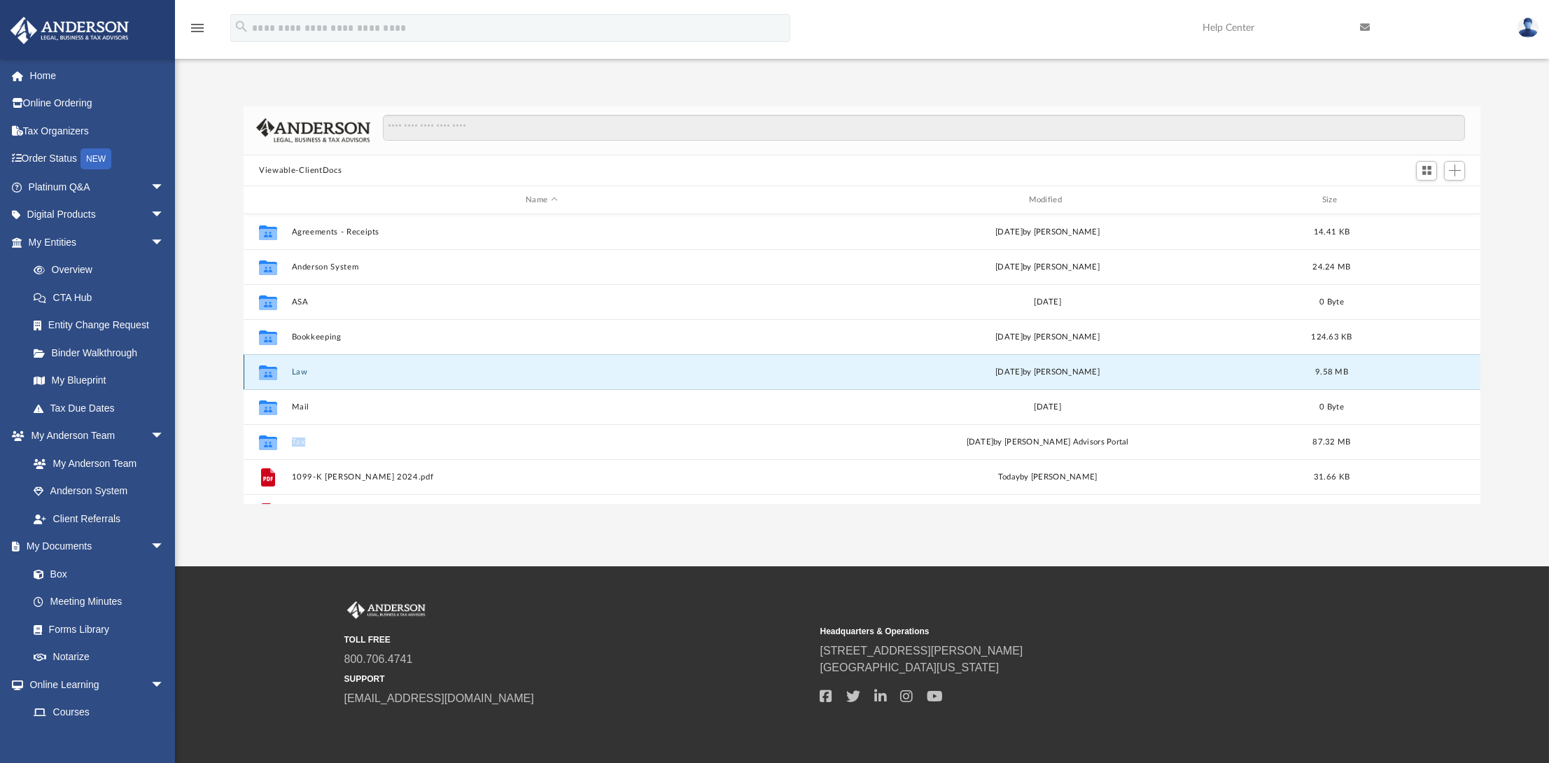
click at [311, 376] on button "Law" at bounding box center [542, 371] width 500 height 9
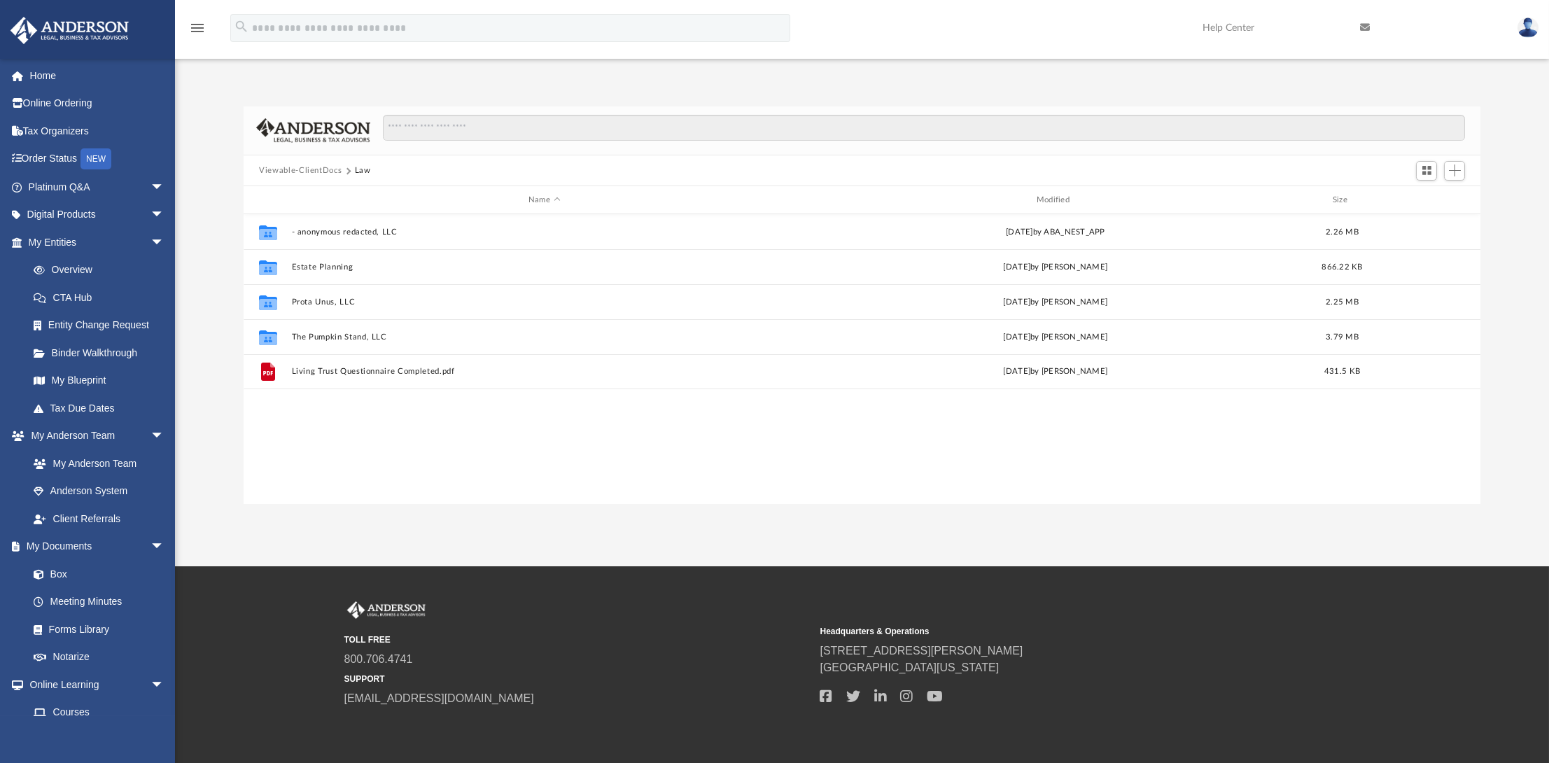
click at [318, 167] on button "Viewable-ClientDocs" at bounding box center [300, 170] width 83 height 13
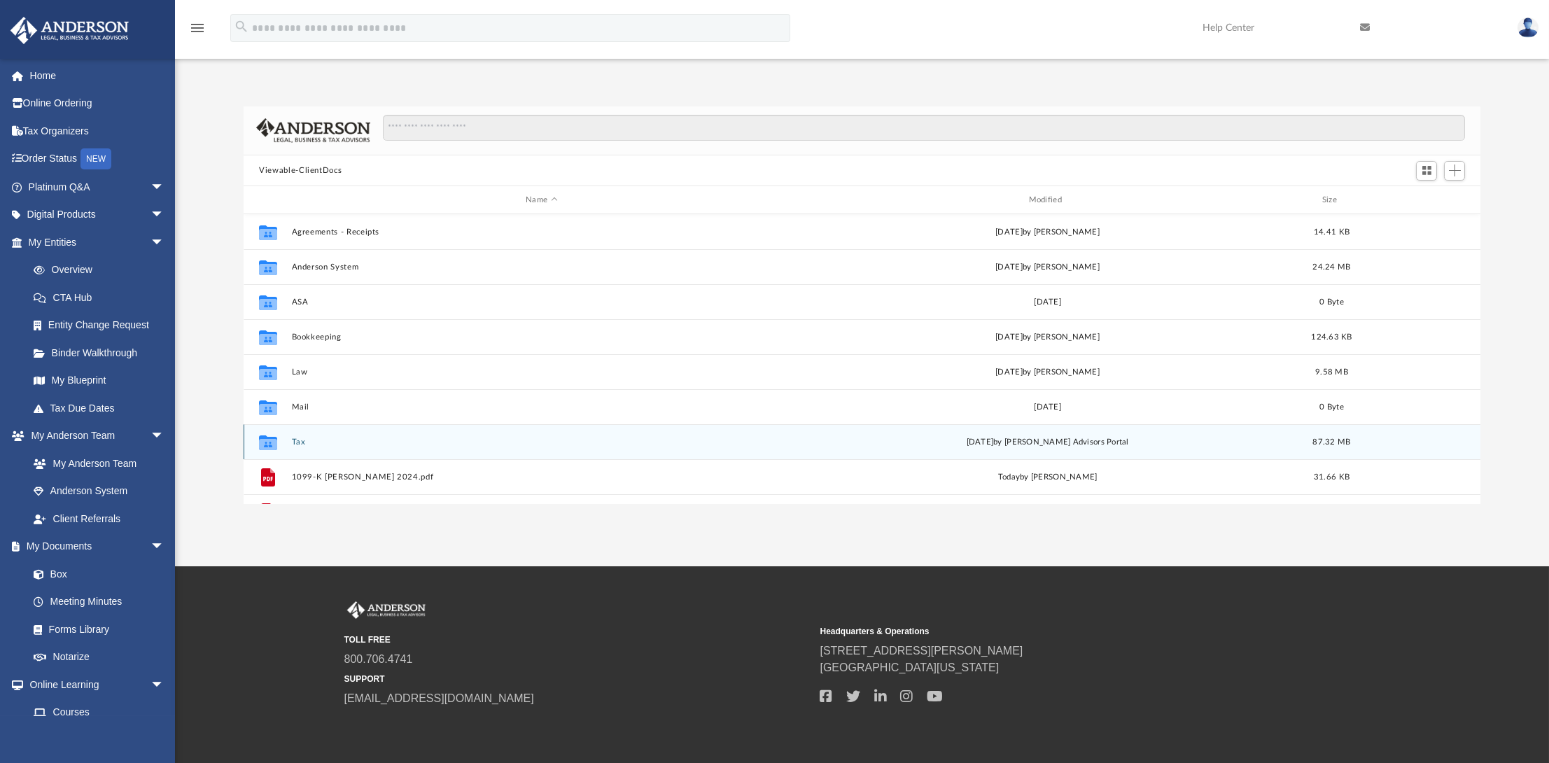
click at [261, 437] on icon "grid" at bounding box center [268, 442] width 18 height 15
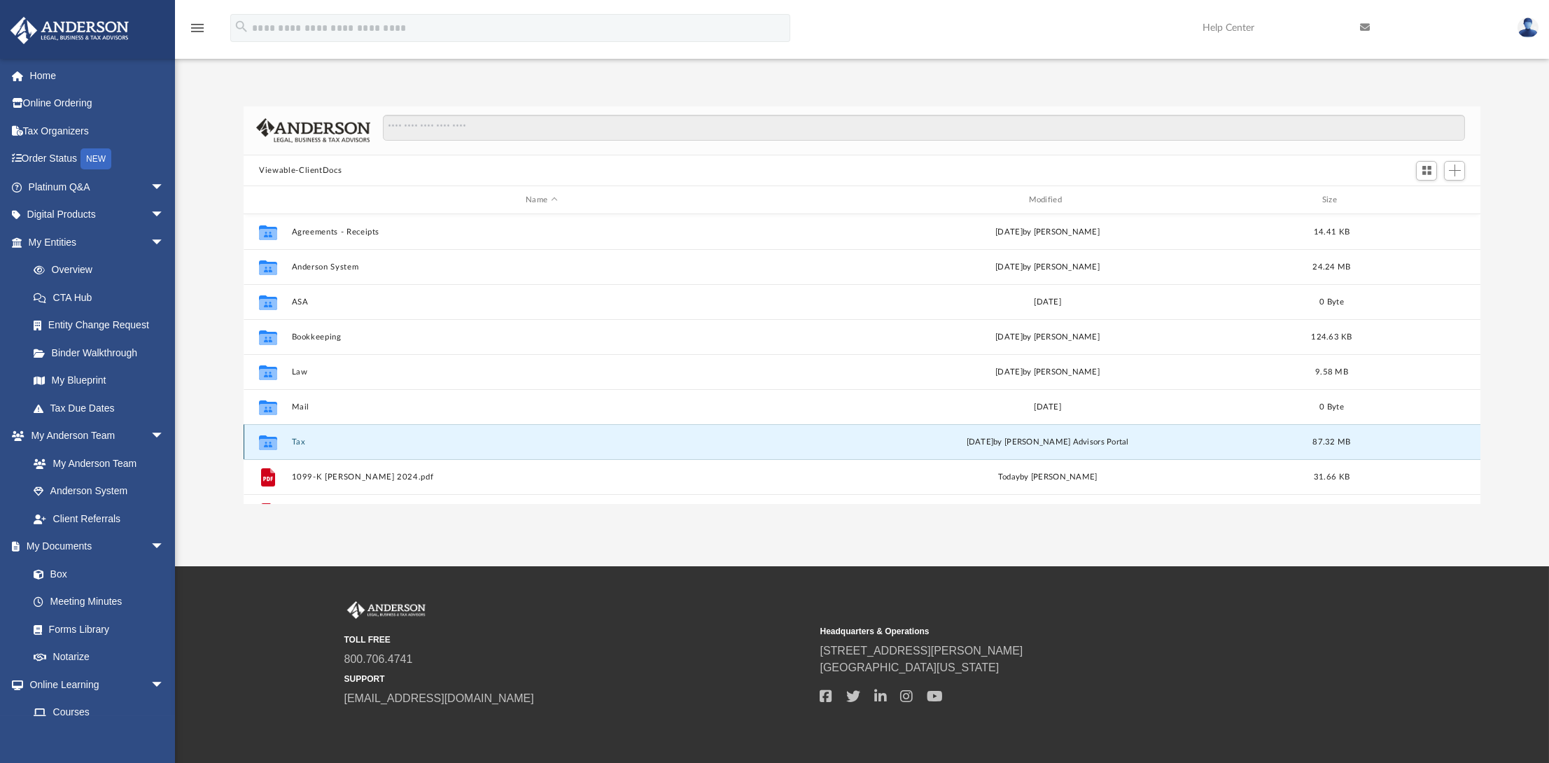
click at [265, 440] on icon "grid" at bounding box center [268, 444] width 18 height 11
click at [302, 442] on button "Tax" at bounding box center [542, 441] width 500 height 9
